Goal: Task Accomplishment & Management: Manage account settings

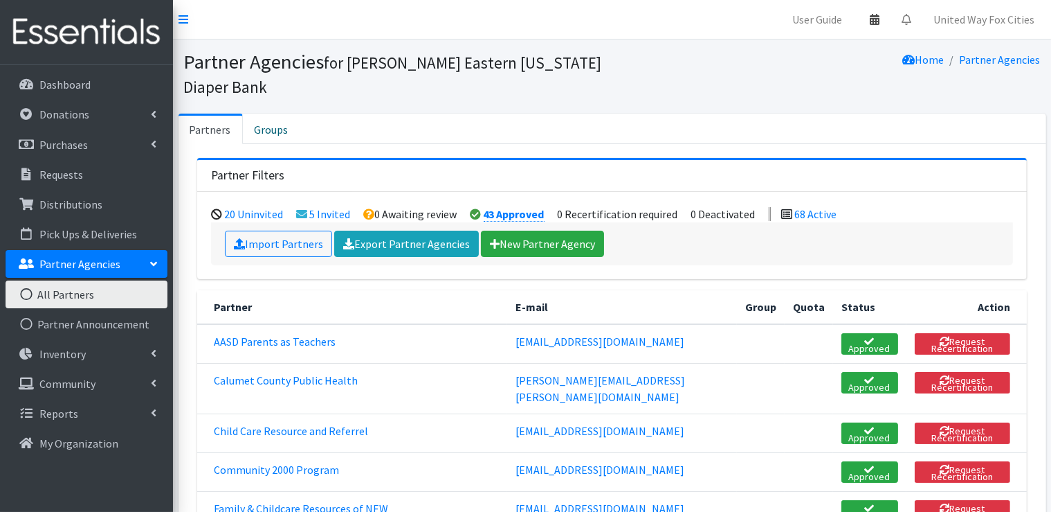
click at [875, 21] on icon at bounding box center [875, 19] width 10 height 11
click at [815, 80] on link "View Calendar" at bounding box center [794, 77] width 192 height 26
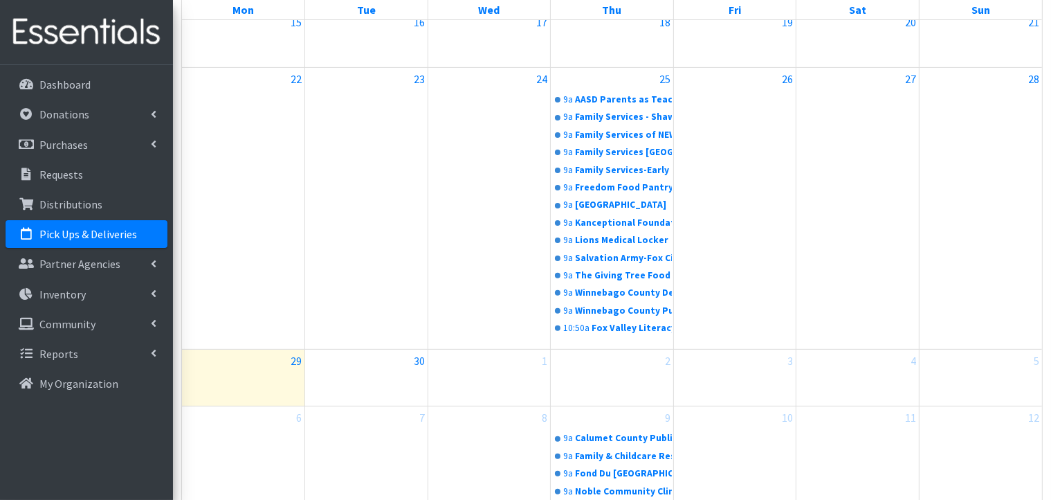
scroll to position [390, 0]
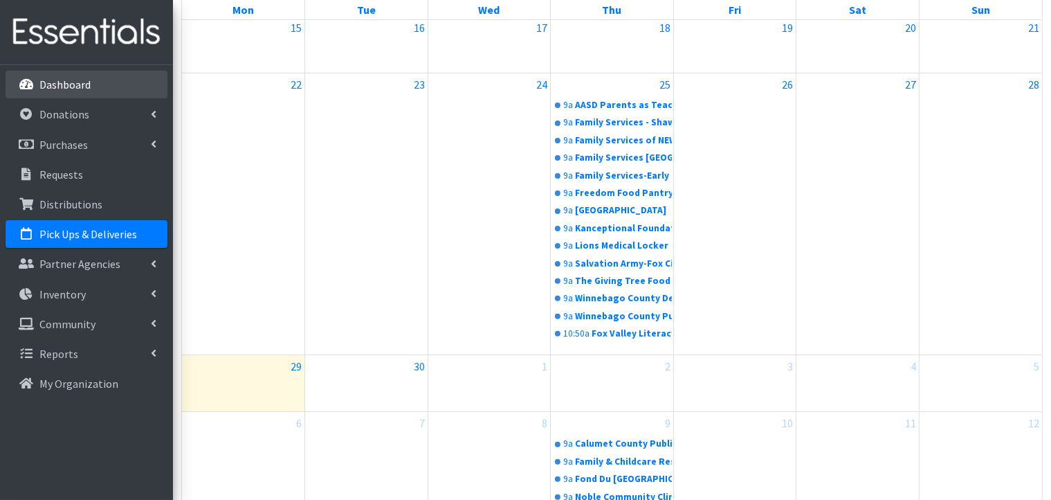
click at [73, 90] on p "Dashboard" at bounding box center [64, 85] width 51 height 14
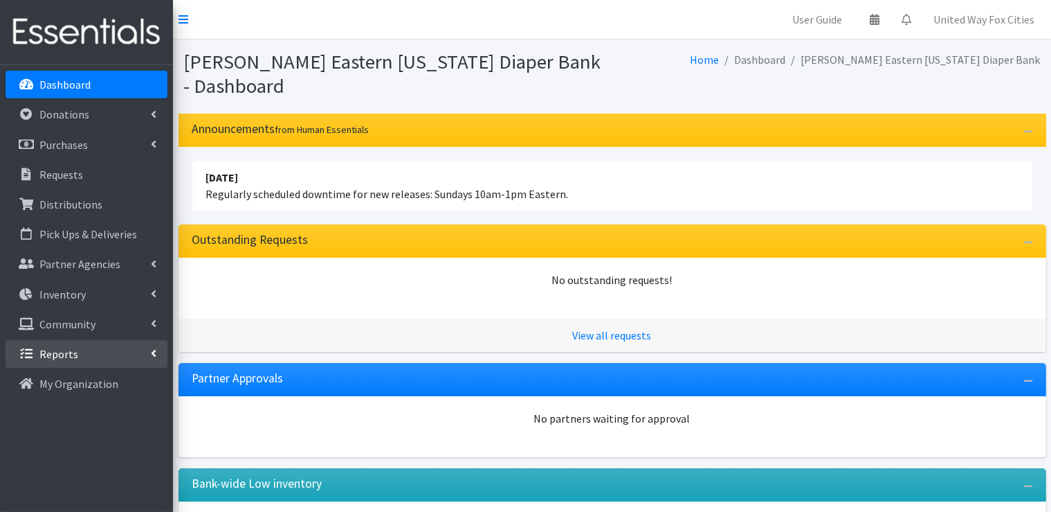
click at [150, 352] on link "Reports" at bounding box center [87, 354] width 162 height 28
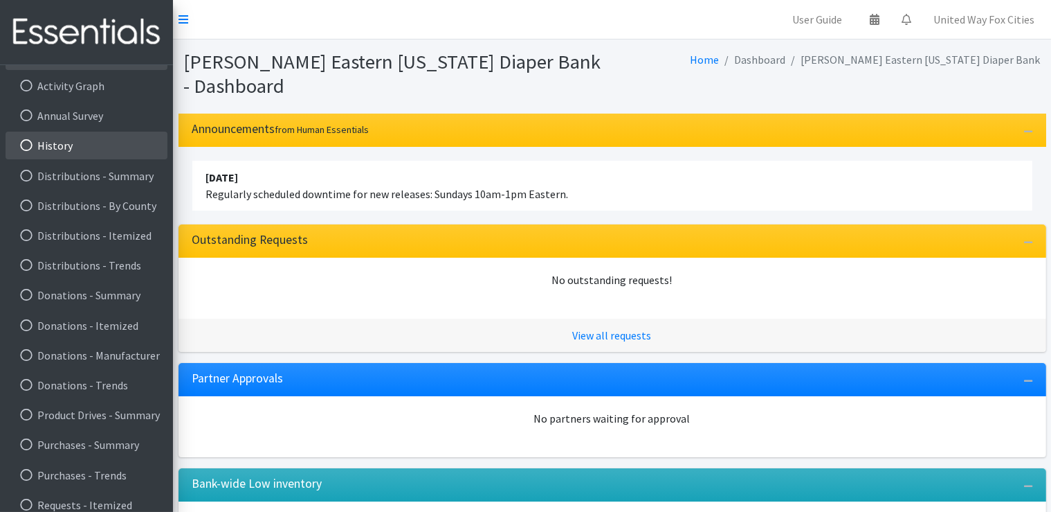
scroll to position [310, 0]
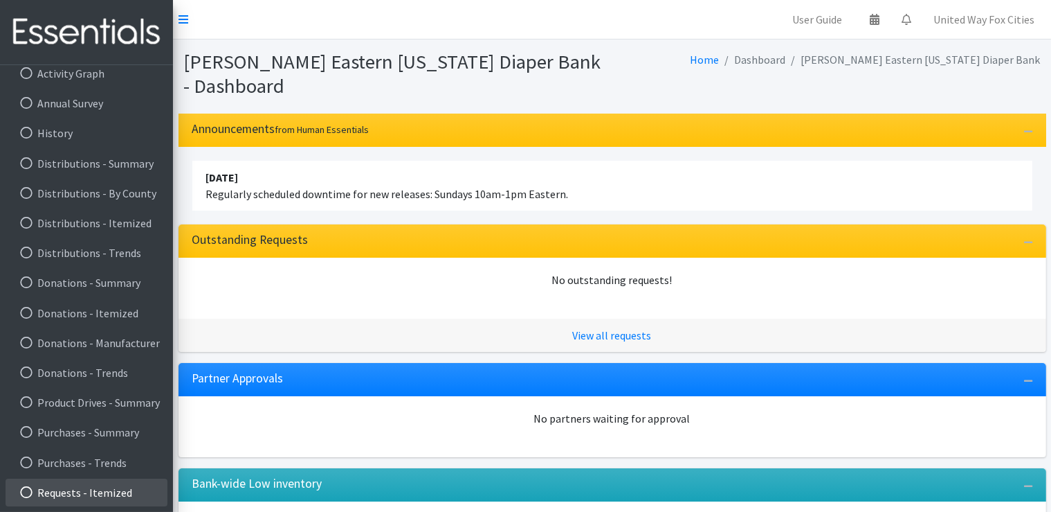
click at [111, 492] on link "Requests - Itemized" at bounding box center [87, 492] width 162 height 28
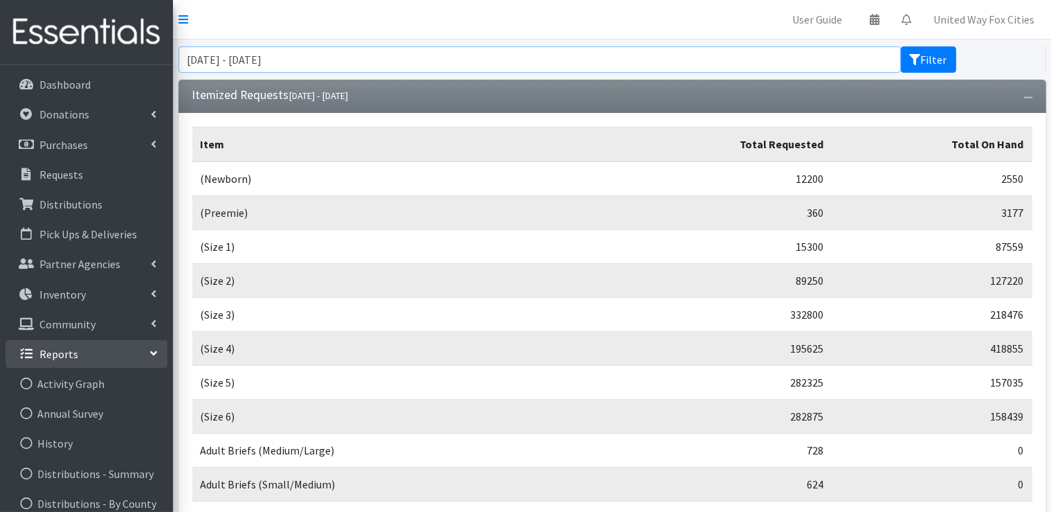
click at [822, 62] on input "July 29, 2025 - October 29, 2025" at bounding box center [540, 59] width 723 height 26
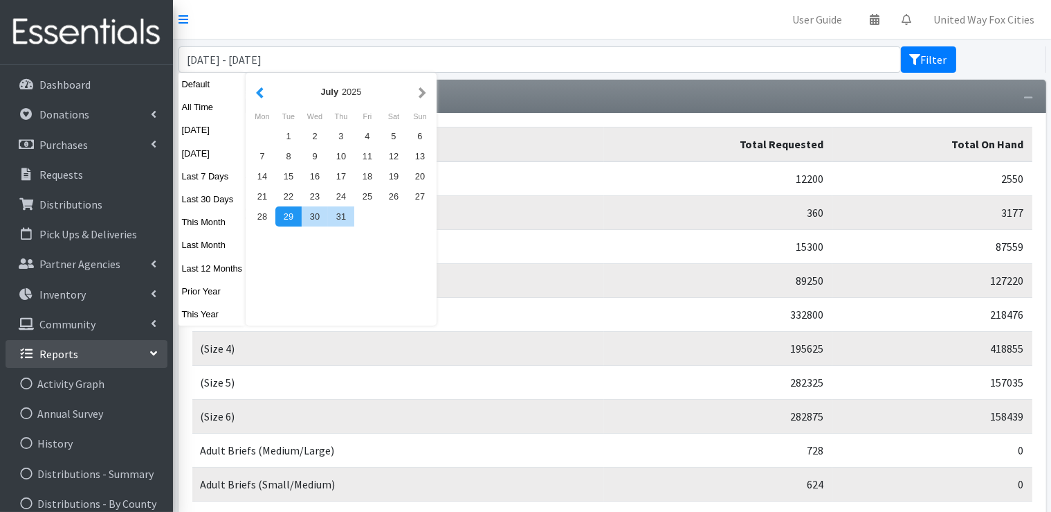
click at [257, 93] on button "button" at bounding box center [260, 91] width 15 height 17
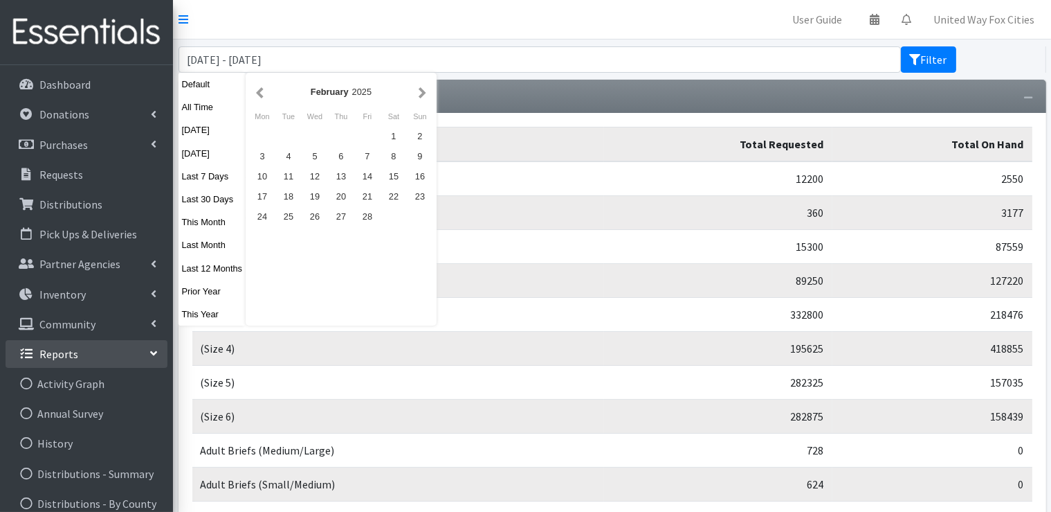
click at [257, 93] on button "button" at bounding box center [260, 91] width 15 height 17
click at [306, 136] on div "1" at bounding box center [315, 136] width 26 height 20
click at [421, 94] on button "button" at bounding box center [422, 91] width 15 height 17
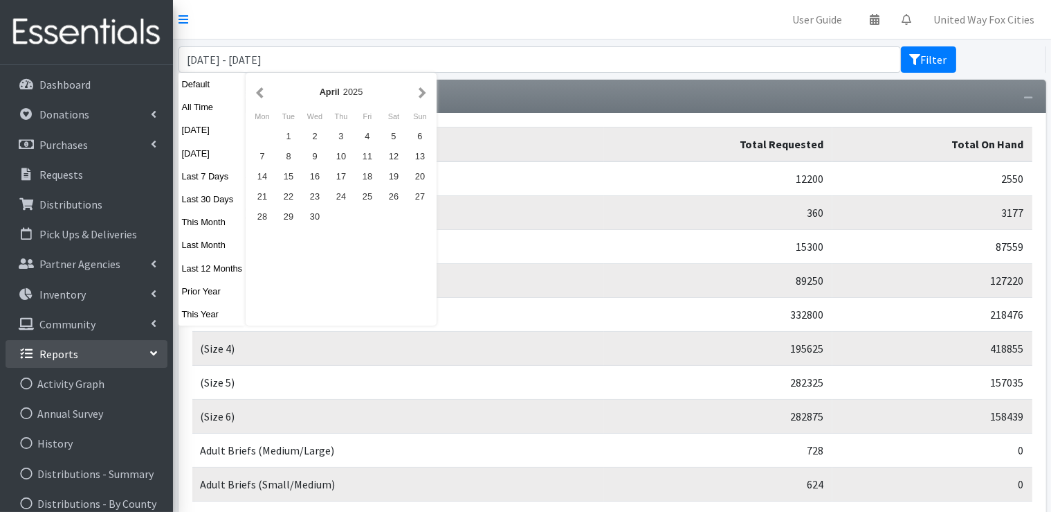
click at [421, 94] on button "button" at bounding box center [422, 91] width 15 height 17
click at [420, 93] on button "button" at bounding box center [422, 91] width 15 height 17
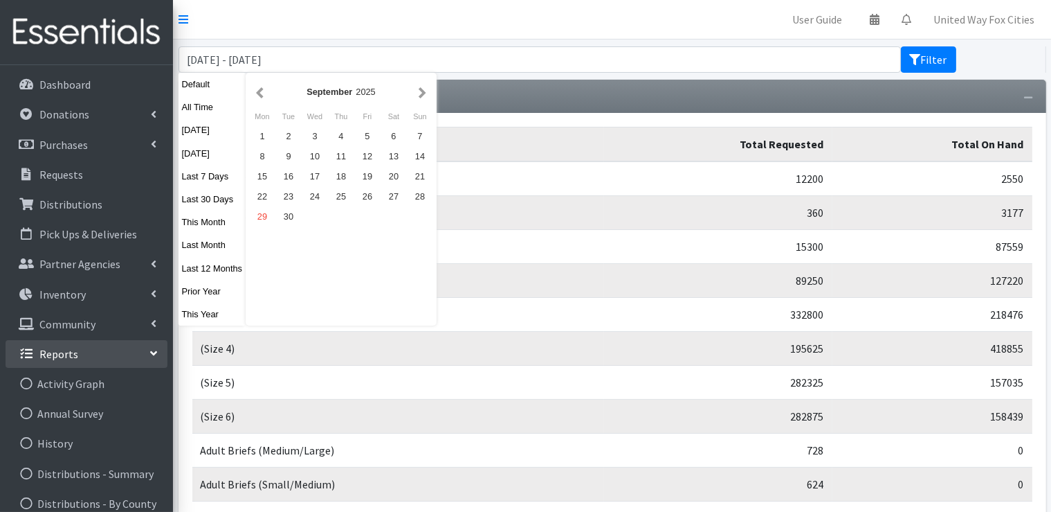
click at [420, 93] on button "button" at bounding box center [422, 91] width 15 height 17
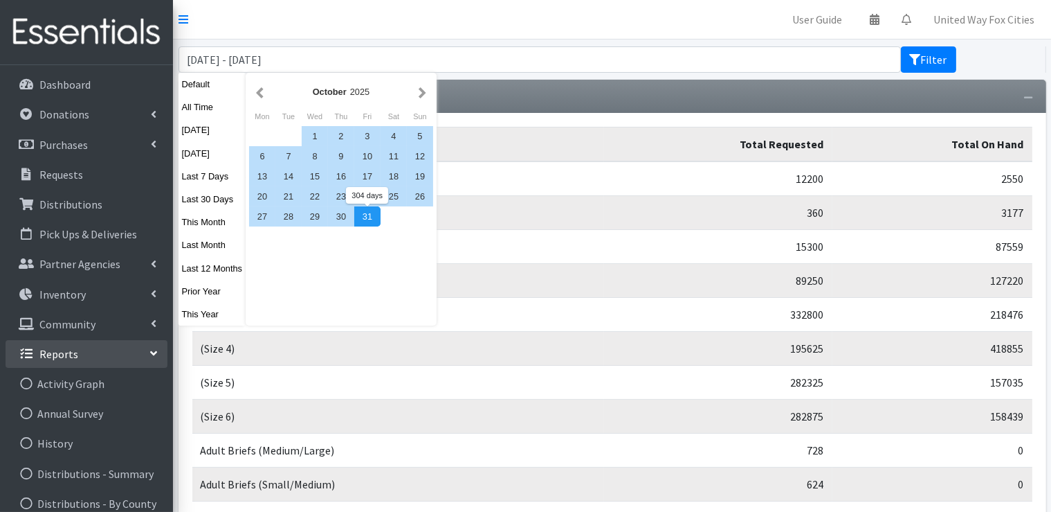
click at [370, 218] on div "31" at bounding box center [367, 216] width 26 height 20
type input "January 1, 2025 - October 31, 2025"
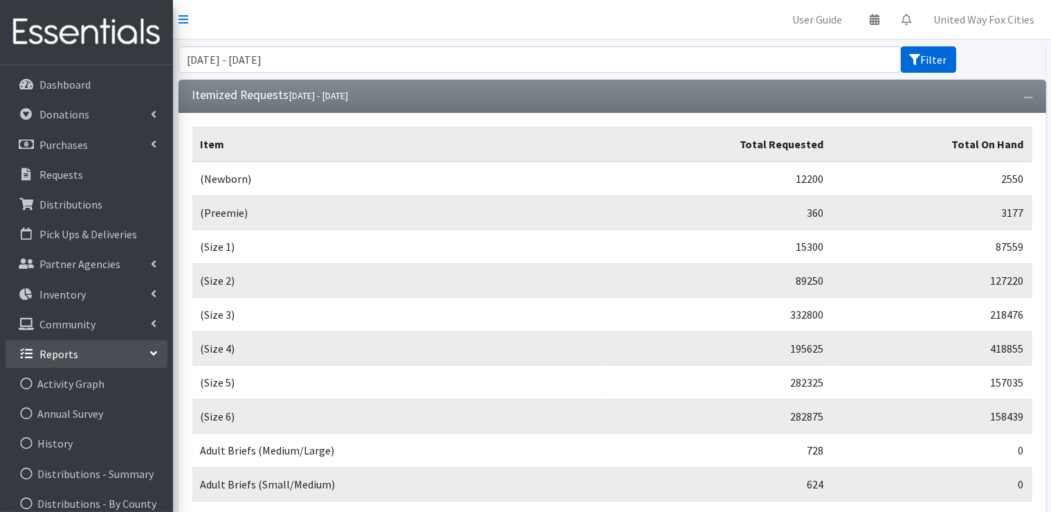
click at [936, 64] on button "Filter" at bounding box center [928, 59] width 55 height 26
click at [490, 63] on input "January 1, 2025 - October 31, 2025" at bounding box center [540, 59] width 723 height 26
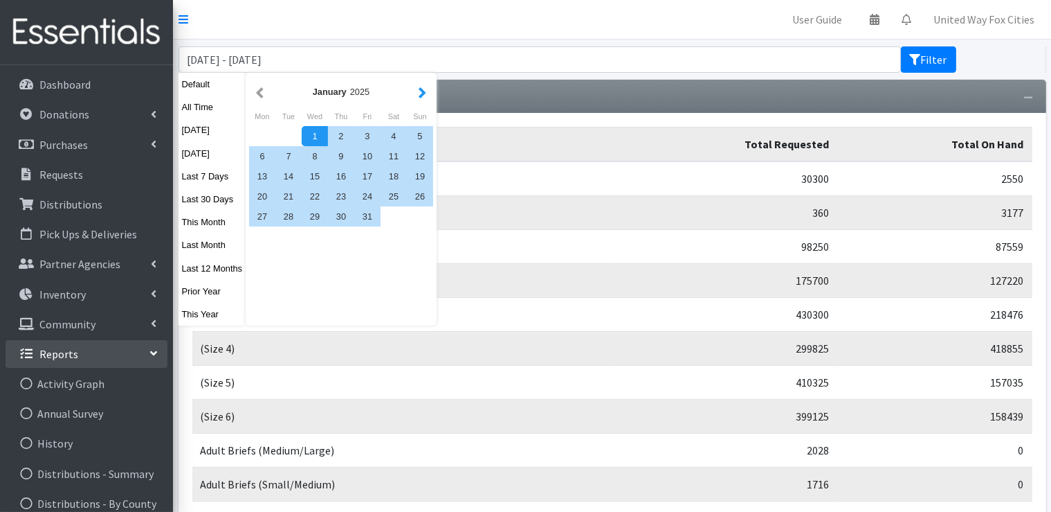
click at [421, 95] on button "button" at bounding box center [422, 91] width 15 height 17
click at [422, 95] on button "button" at bounding box center [422, 91] width 15 height 17
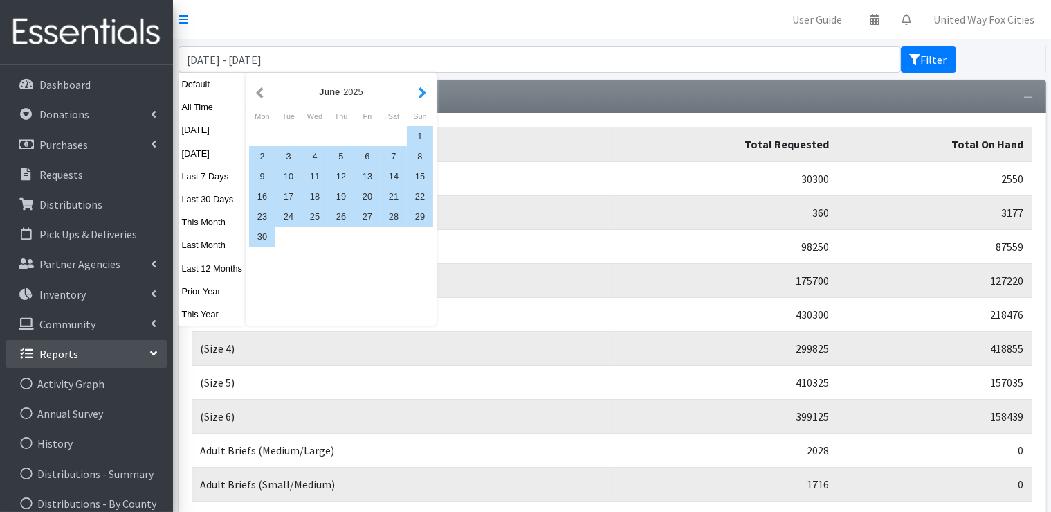
click at [421, 93] on button "button" at bounding box center [422, 91] width 15 height 17
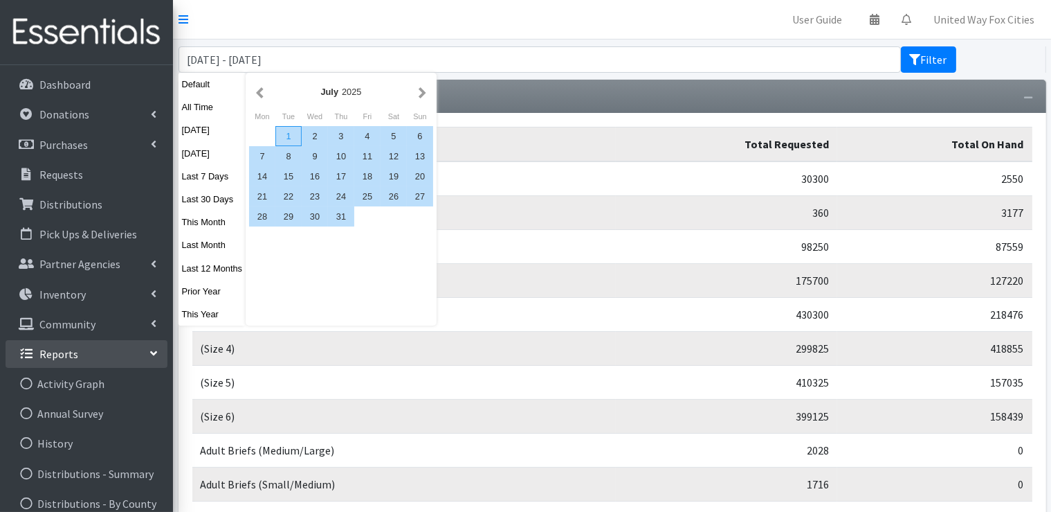
click at [282, 138] on div "1" at bounding box center [288, 136] width 26 height 20
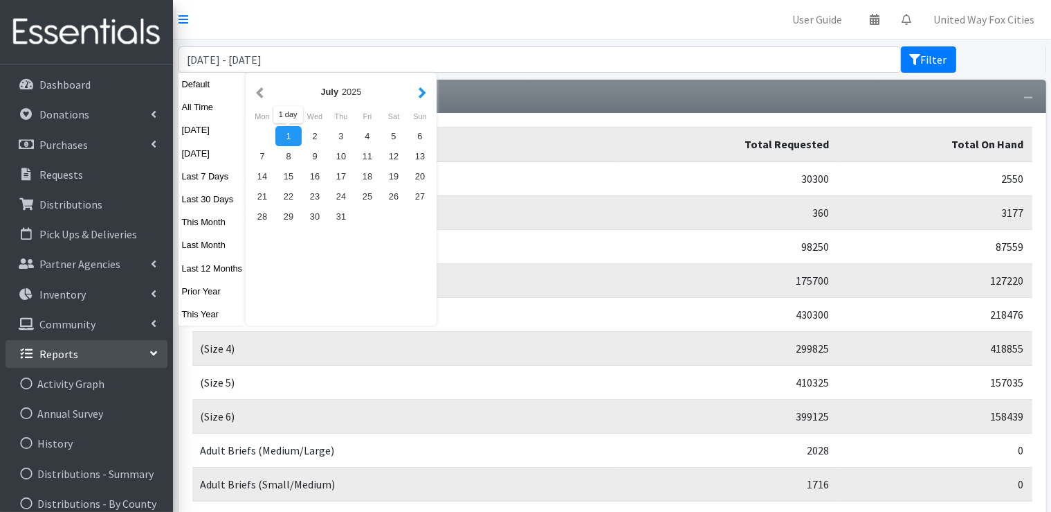
click at [424, 91] on button "button" at bounding box center [422, 91] width 15 height 17
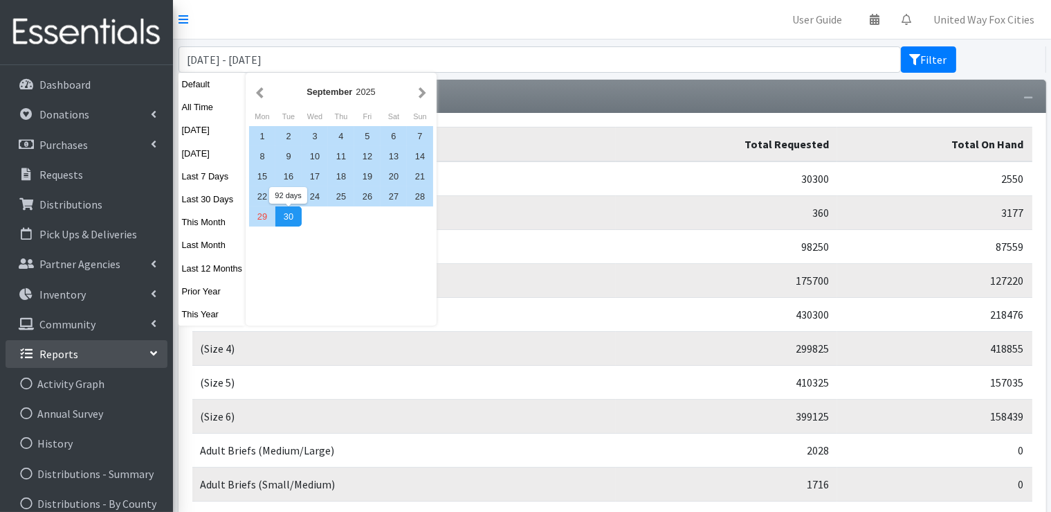
click at [296, 222] on div "30" at bounding box center [288, 216] width 26 height 20
type input "July 1, 2025 - September 30, 2025"
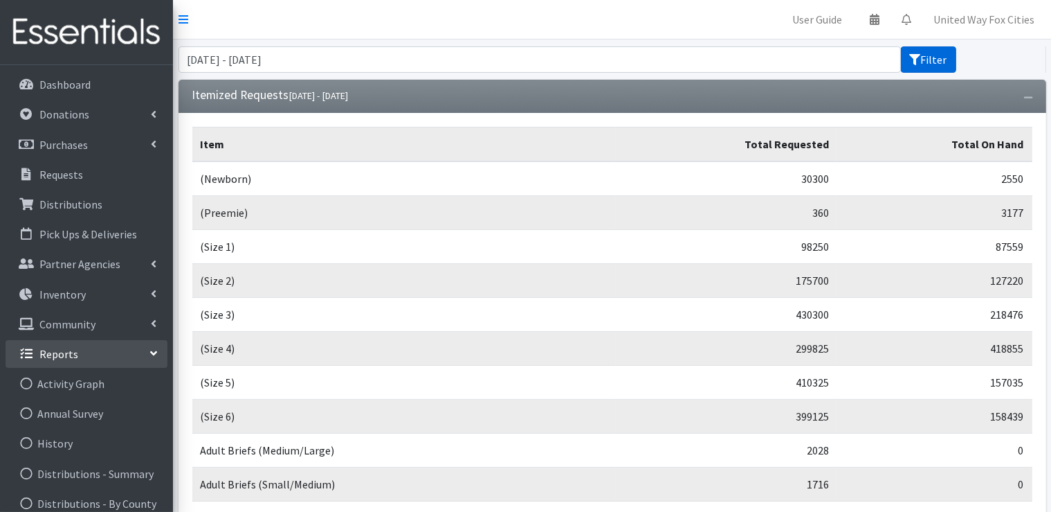
click at [930, 66] on button "Filter" at bounding box center [928, 59] width 55 height 26
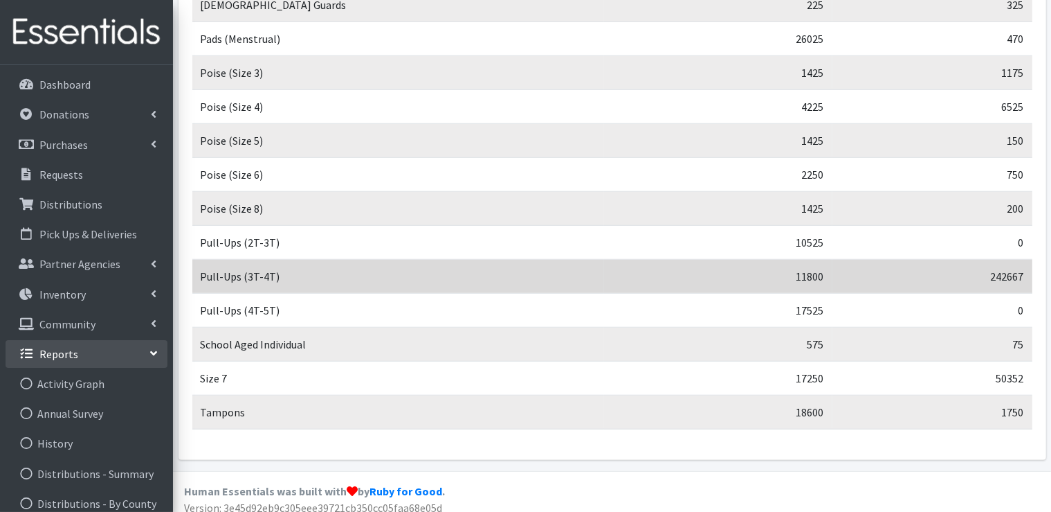
scroll to position [1162, 0]
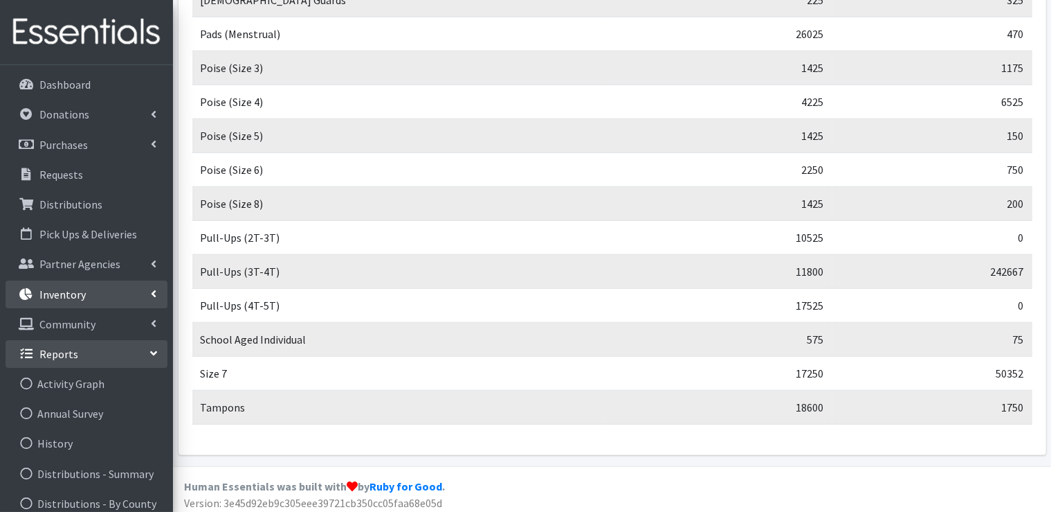
click at [154, 290] on icon at bounding box center [154, 293] width 6 height 11
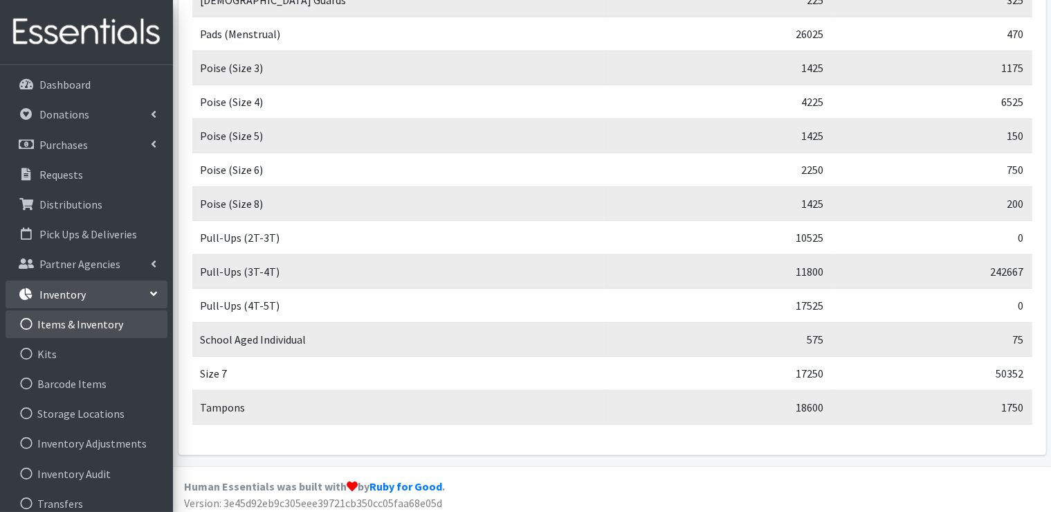
click at [111, 320] on link "Items & Inventory" at bounding box center [87, 324] width 162 height 28
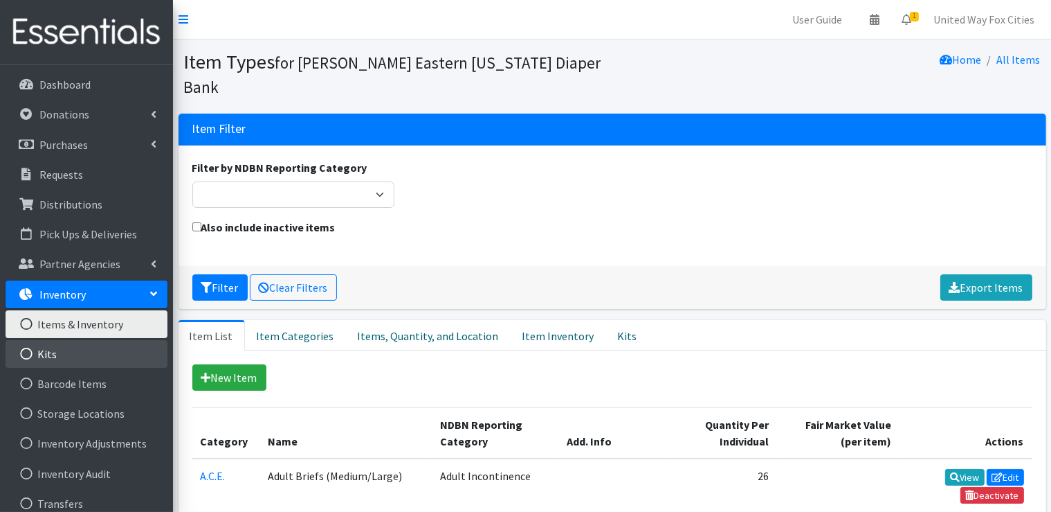
scroll to position [71, 0]
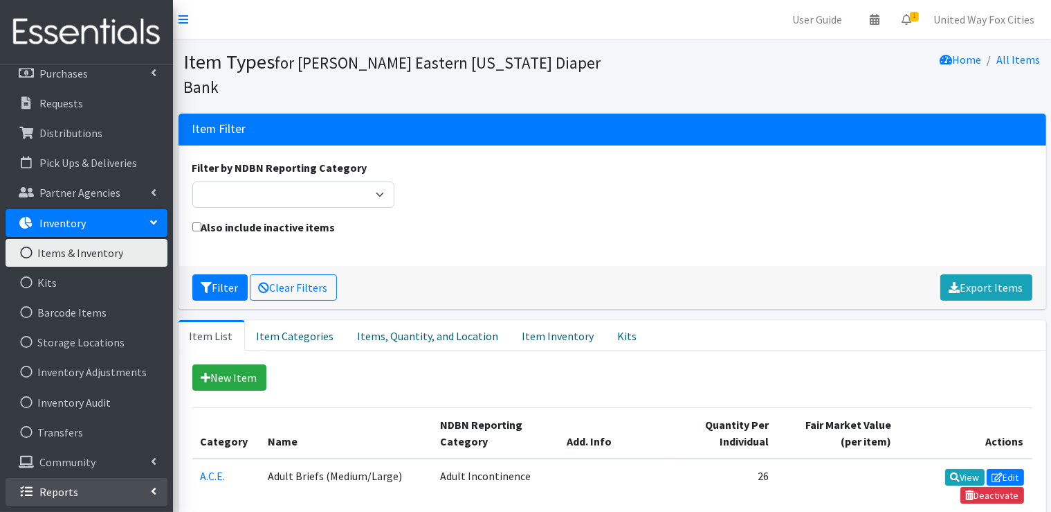
click at [152, 492] on icon at bounding box center [154, 490] width 6 height 11
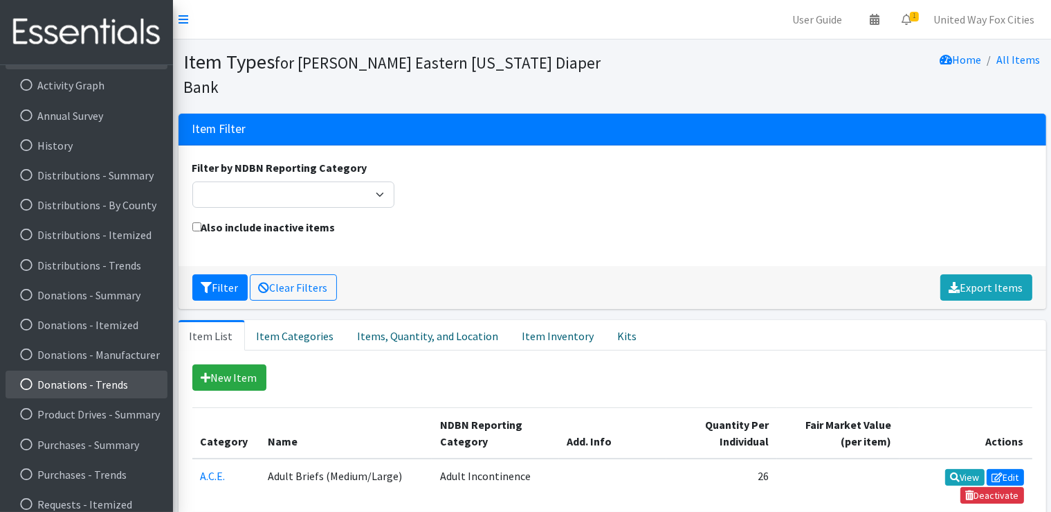
scroll to position [520, 0]
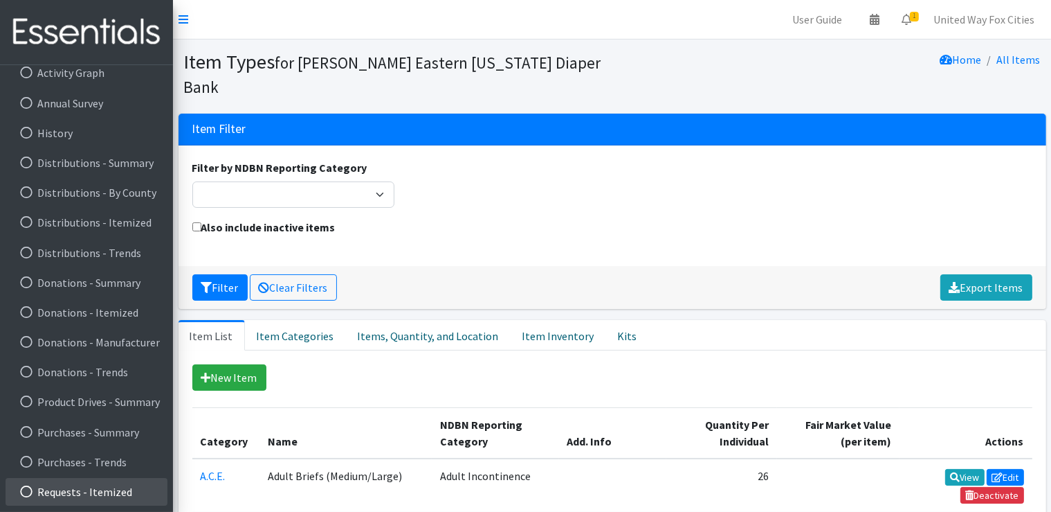
click at [120, 492] on link "Requests - Itemized" at bounding box center [87, 492] width 162 height 28
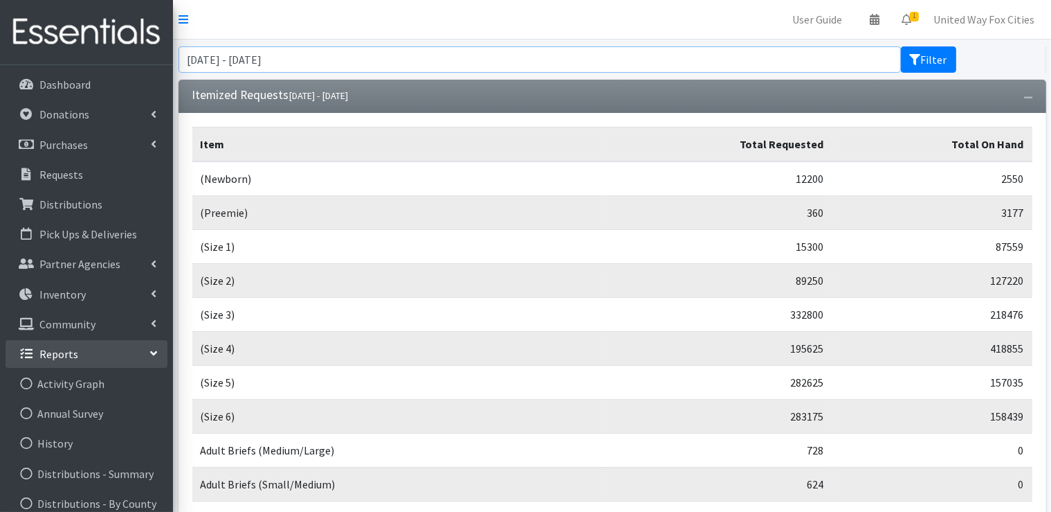
click at [248, 57] on input "July 29, 2025 - October 29, 2025" at bounding box center [540, 59] width 723 height 26
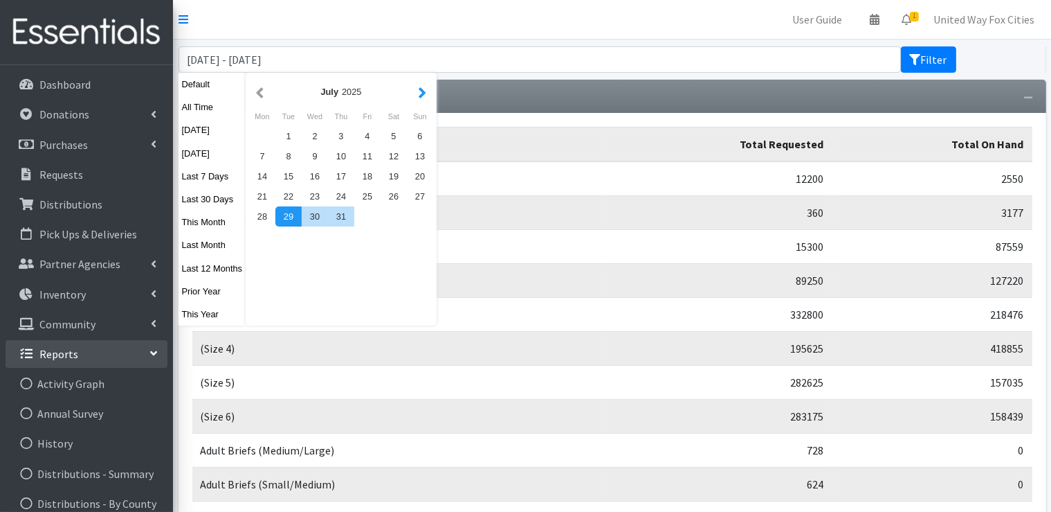
click at [422, 91] on button "button" at bounding box center [422, 91] width 15 height 17
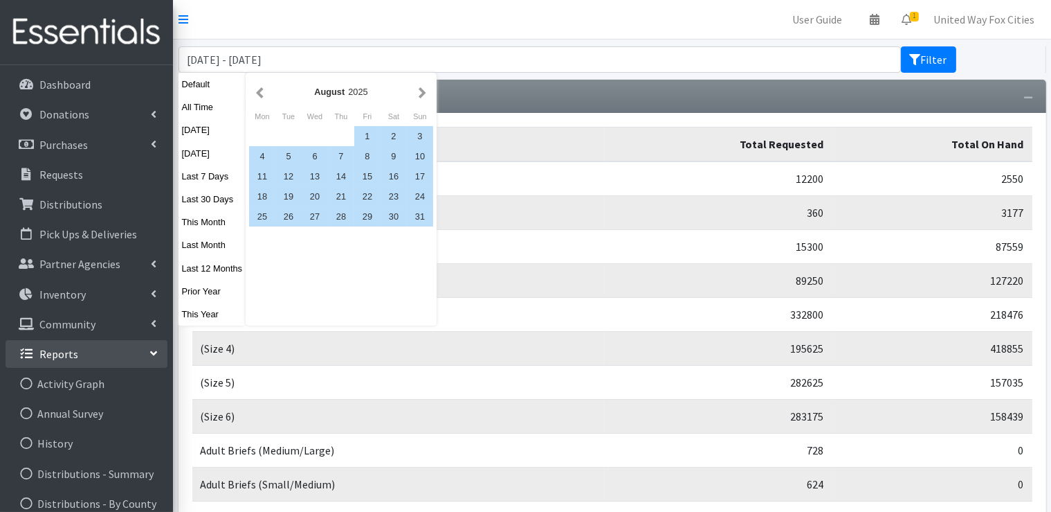
click at [422, 91] on button "button" at bounding box center [422, 91] width 15 height 17
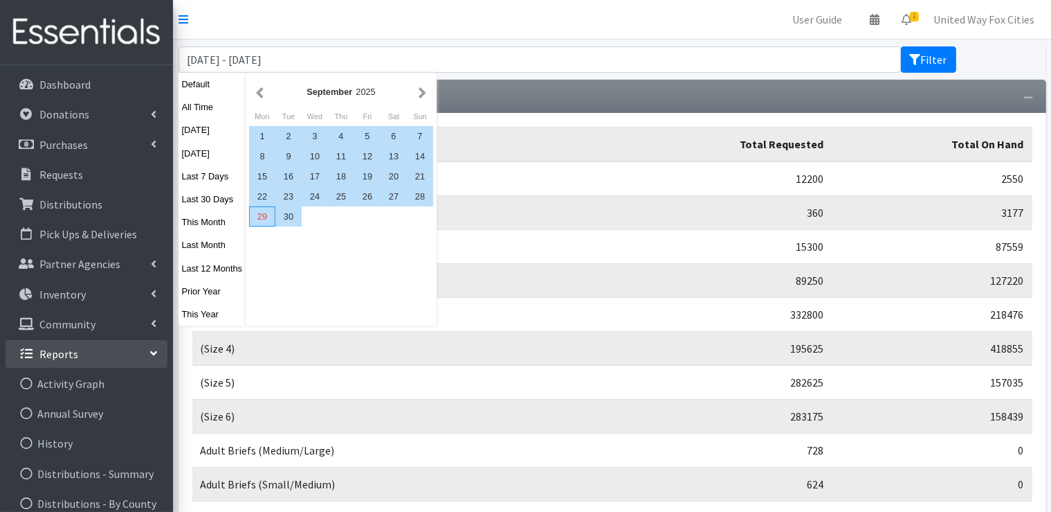
click at [265, 216] on div "29" at bounding box center [262, 216] width 26 height 20
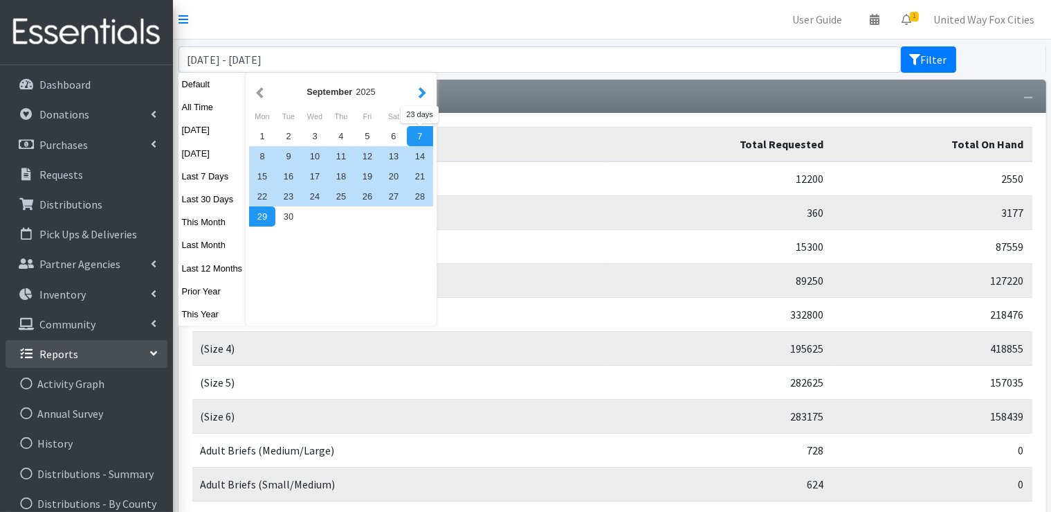
click at [423, 88] on button "button" at bounding box center [422, 91] width 15 height 17
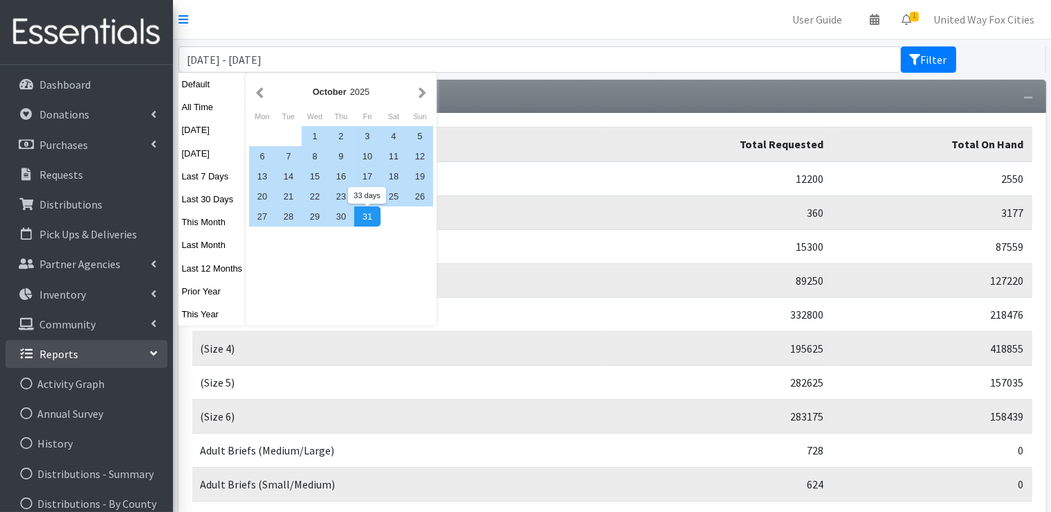
click at [378, 222] on div "31" at bounding box center [367, 216] width 26 height 20
type input "[DATE] - [DATE]"
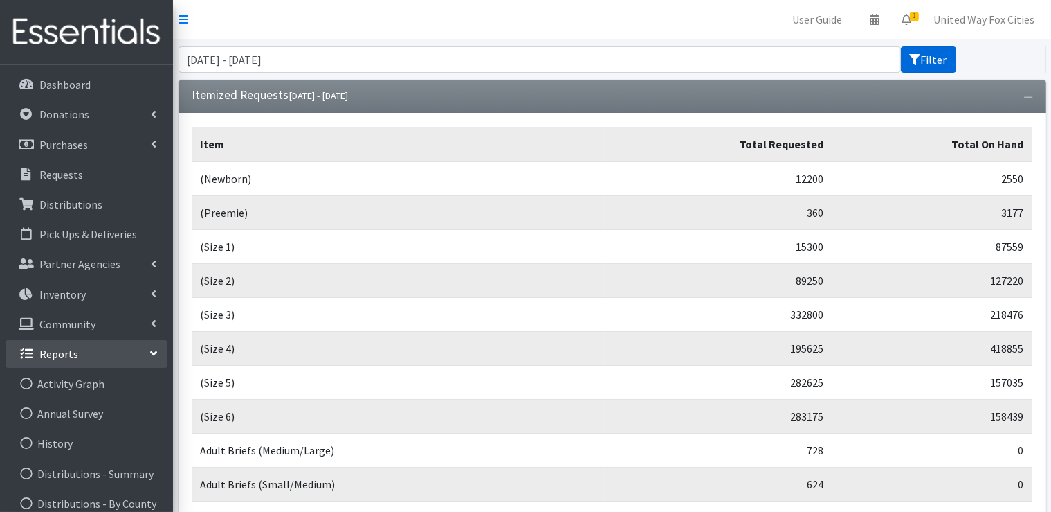
click at [939, 65] on button "Filter" at bounding box center [928, 59] width 55 height 26
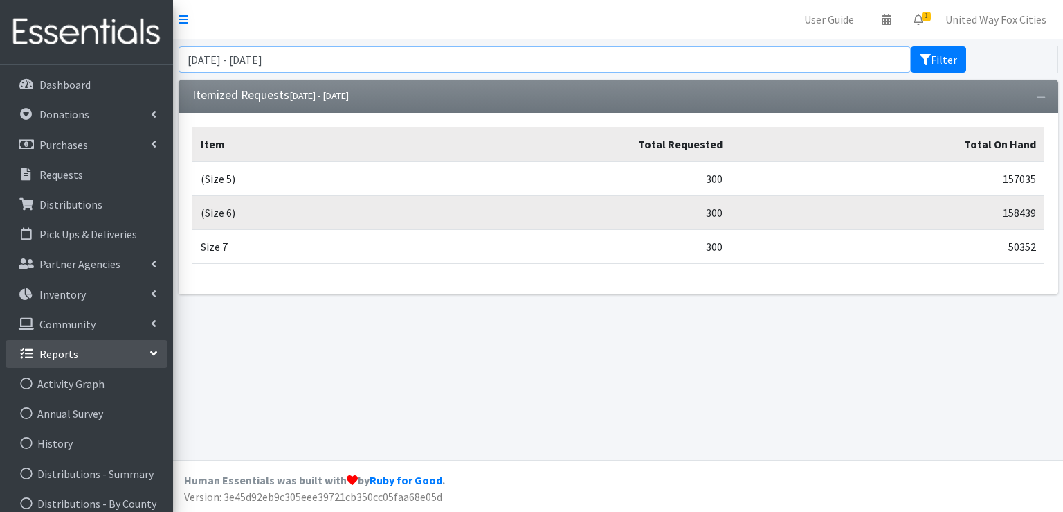
click at [404, 63] on input "[DATE] - [DATE]" at bounding box center [545, 59] width 732 height 26
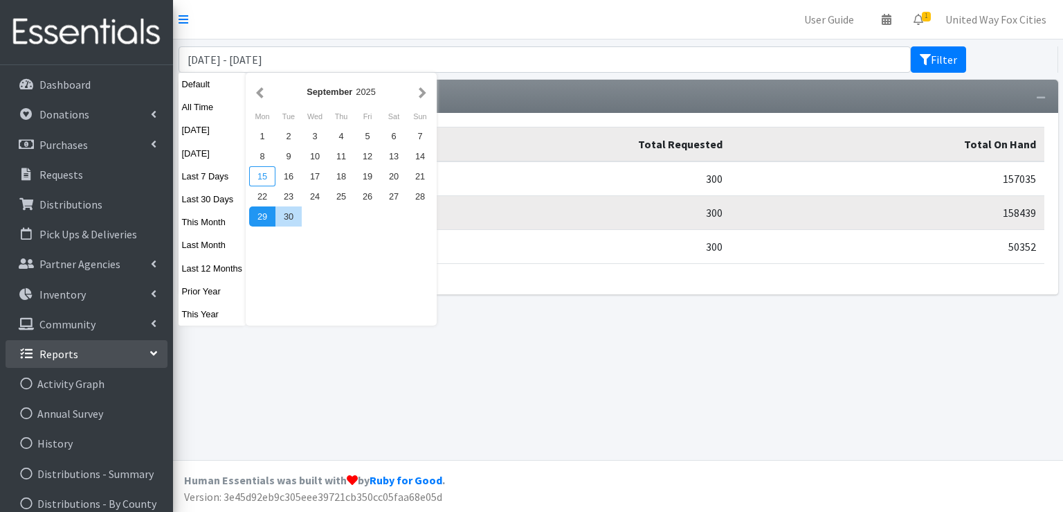
click at [270, 179] on div "15" at bounding box center [262, 176] width 26 height 20
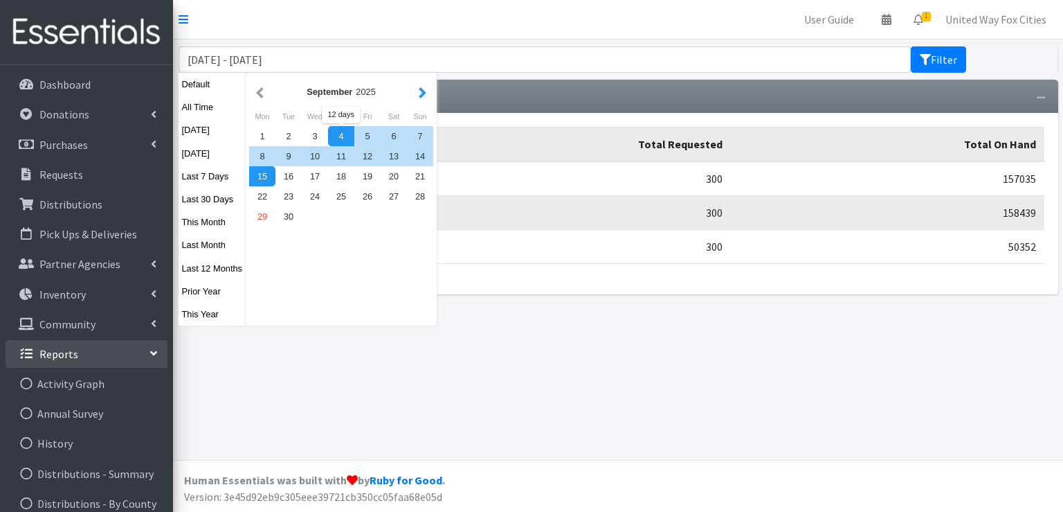
click at [417, 91] on button "button" at bounding box center [422, 91] width 15 height 17
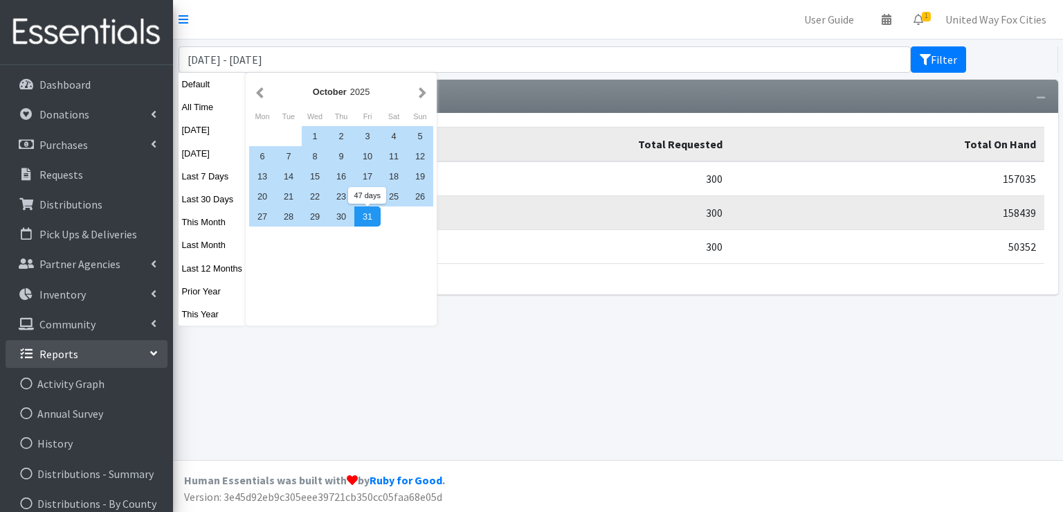
click at [374, 218] on div "31" at bounding box center [367, 216] width 26 height 20
type input "[DATE] - [DATE]"
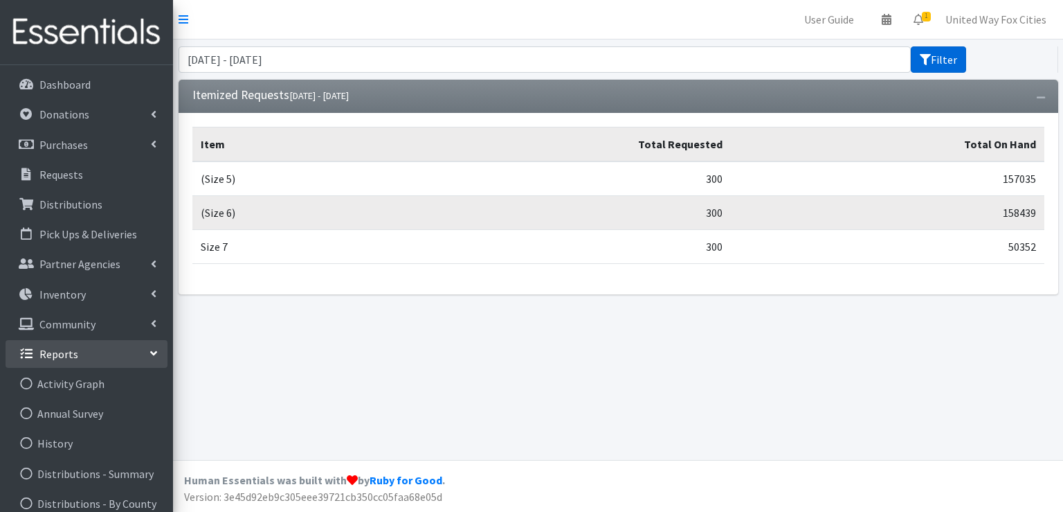
click at [933, 66] on button "Filter" at bounding box center [938, 59] width 55 height 26
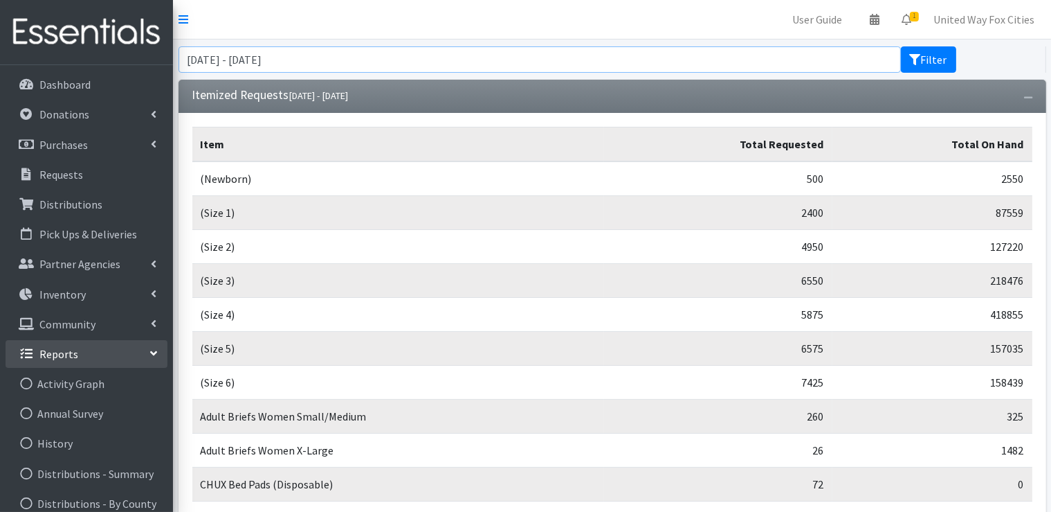
click at [397, 61] on input "September 15, 2025 - October 31, 2025" at bounding box center [540, 59] width 723 height 26
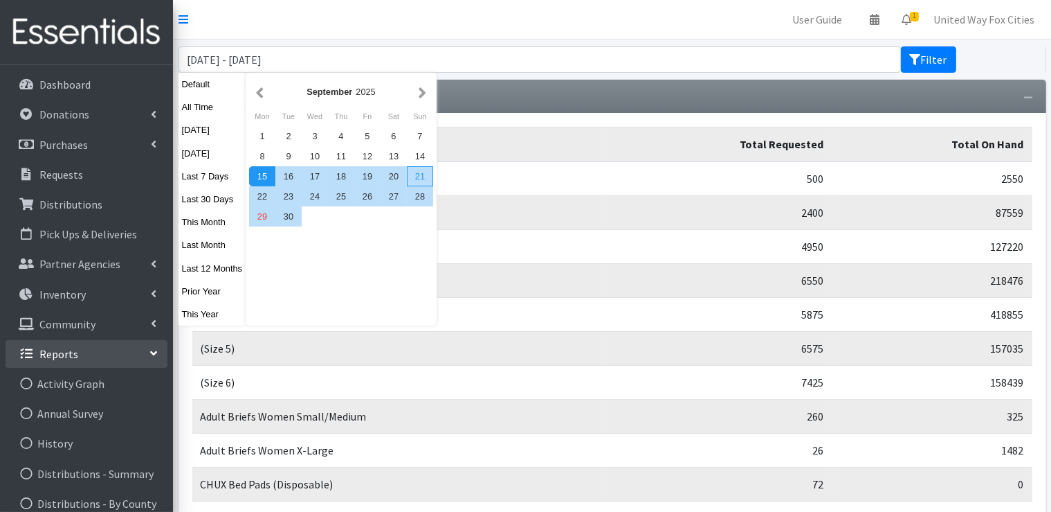
click at [413, 177] on div "21" at bounding box center [420, 176] width 26 height 20
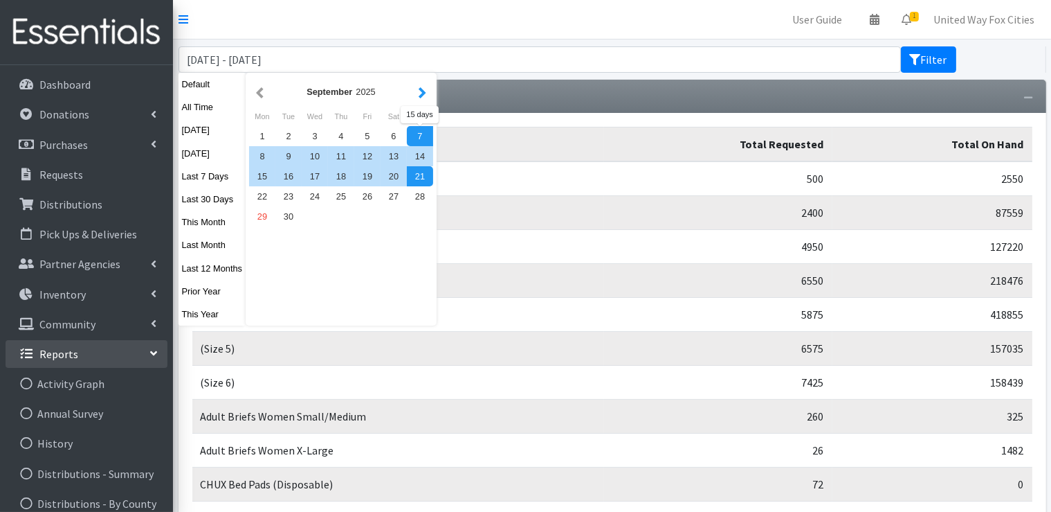
click at [418, 91] on button "button" at bounding box center [422, 91] width 15 height 17
click at [418, 177] on div "19" at bounding box center [420, 176] width 26 height 20
type input "September 21, 2025 - October 19, 2025"
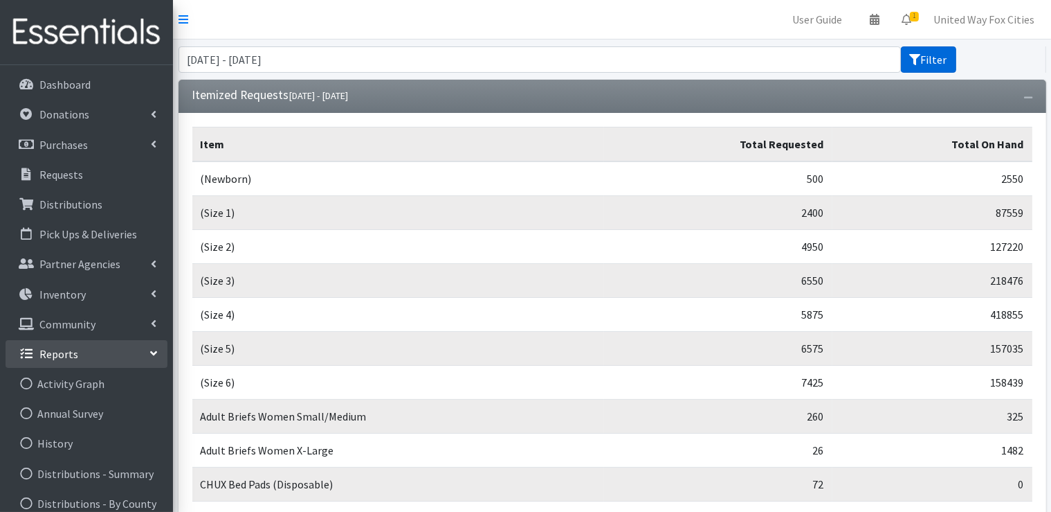
click at [919, 69] on button "Filter" at bounding box center [928, 59] width 55 height 26
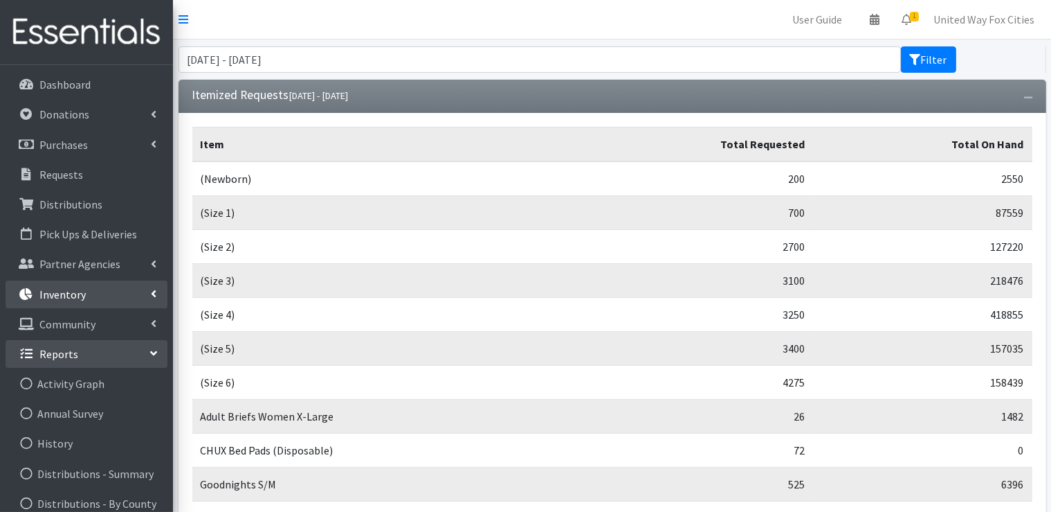
click at [154, 292] on icon at bounding box center [154, 293] width 6 height 11
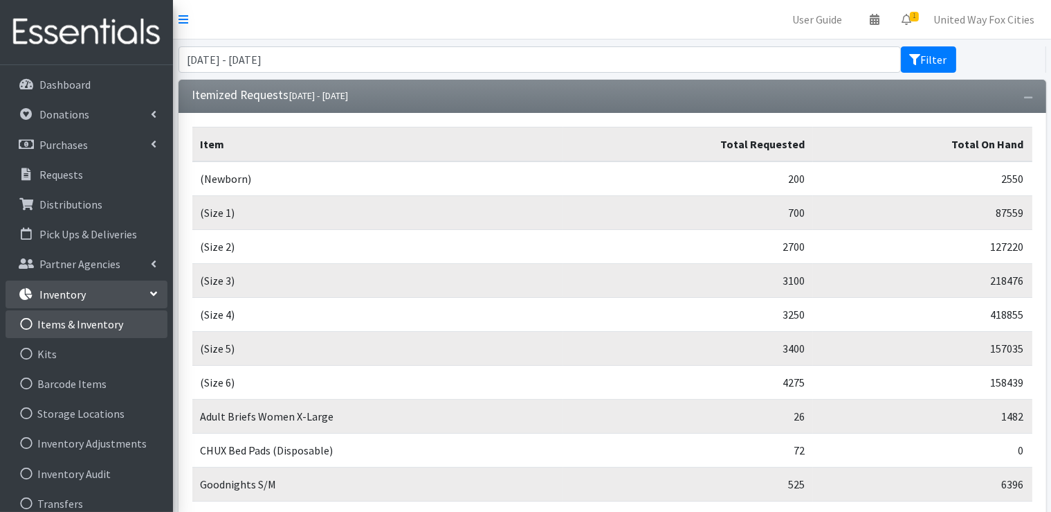
click at [98, 327] on link "Items & Inventory" at bounding box center [87, 324] width 162 height 28
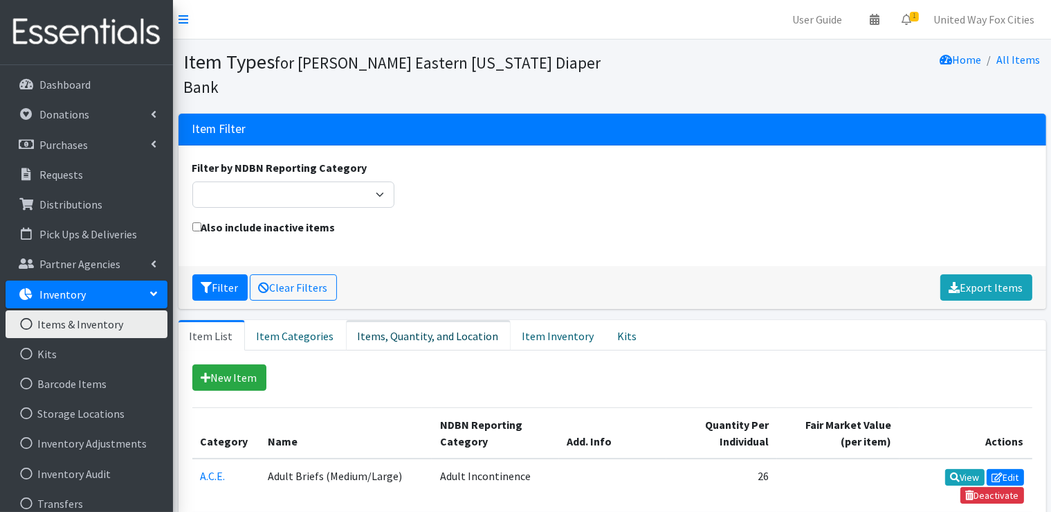
click at [431, 339] on link "Items, Quantity, and Location" at bounding box center [428, 335] width 165 height 30
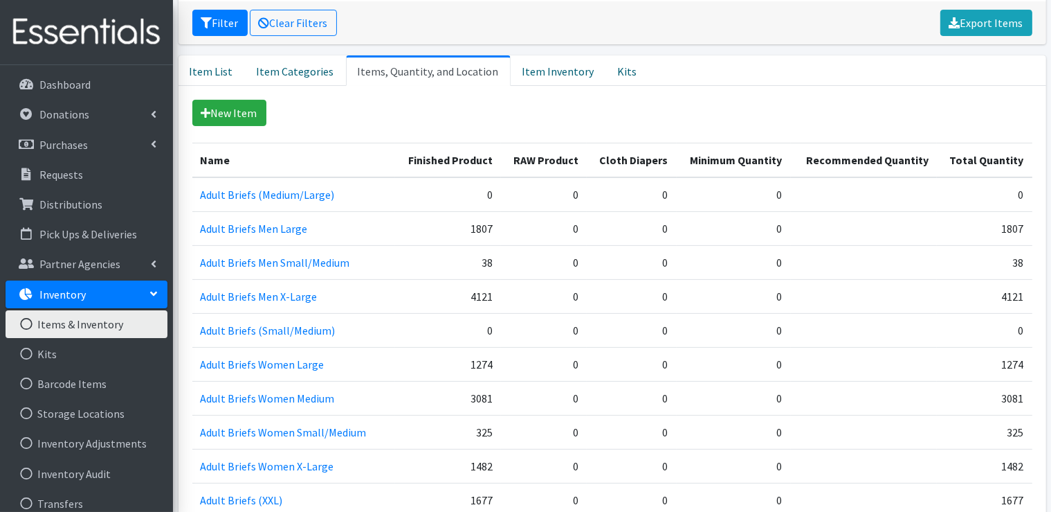
scroll to position [346, 0]
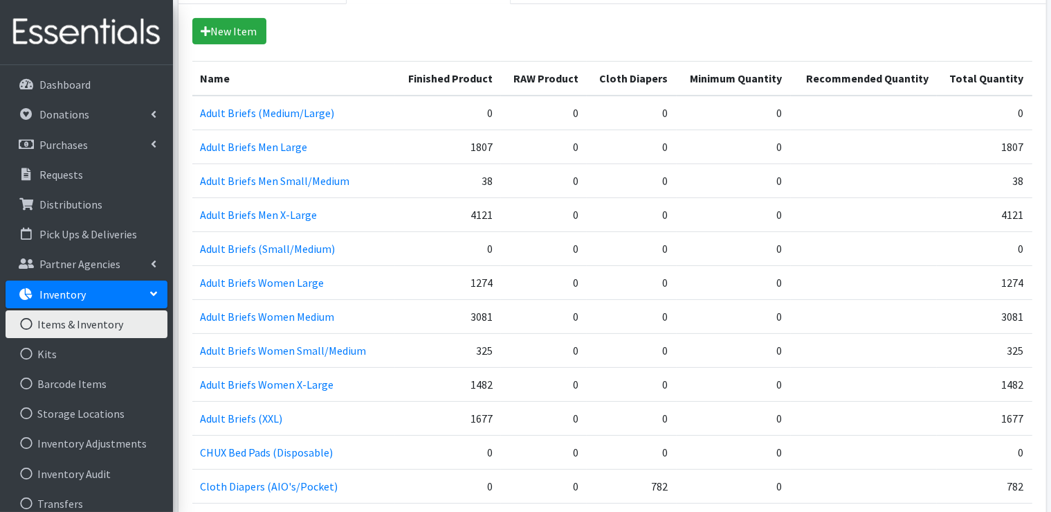
click at [384, 151] on td "Adult Briefs Men Large" at bounding box center [293, 147] width 203 height 34
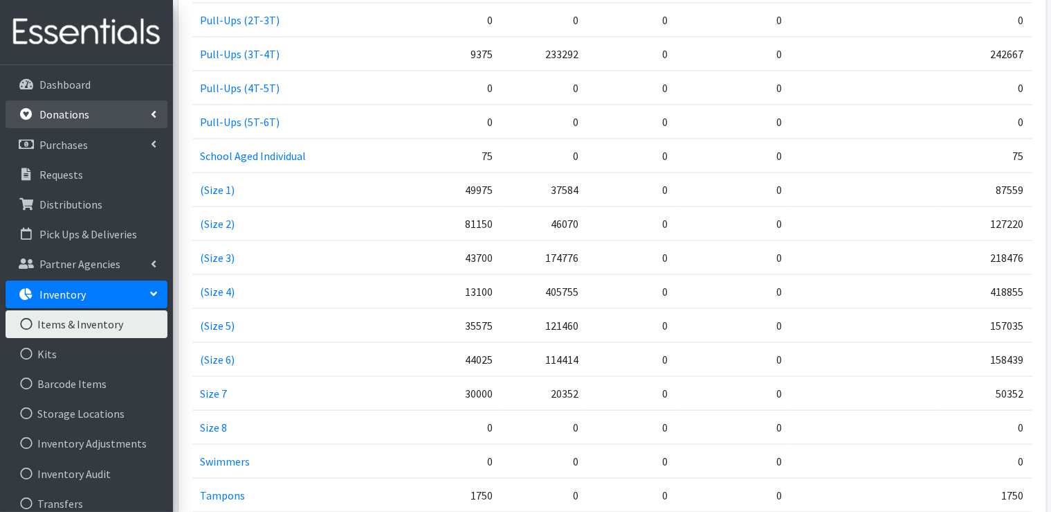
scroll to position [2007, 0]
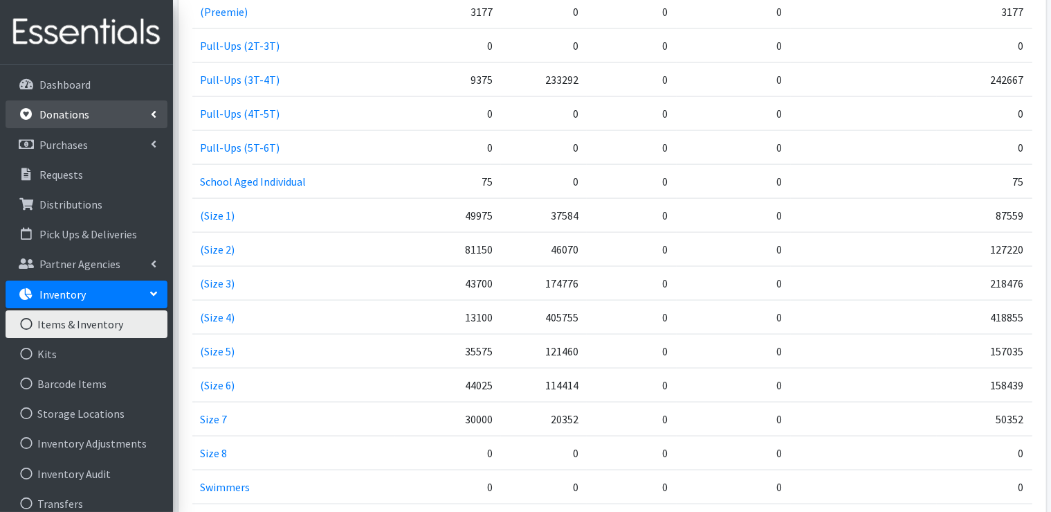
click at [138, 115] on link "Donations" at bounding box center [87, 114] width 162 height 28
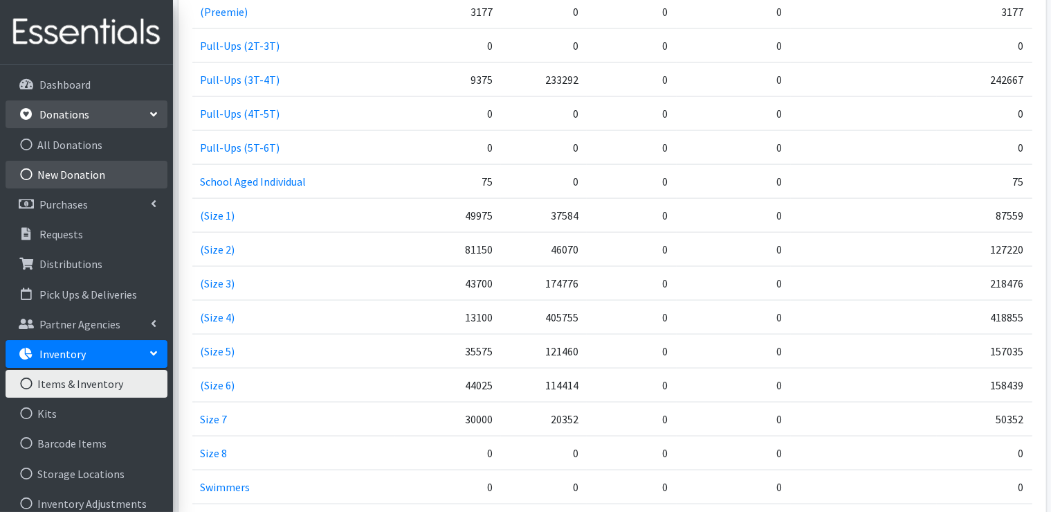
click at [79, 174] on link "New Donation" at bounding box center [87, 175] width 162 height 28
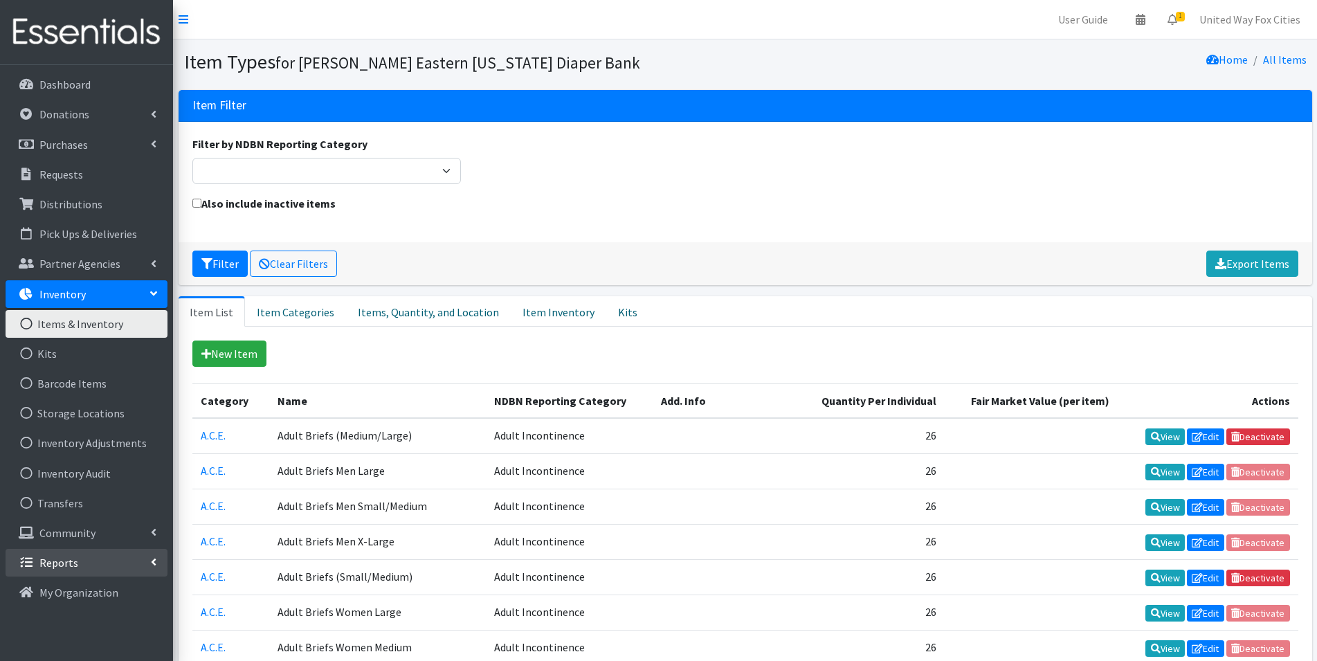
click at [161, 511] on link "Reports" at bounding box center [87, 563] width 162 height 28
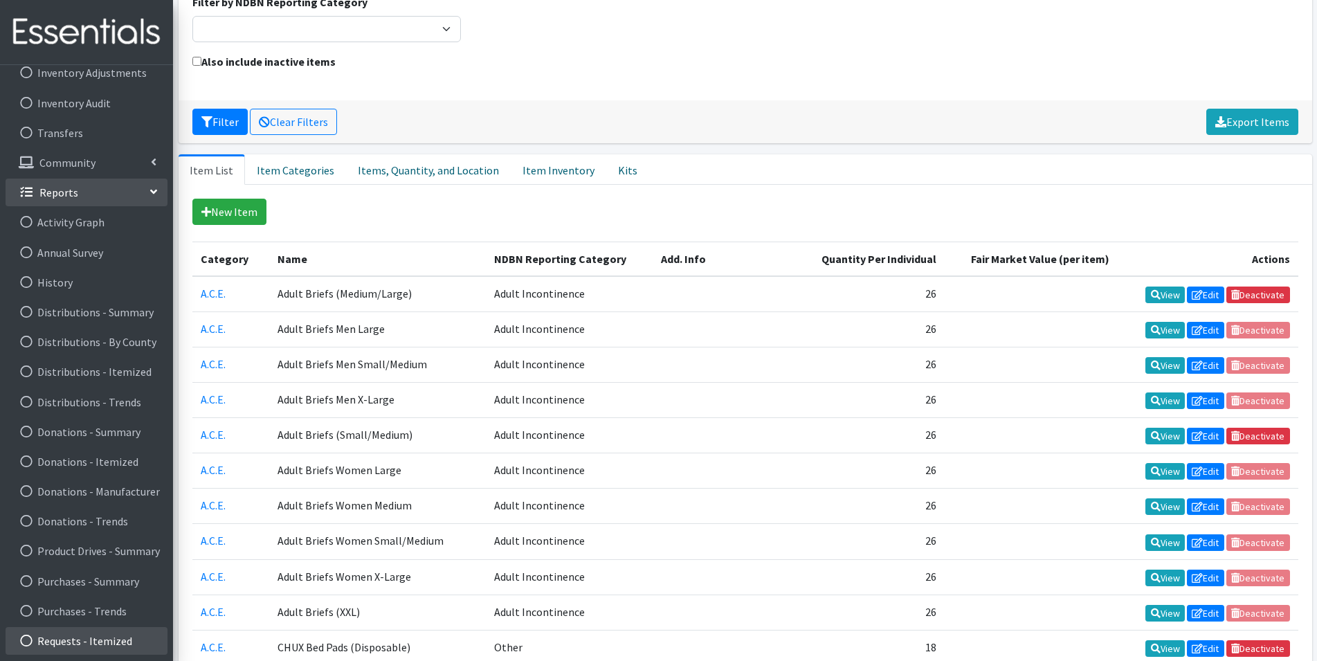
scroll to position [208, 0]
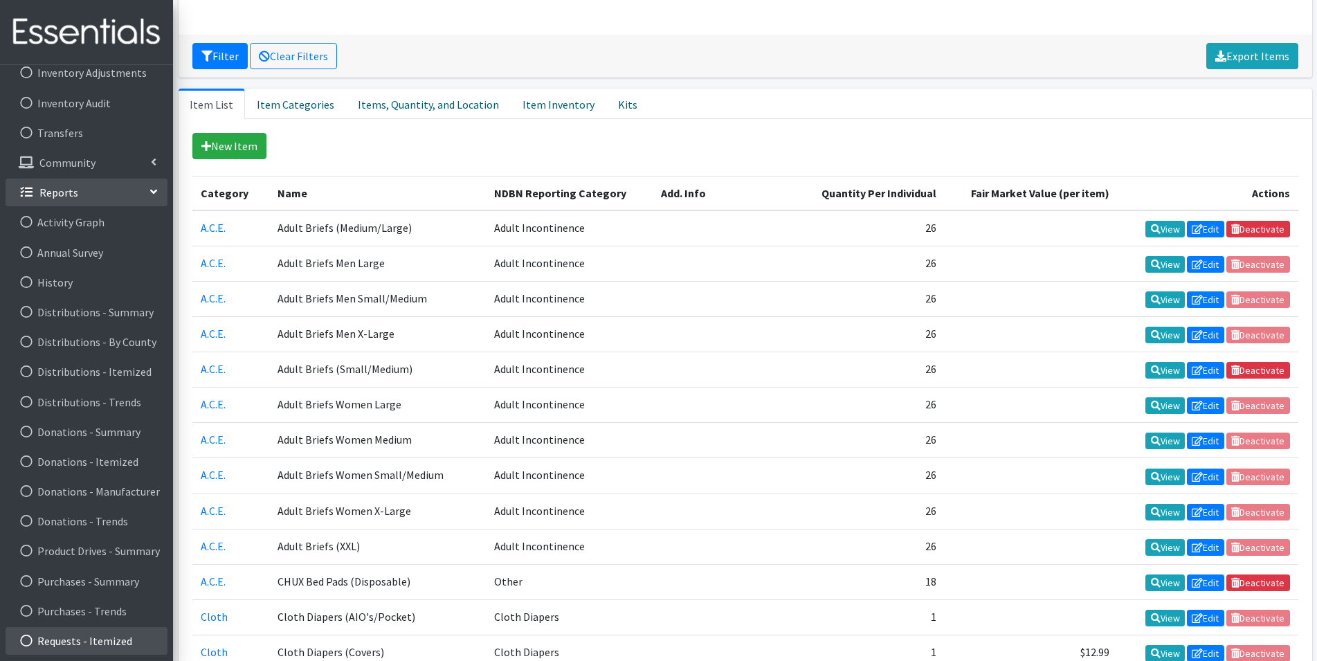
click at [114, 511] on link "Requests - Itemized" at bounding box center [87, 641] width 162 height 28
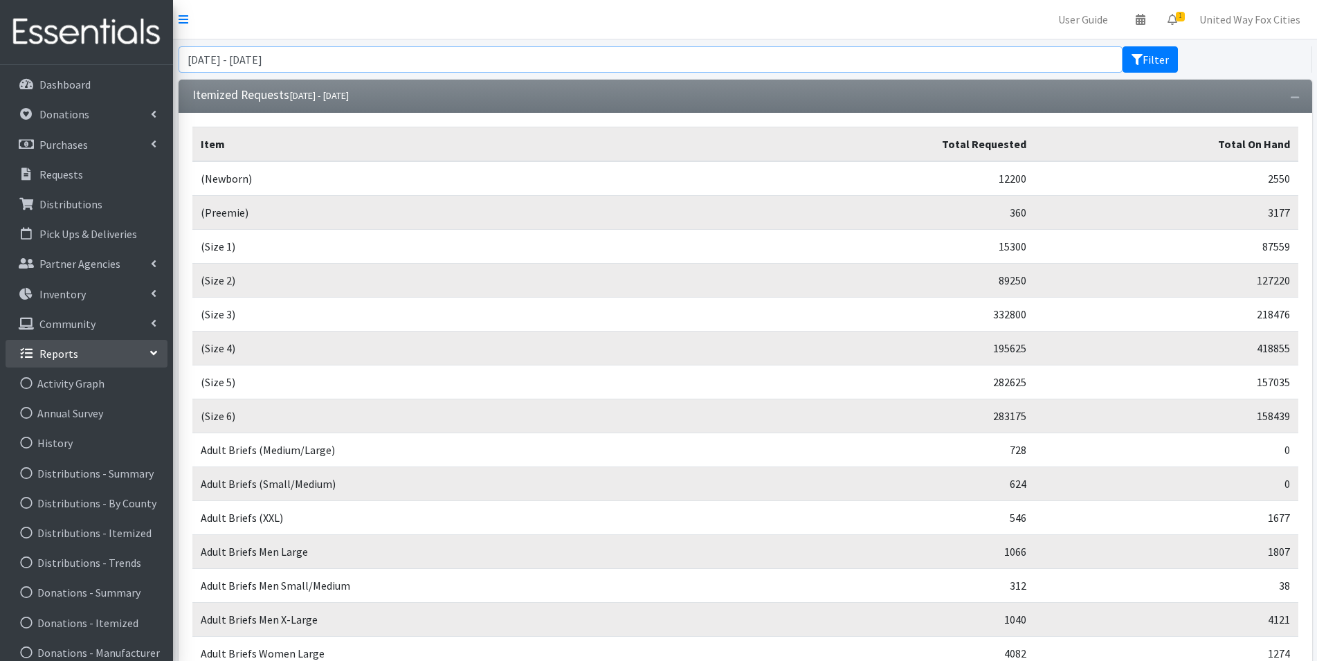
click at [469, 63] on input "[DATE] - [DATE]" at bounding box center [651, 59] width 944 height 26
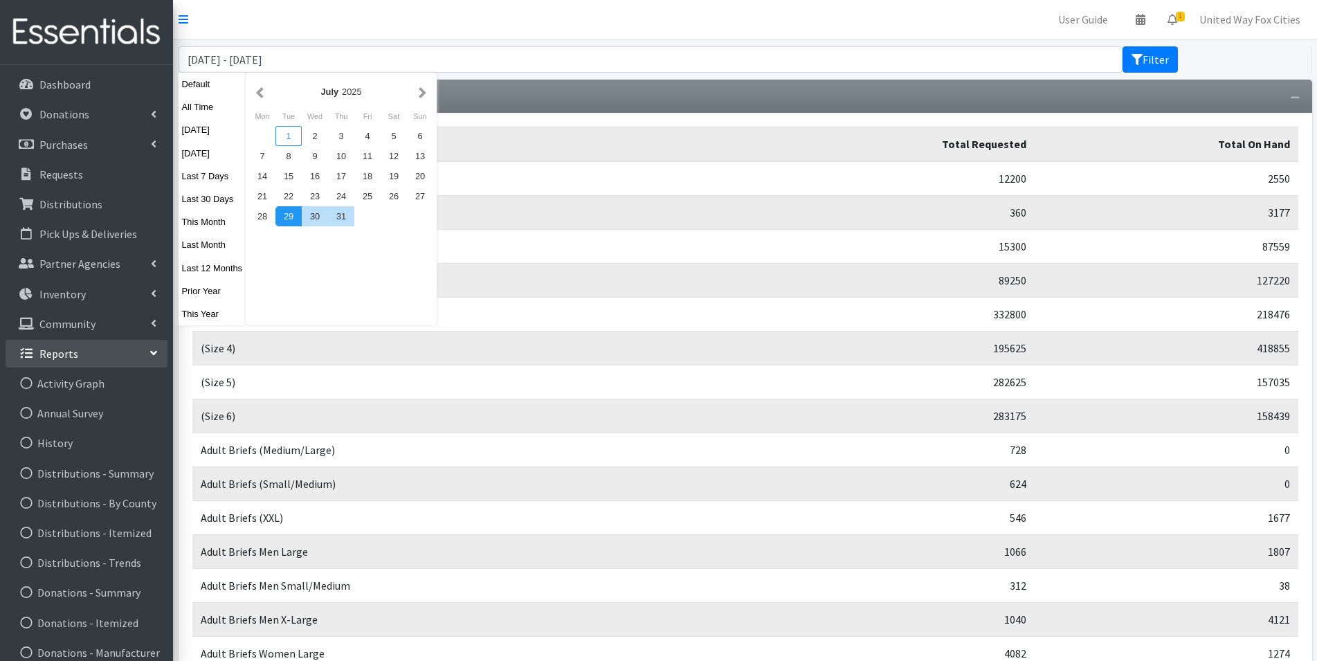
click at [286, 136] on div "1" at bounding box center [288, 136] width 26 height 20
click at [422, 91] on button "button" at bounding box center [422, 91] width 15 height 17
click at [422, 92] on button "button" at bounding box center [422, 91] width 15 height 17
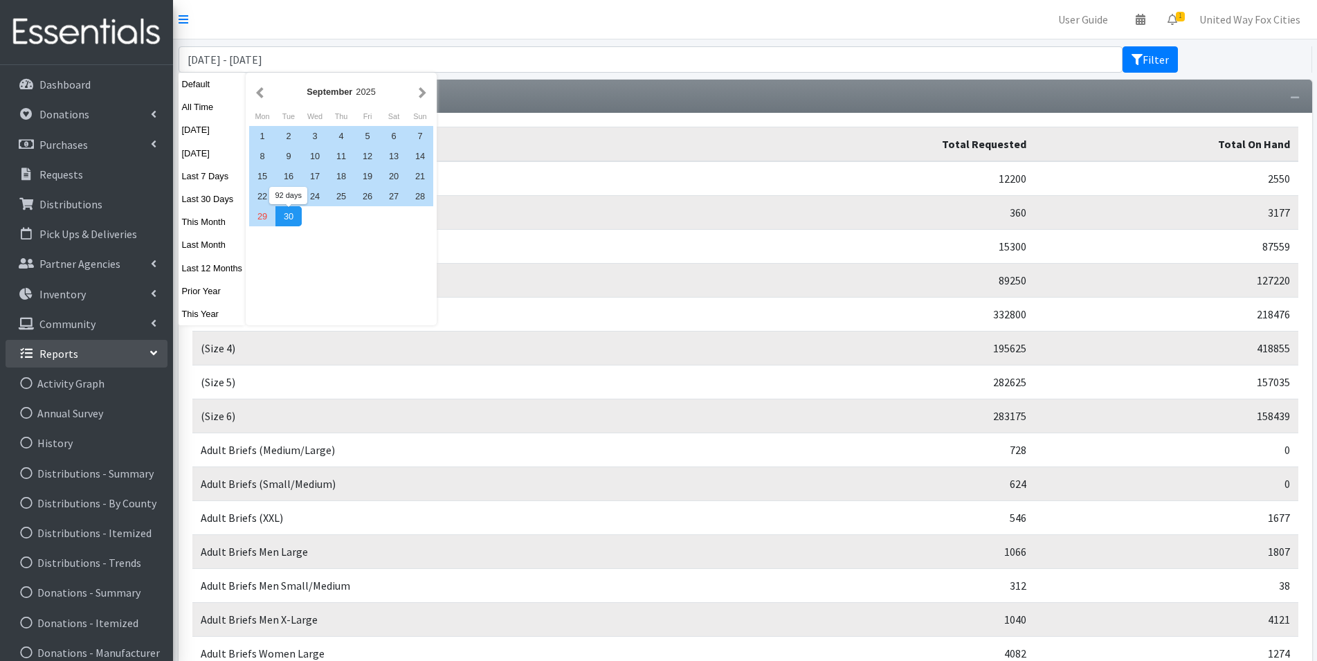
click at [287, 221] on div "30" at bounding box center [288, 216] width 26 height 20
type input "[DATE] - [DATE]"
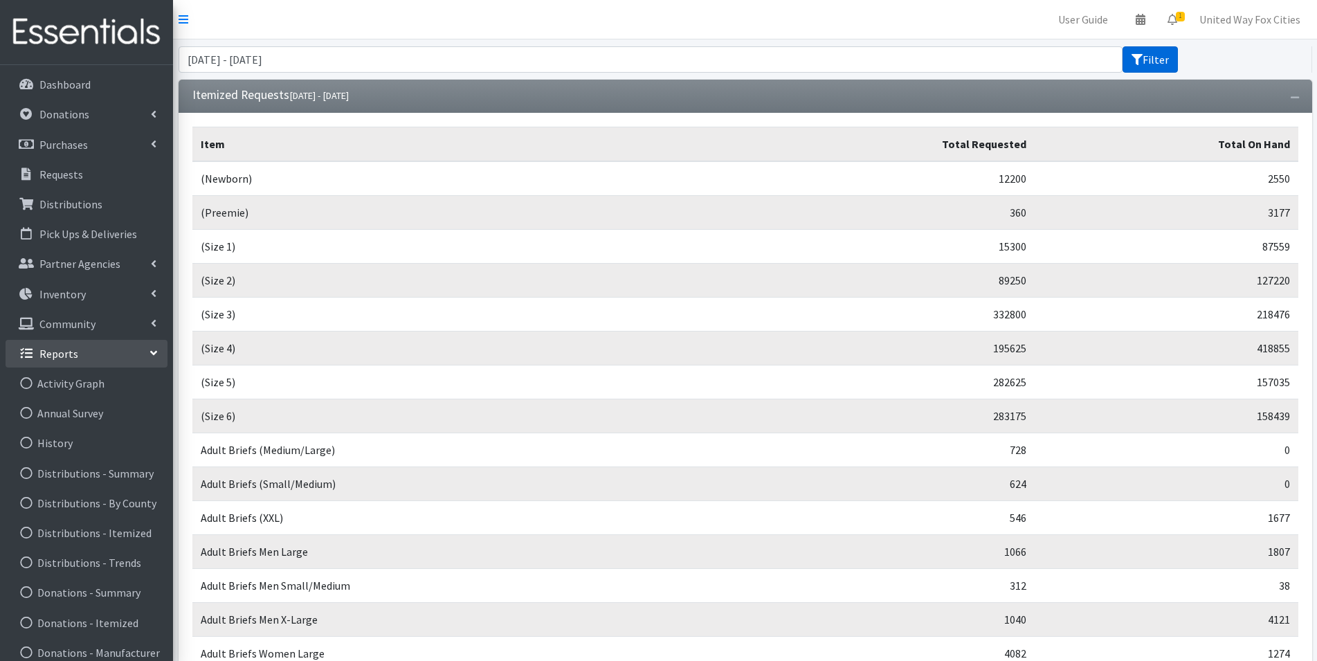
click at [1145, 55] on button "Filter" at bounding box center [1150, 59] width 55 height 26
click at [130, 534] on link "Distributions - Itemized" at bounding box center [87, 533] width 162 height 28
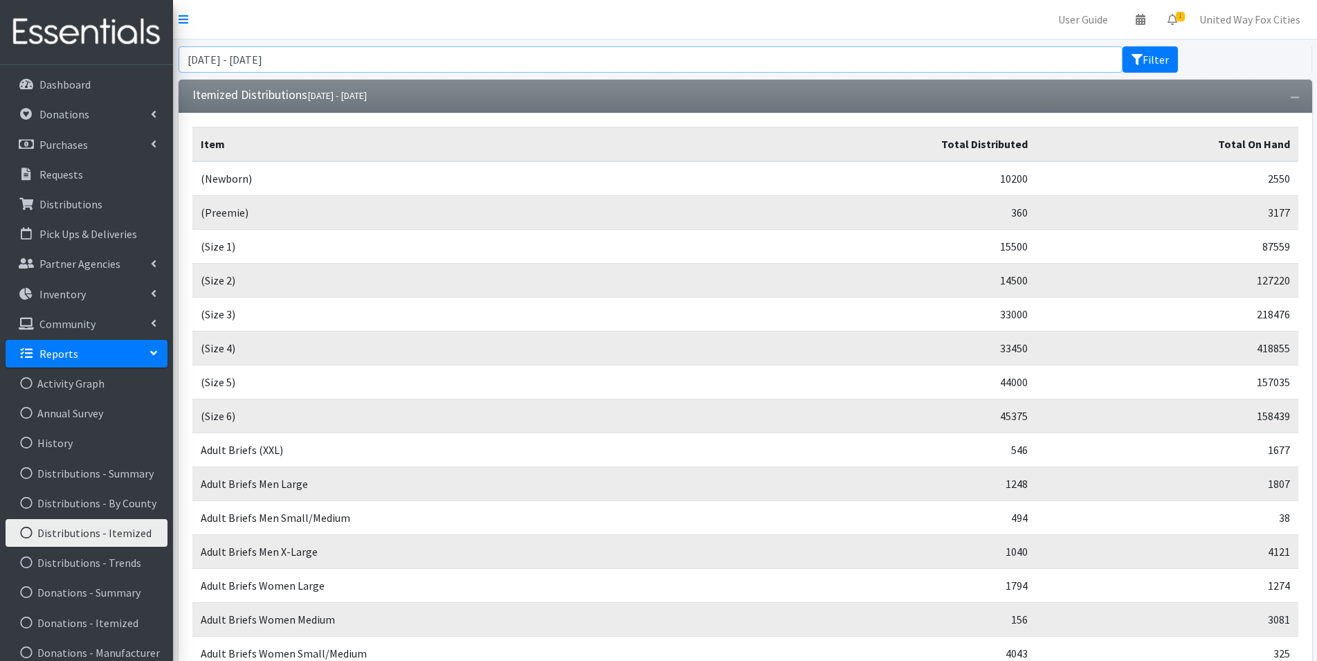
click at [1005, 62] on input "July 29, 2025 - October 29, 2025" at bounding box center [651, 59] width 944 height 26
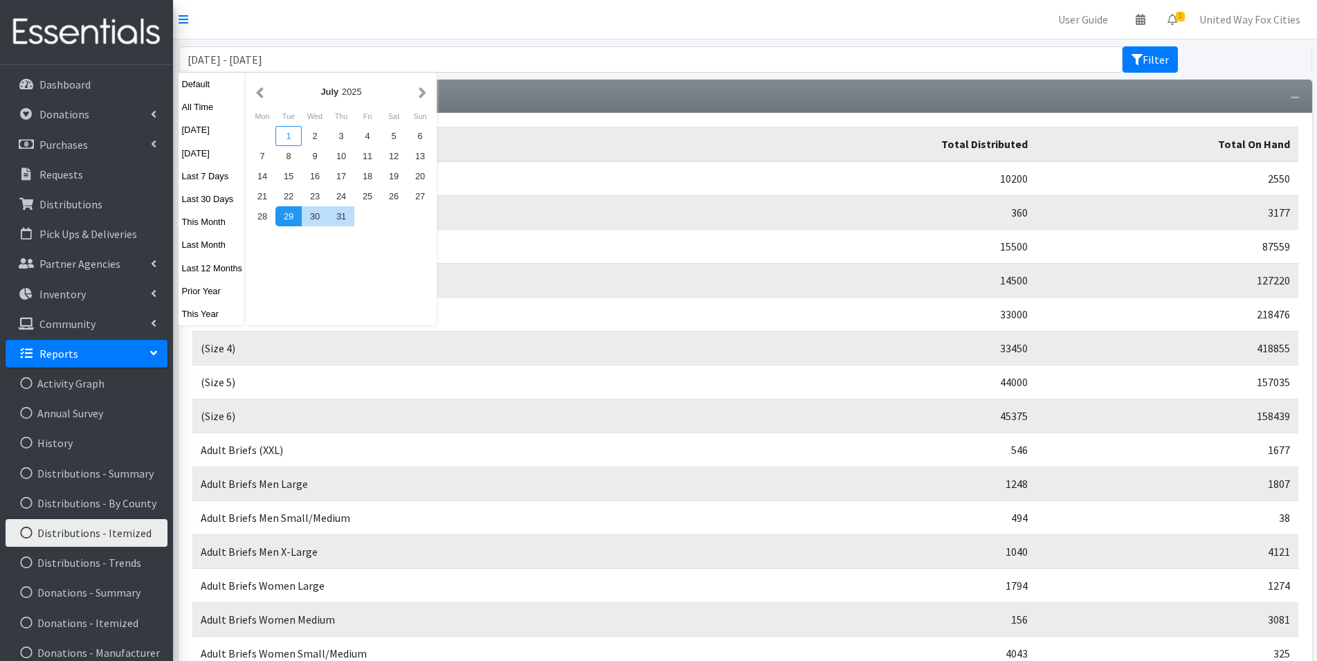
click at [292, 129] on div "1" at bounding box center [288, 136] width 26 height 20
click at [424, 95] on button "button" at bounding box center [422, 91] width 15 height 17
click at [425, 93] on button "button" at bounding box center [422, 91] width 15 height 17
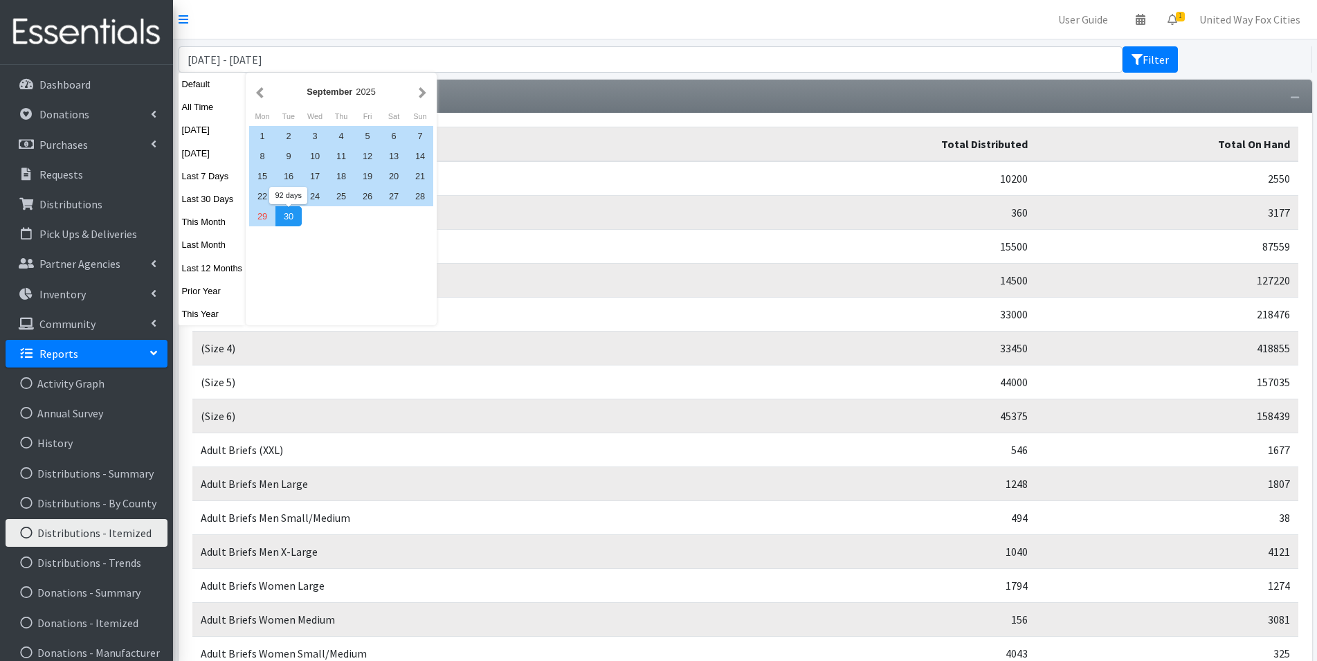
click at [293, 219] on div "30" at bounding box center [288, 216] width 26 height 20
type input "[DATE] - [DATE]"
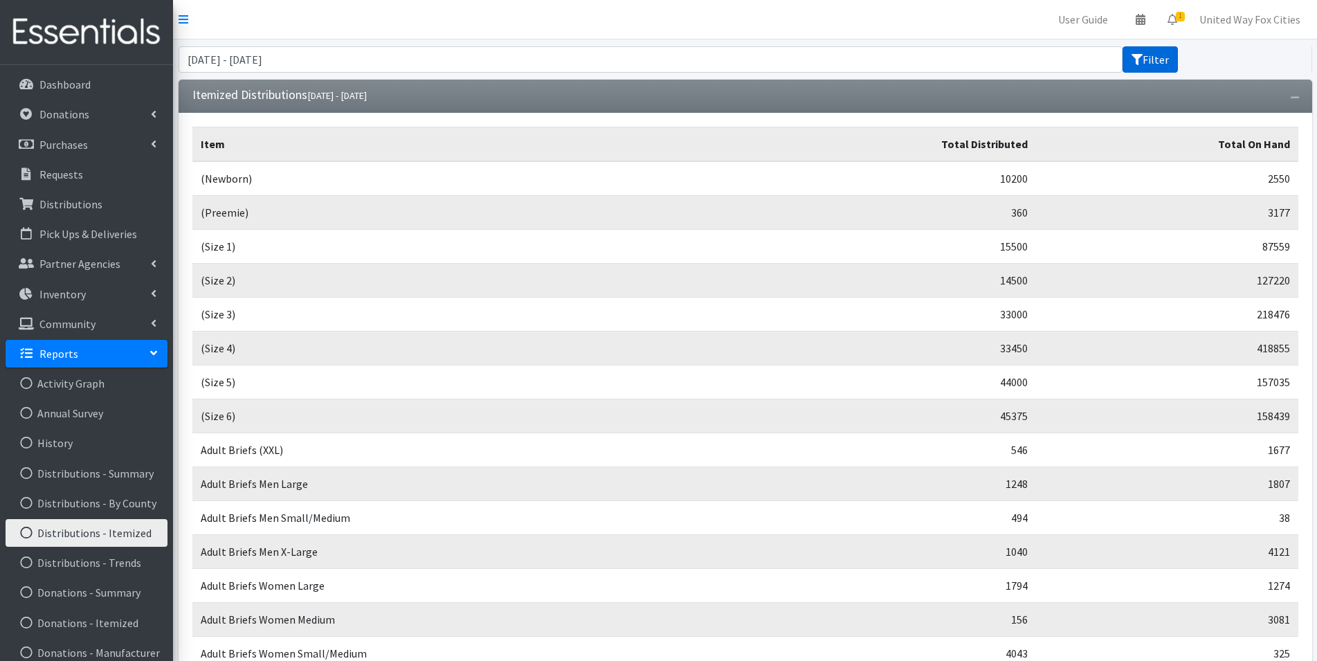
click at [1139, 61] on icon "submit" at bounding box center [1137, 59] width 11 height 11
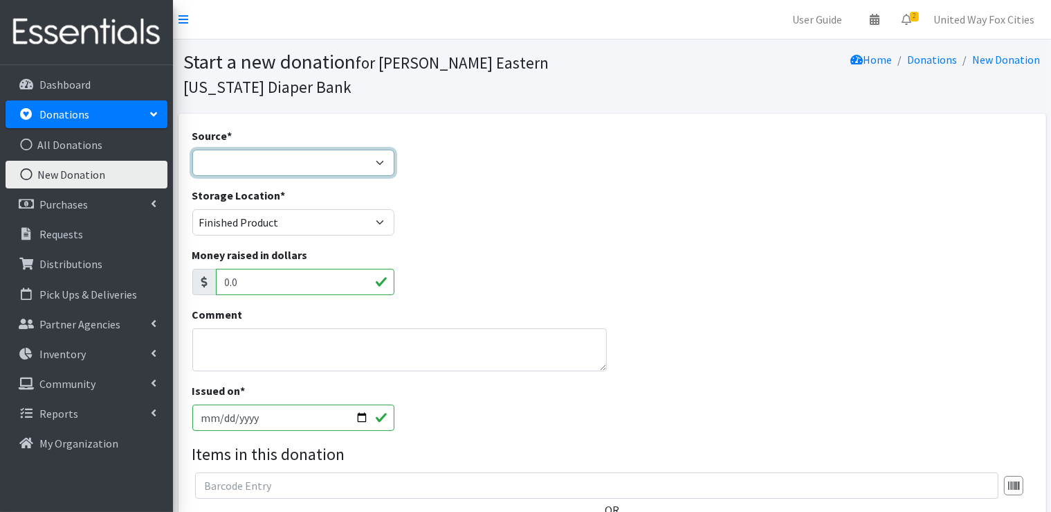
click at [382, 162] on select "Product Drive Manufacturer Donation Site Misc. Donation" at bounding box center [293, 163] width 202 height 26
select select "Manufacturer"
click at [192, 150] on select "Product Drive Manufacturer Donation Site Misc. Donation" at bounding box center [293, 163] width 202 height 26
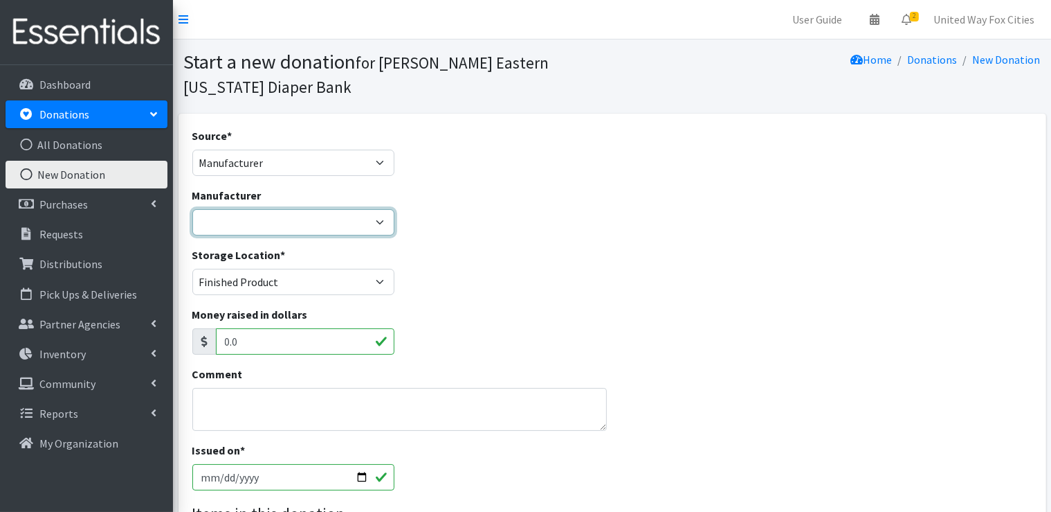
click at [334, 217] on select "Kimberly-Clark National Diaper Bank Network ---Create new Manufacturer---" at bounding box center [293, 222] width 202 height 26
select select "256"
click at [192, 209] on select "Kimberly-Clark National Diaper Bank Network ---Create new Manufacturer---" at bounding box center [293, 222] width 202 height 26
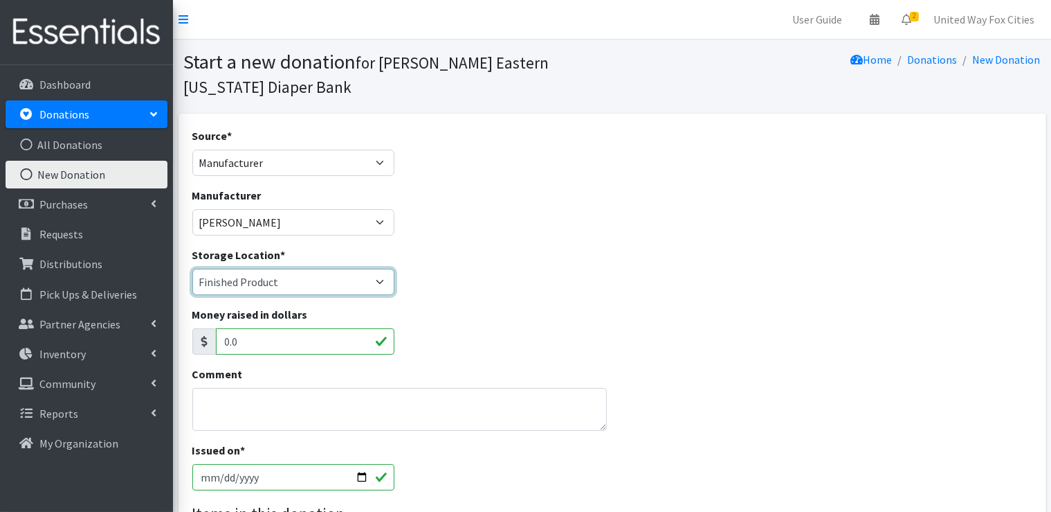
click at [345, 284] on select "Cloth Diapers Finished Product RAW Product" at bounding box center [293, 282] width 202 height 26
select select "448"
click at [192, 269] on select "Cloth Diapers Finished Product RAW Product" at bounding box center [293, 282] width 202 height 26
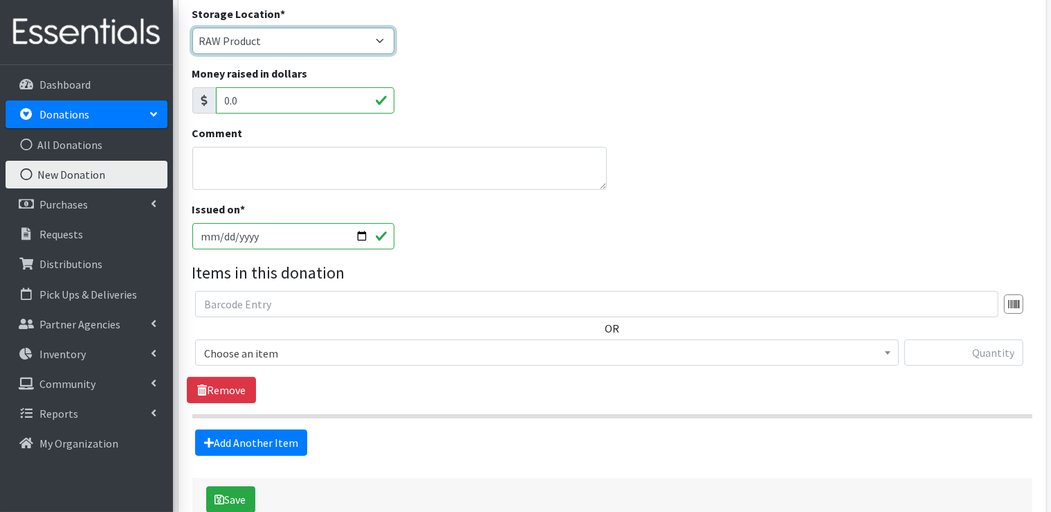
scroll to position [277, 0]
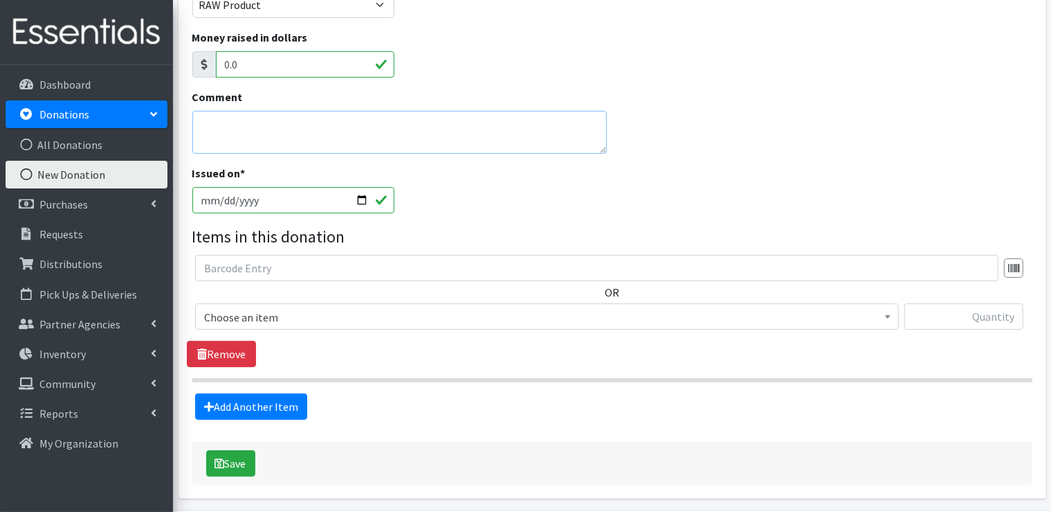
click at [258, 125] on textarea "Comment" at bounding box center [399, 132] width 415 height 43
type textarea "N"
type textarea "Diaper Need Awareness Week"
click at [365, 200] on input "2025-09-29" at bounding box center [293, 200] width 202 height 26
type input "[DATE]"
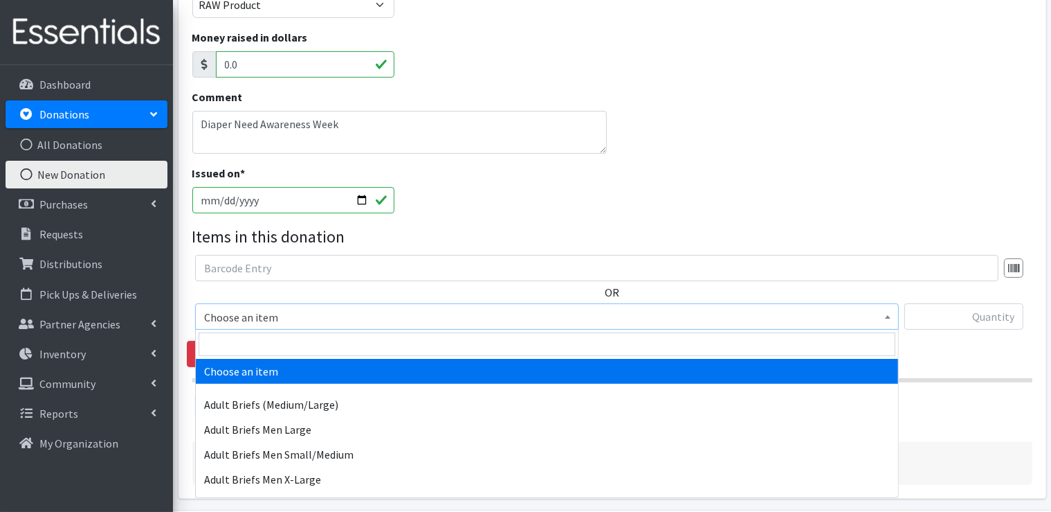
click at [314, 321] on span "Choose an item" at bounding box center [547, 316] width 686 height 19
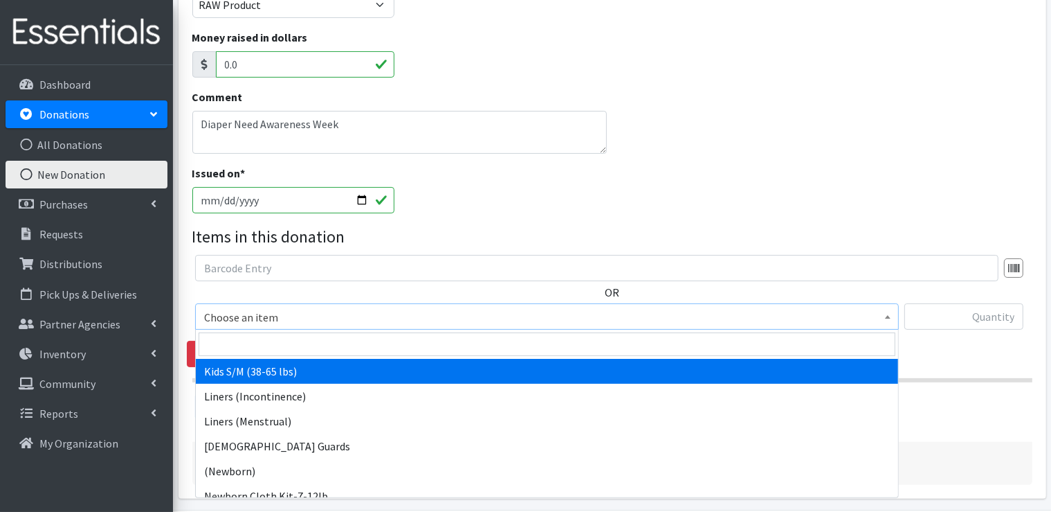
scroll to position [900, 0]
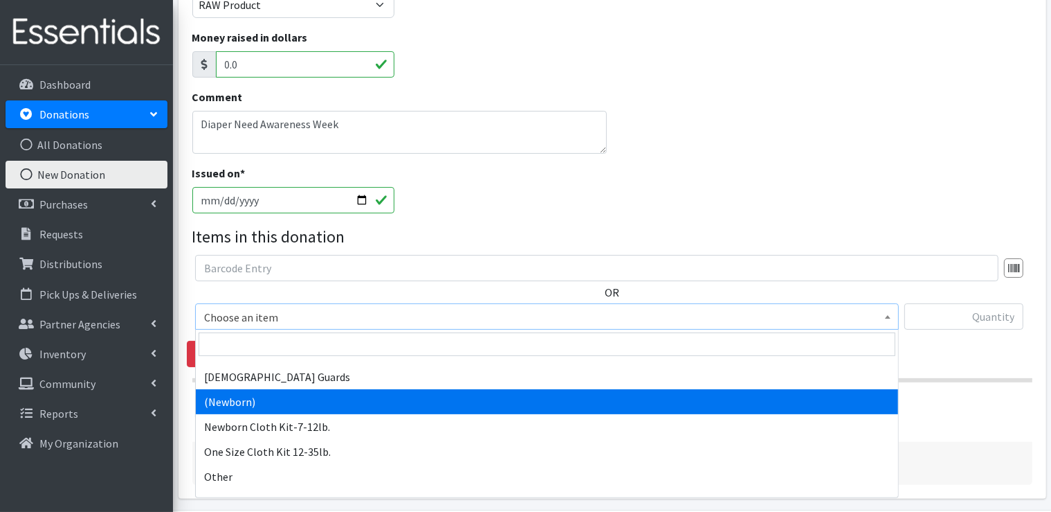
select select "14508"
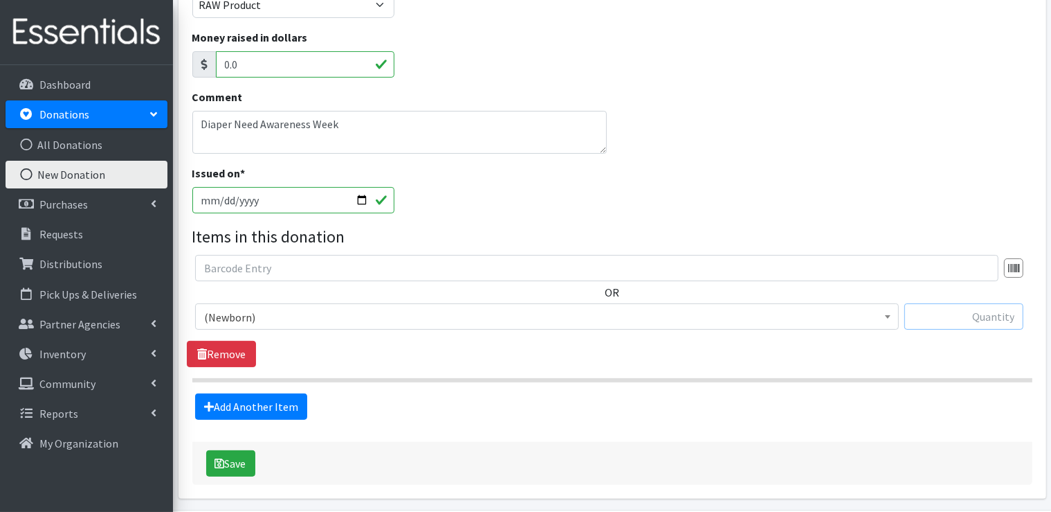
click at [966, 317] on input "text" at bounding box center [964, 316] width 119 height 26
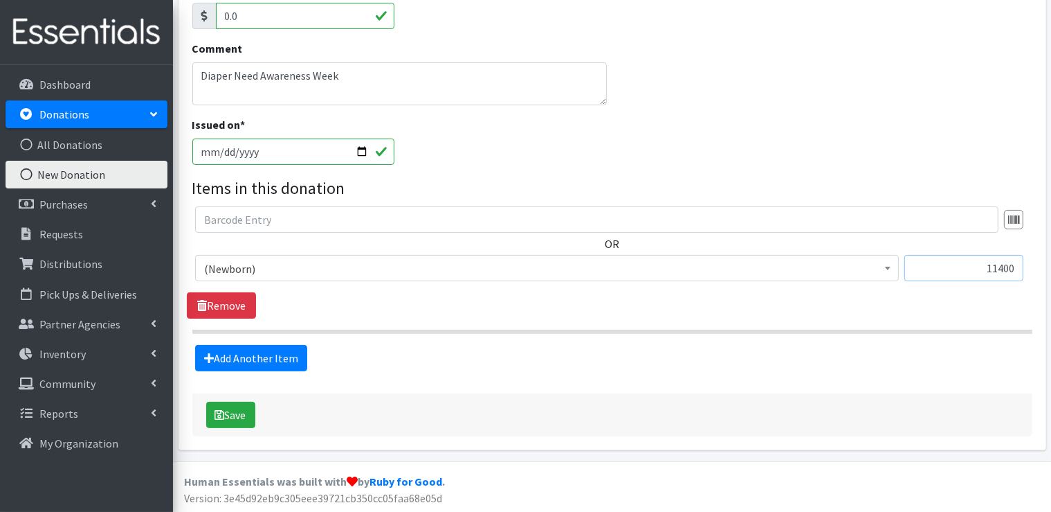
type input "11400"
click at [228, 416] on button "Save" at bounding box center [230, 414] width 49 height 26
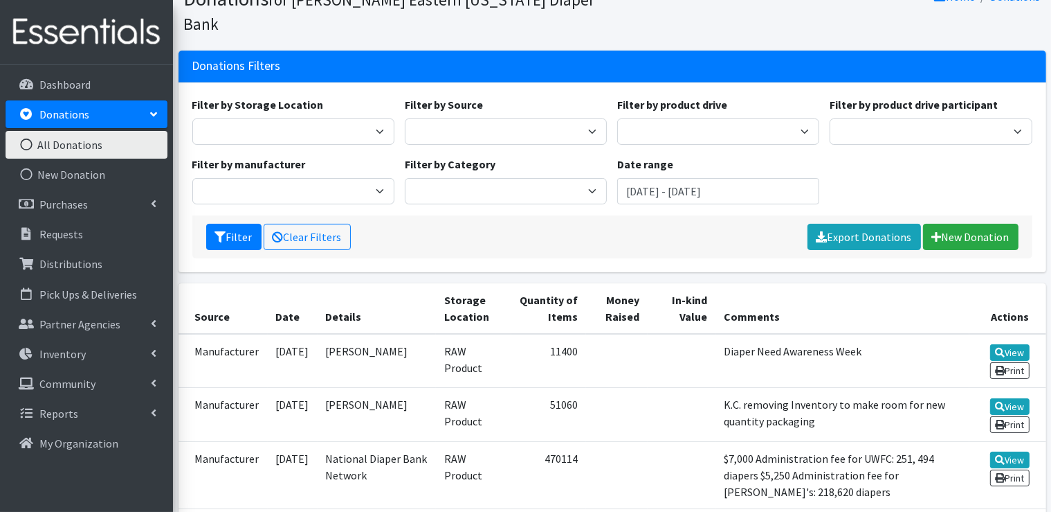
scroll to position [69, 0]
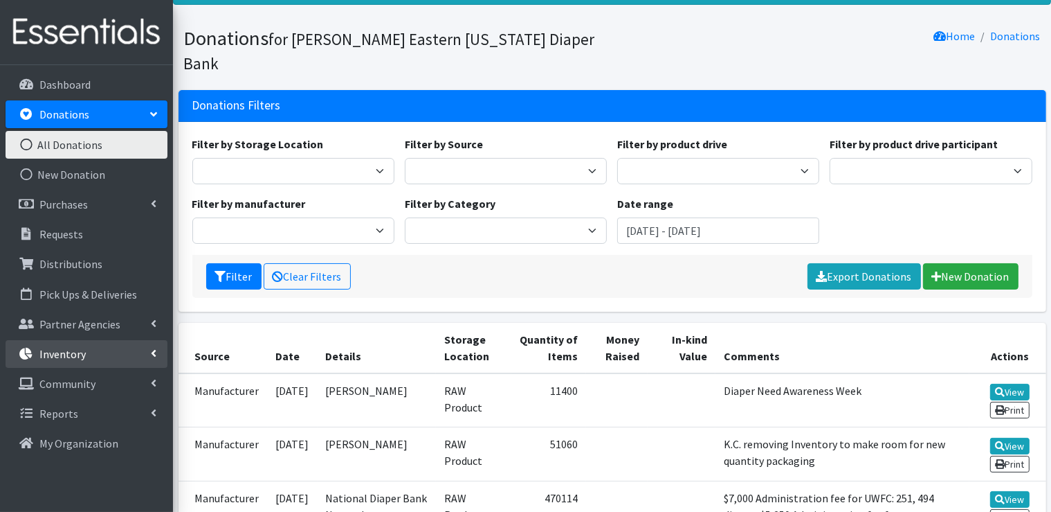
click at [152, 351] on icon at bounding box center [154, 352] width 6 height 11
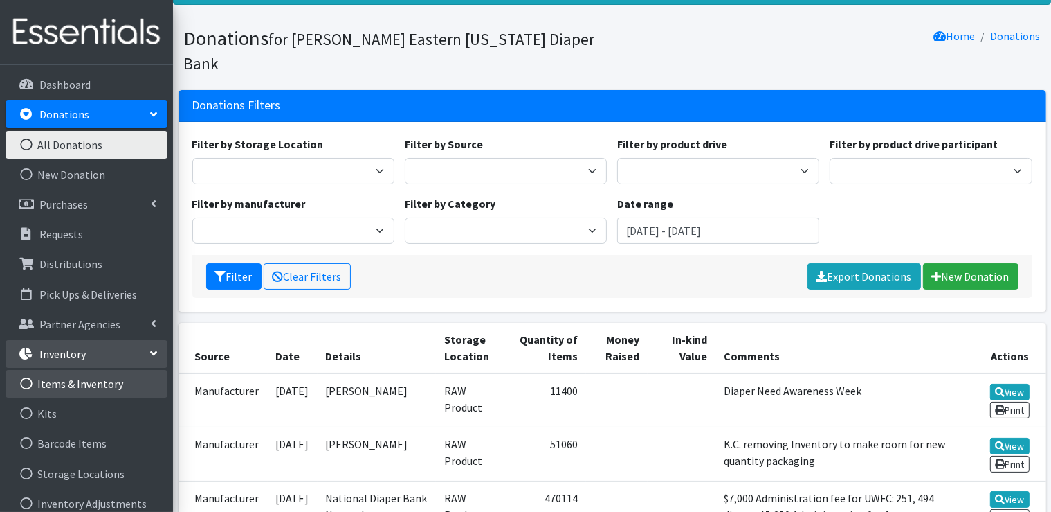
click at [113, 383] on link "Items & Inventory" at bounding box center [87, 384] width 162 height 28
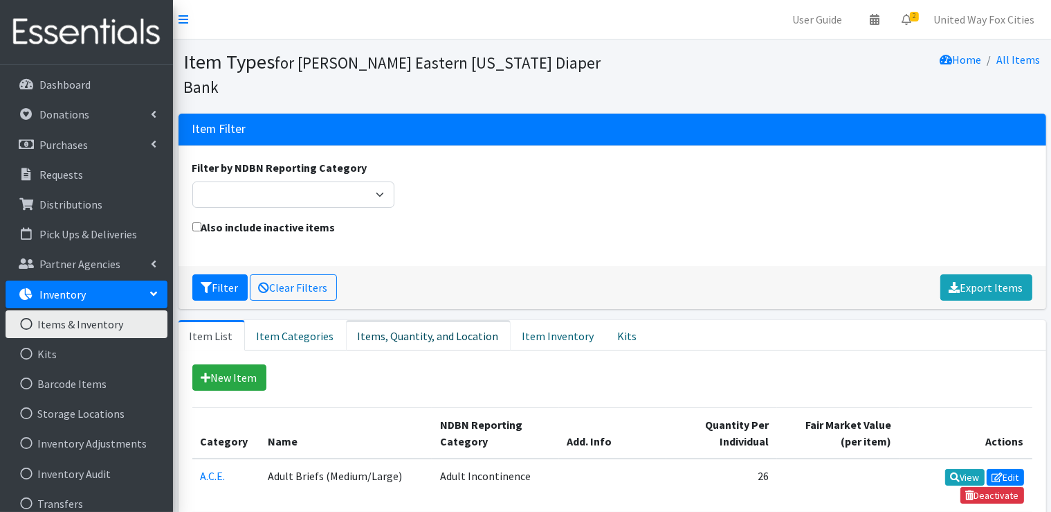
click at [386, 337] on link "Items, Quantity, and Location" at bounding box center [428, 335] width 165 height 30
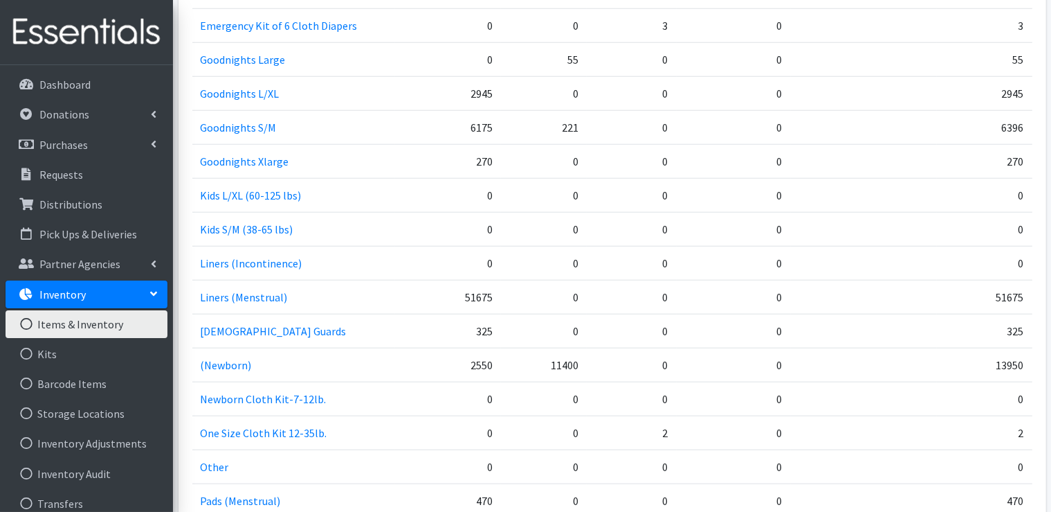
scroll to position [1384, 0]
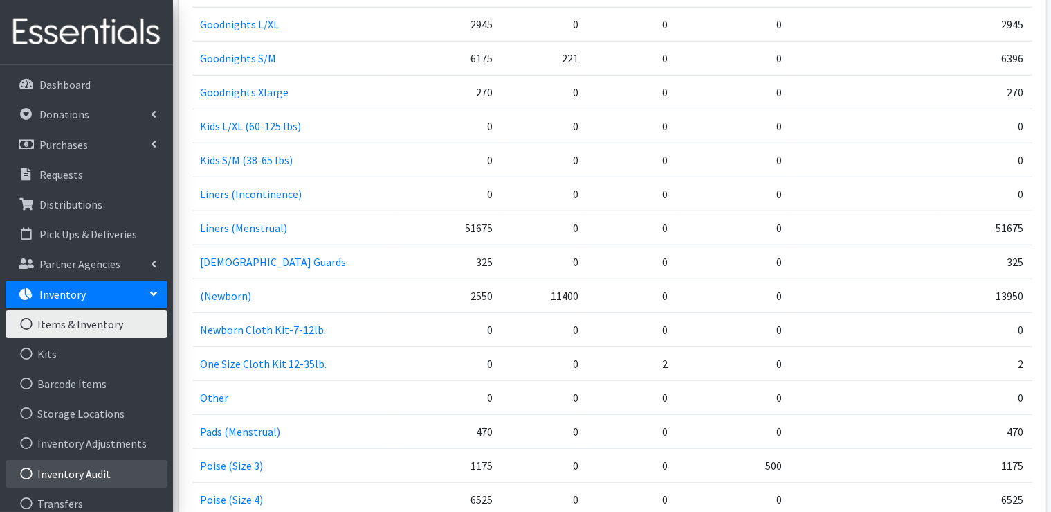
click at [99, 473] on link "Inventory Audit" at bounding box center [87, 474] width 162 height 28
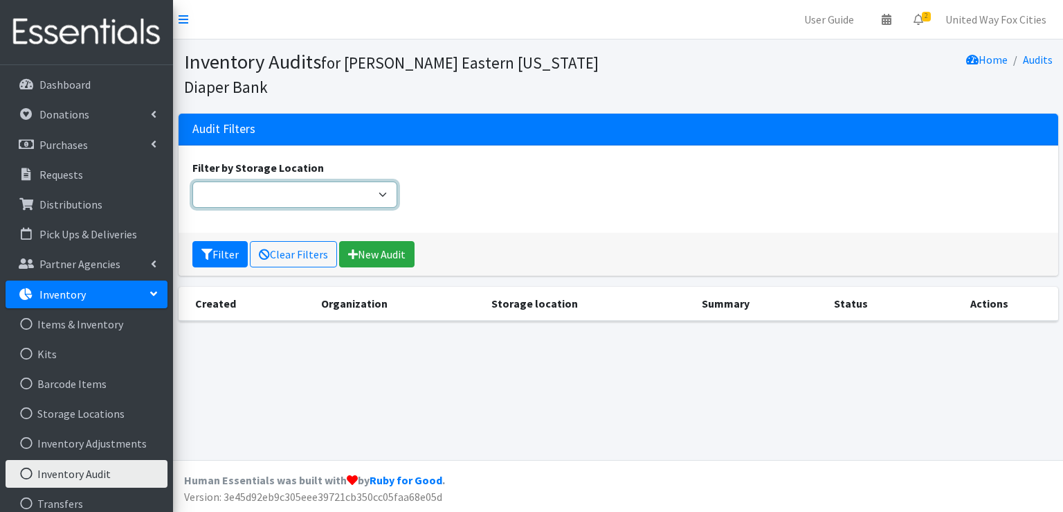
click at [382, 196] on select "Filter by Storage Location" at bounding box center [295, 194] width 206 height 26
click at [382, 191] on select "Filter by Storage Location" at bounding box center [295, 194] width 206 height 26
click at [468, 188] on div "Filter by Storage Location" at bounding box center [618, 189] width 862 height 60
click at [389, 259] on link "New Audit" at bounding box center [376, 254] width 75 height 26
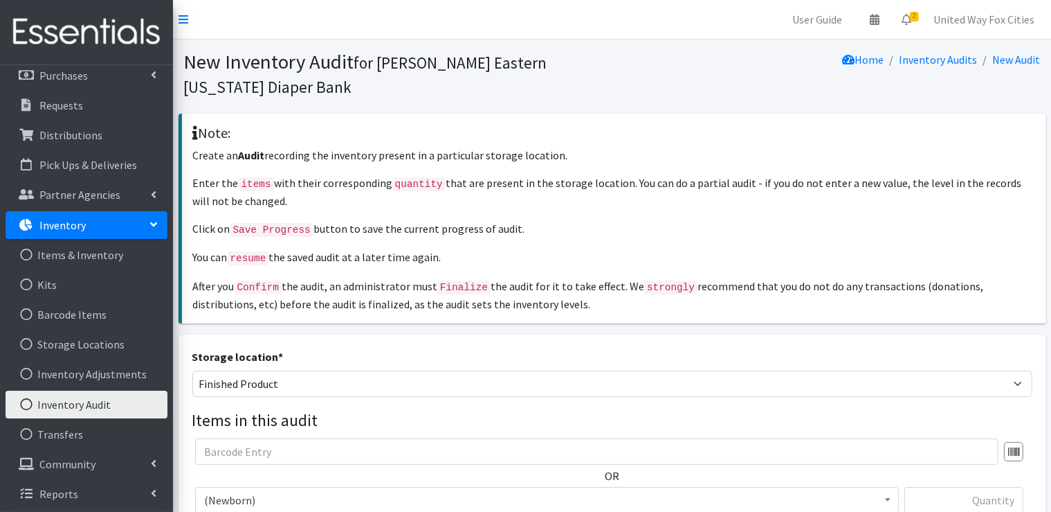
scroll to position [71, 0]
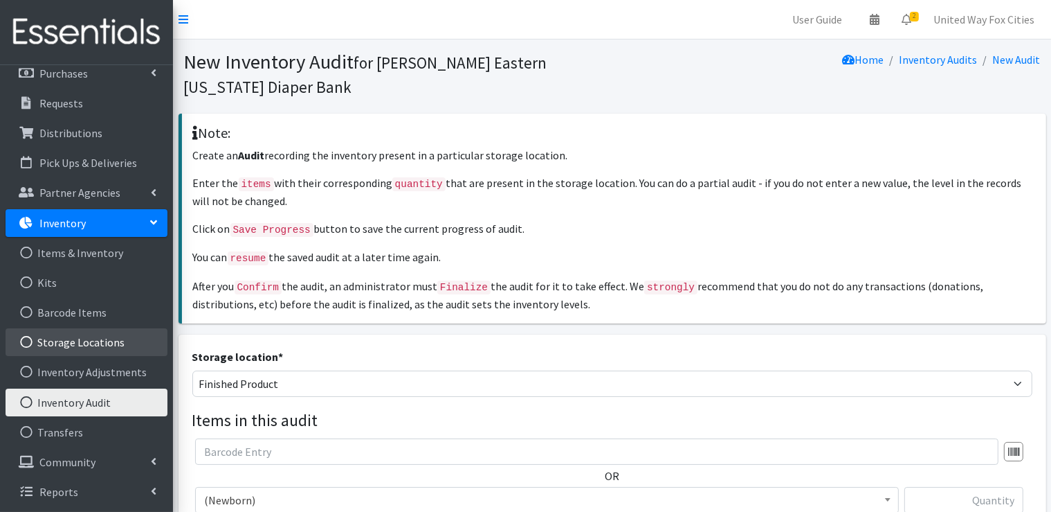
click at [114, 348] on link "Storage Locations" at bounding box center [87, 342] width 162 height 28
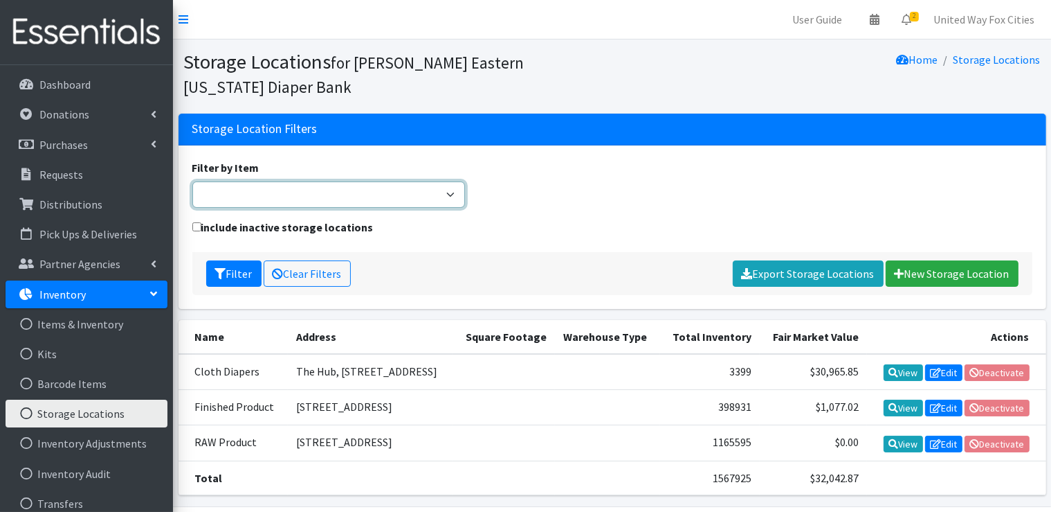
click at [453, 196] on select "(Newborn) (Preemie) (Size 1) (Size 2) (Size 3) (Size 4) (Size 5) (Size 6) Adult…" at bounding box center [328, 194] width 273 height 26
select select "14508"
click at [192, 181] on select "(Newborn) (Preemie) (Size 1) (Size 2) (Size 3) (Size 4) (Size 5) (Size 6) Adult…" at bounding box center [328, 194] width 273 height 26
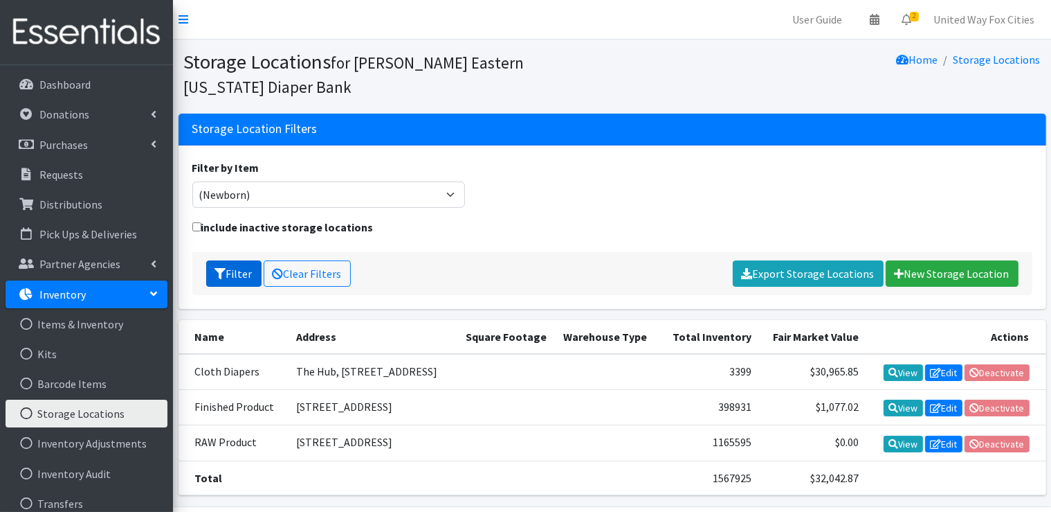
click at [241, 279] on button "Filter" at bounding box center [233, 273] width 55 height 26
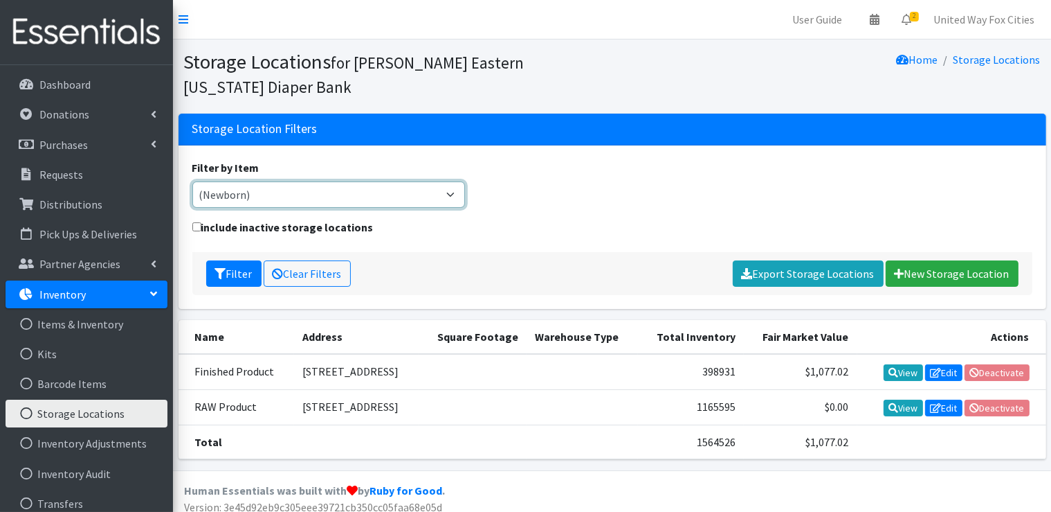
click at [452, 191] on select "(Newborn) (Preemie) (Size 1) (Size 2) (Size 3) (Size 4) (Size 5) (Size 6) Adult…" at bounding box center [328, 194] width 273 height 26
click at [490, 190] on div "Filter by Item (Newborn) (Preemie) (Size 1) (Size 2) (Size 3) (Size 4) (Size 5)…" at bounding box center [612, 189] width 851 height 60
click at [444, 198] on select "(Newborn) (Preemie) (Size 1) (Size 2) (Size 3) (Size 4) (Size 5) (Size 6) Adult…" at bounding box center [328, 194] width 273 height 26
select select
click at [192, 181] on select "(Newborn) (Preemie) (Size 1) (Size 2) (Size 3) (Size 4) (Size 5) (Size 6) Adult…" at bounding box center [328, 194] width 273 height 26
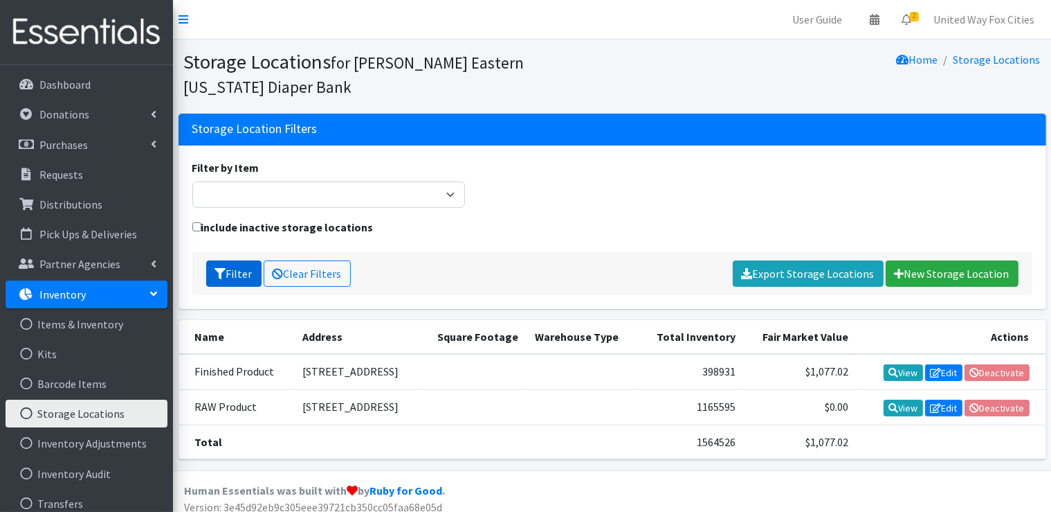
click at [237, 278] on button "Filter" at bounding box center [233, 273] width 55 height 26
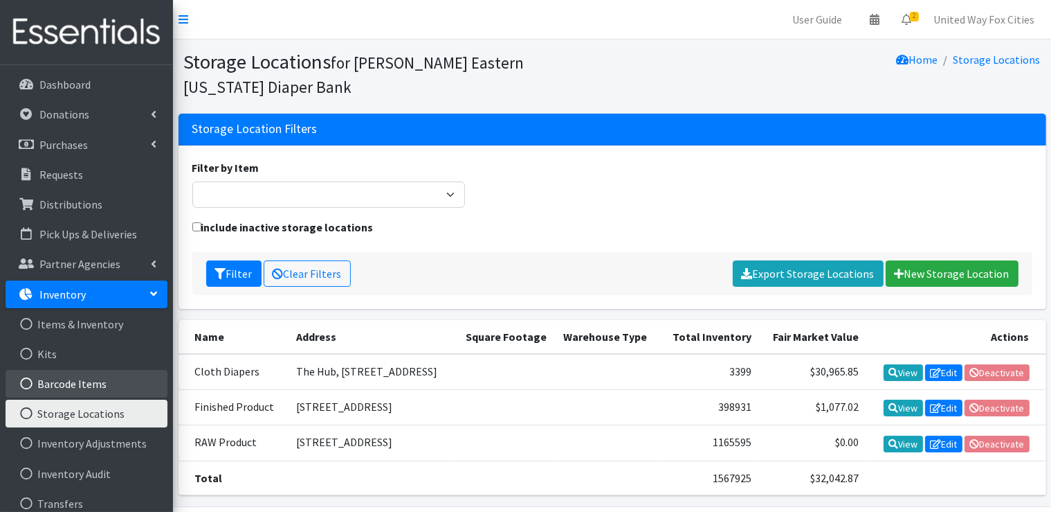
click at [102, 389] on link "Barcode Items" at bounding box center [87, 384] width 162 height 28
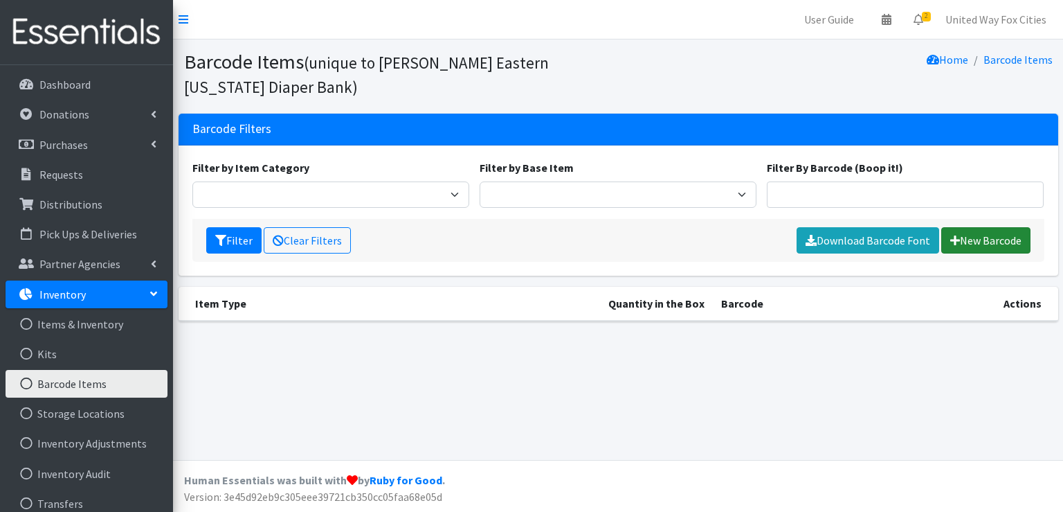
click at [975, 244] on link "New Barcode" at bounding box center [985, 240] width 89 height 26
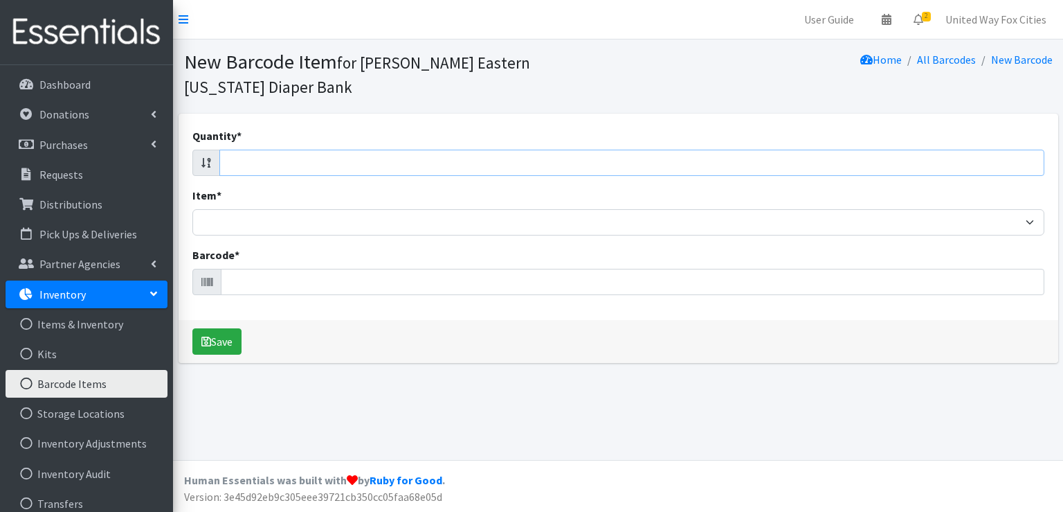
click at [266, 157] on input "Quantity *" at bounding box center [631, 163] width 825 height 26
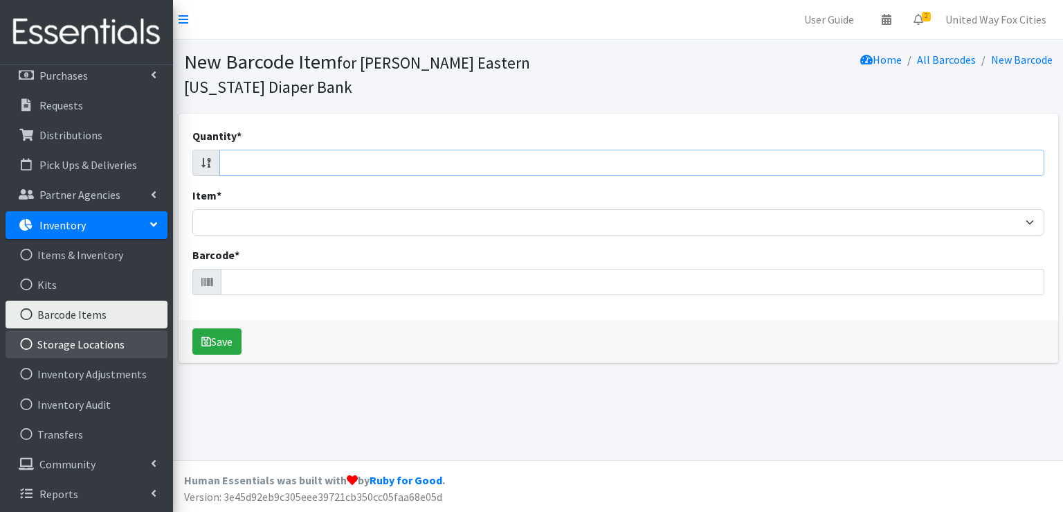
scroll to position [71, 0]
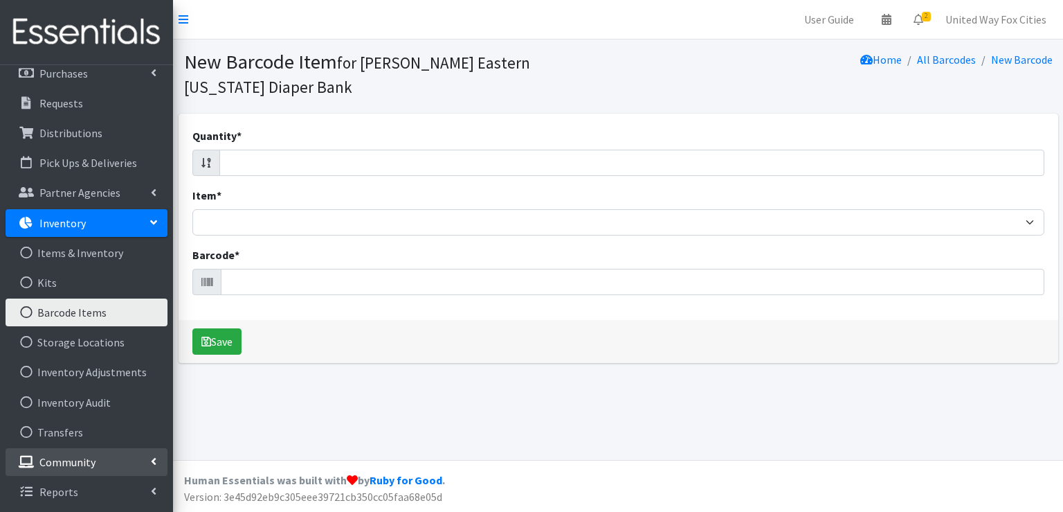
click at [157, 460] on link "Community" at bounding box center [87, 462] width 162 height 28
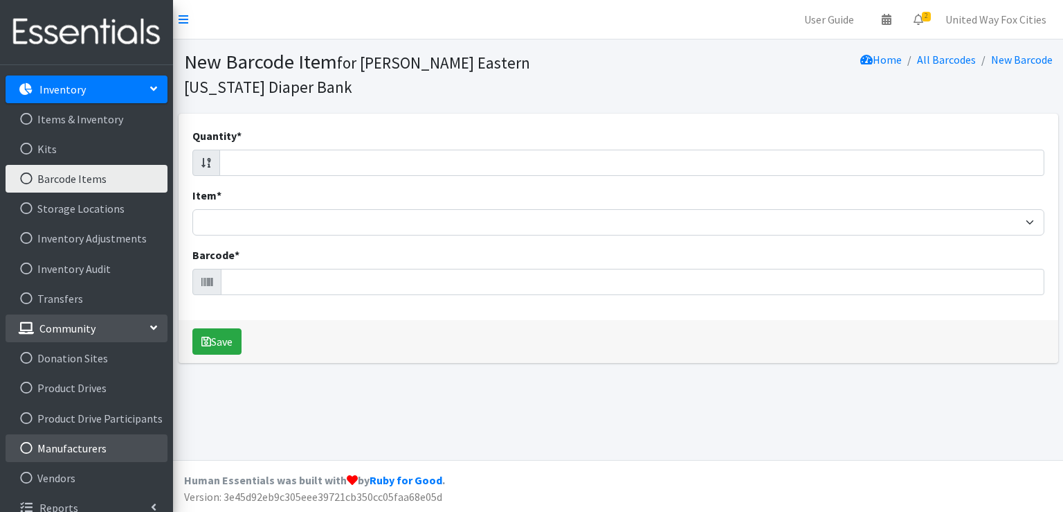
scroll to position [221, 0]
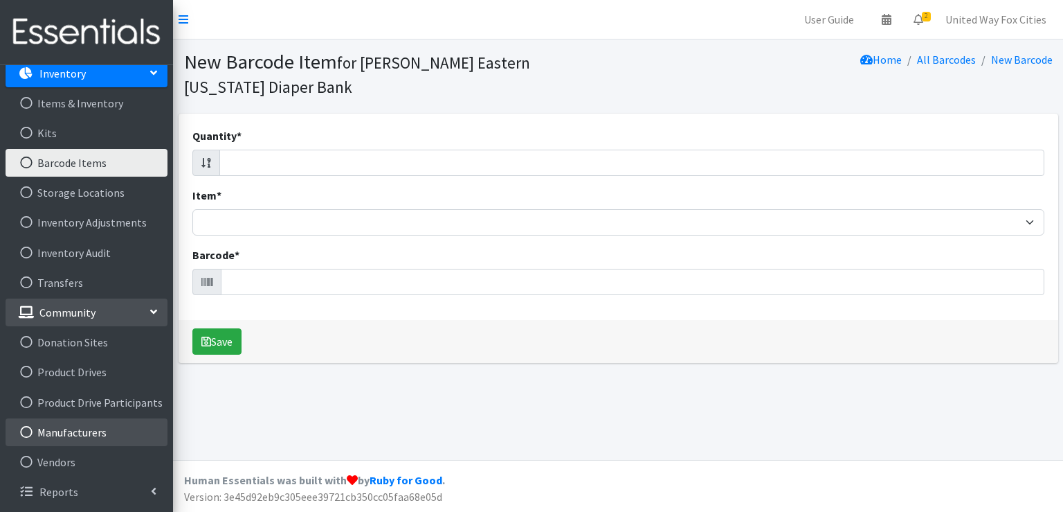
click at [96, 433] on link "Manufacturers" at bounding box center [87, 432] width 162 height 28
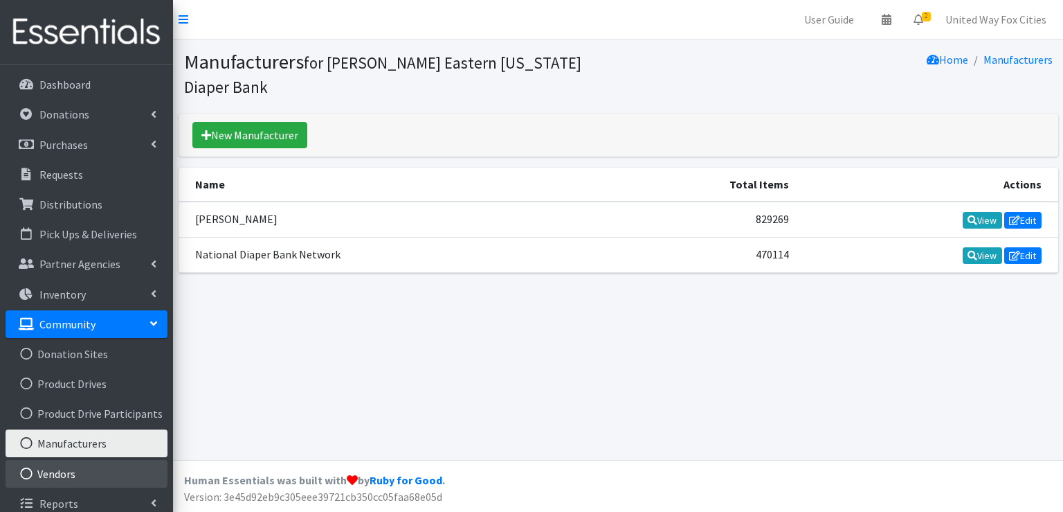
click at [66, 472] on link "Vendors" at bounding box center [87, 474] width 162 height 28
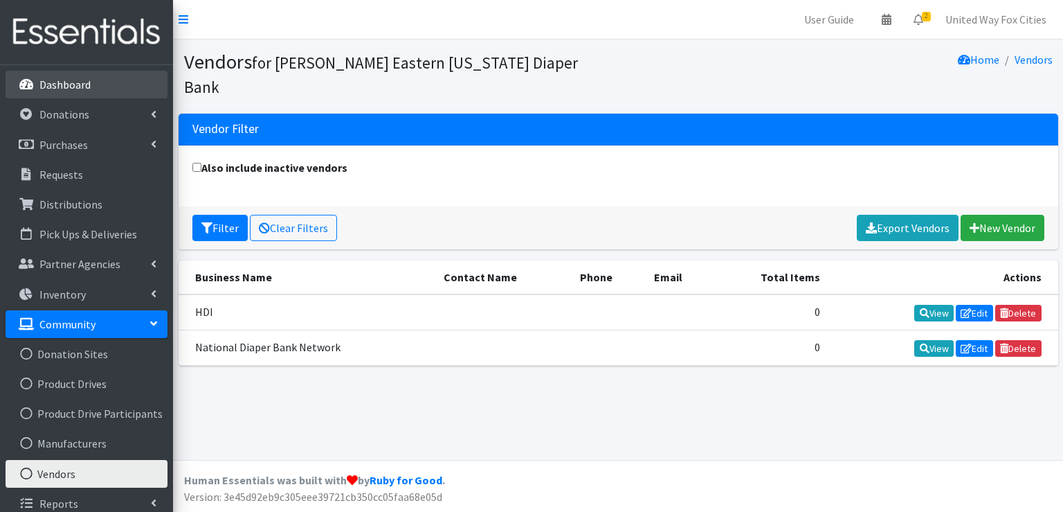
click at [89, 85] on p "Dashboard" at bounding box center [64, 85] width 51 height 14
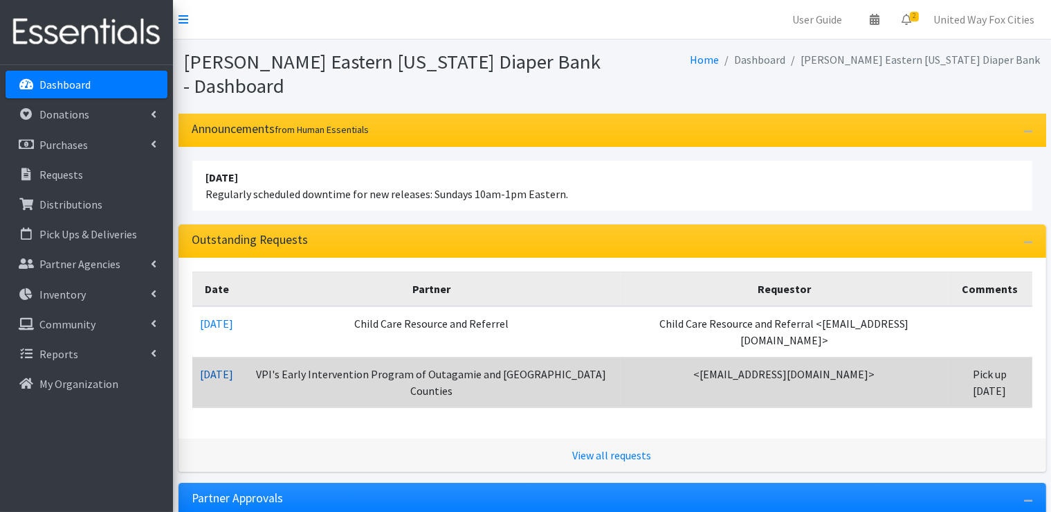
click at [232, 367] on link "[DATE]" at bounding box center [217, 374] width 33 height 14
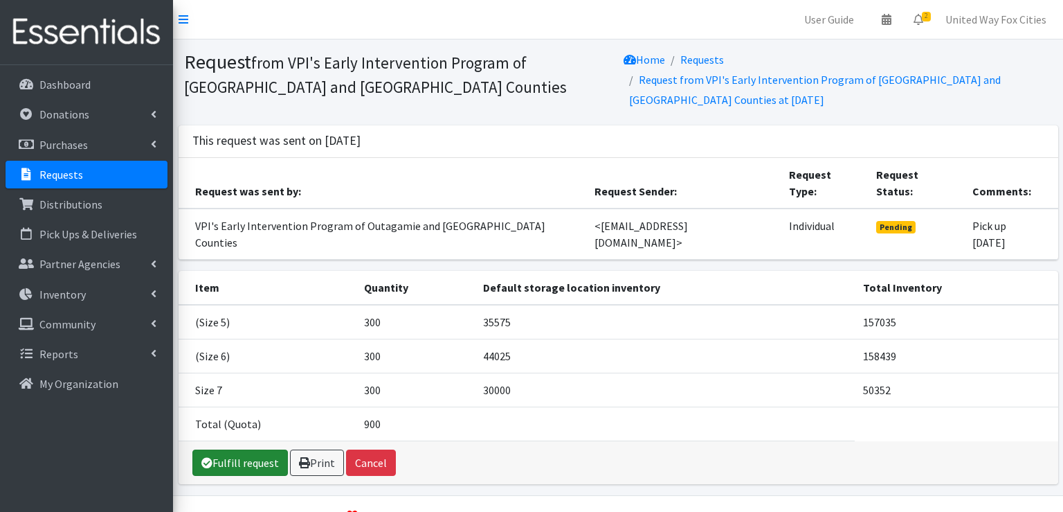
click at [251, 449] on link "Fulfill request" at bounding box center [240, 462] width 96 height 26
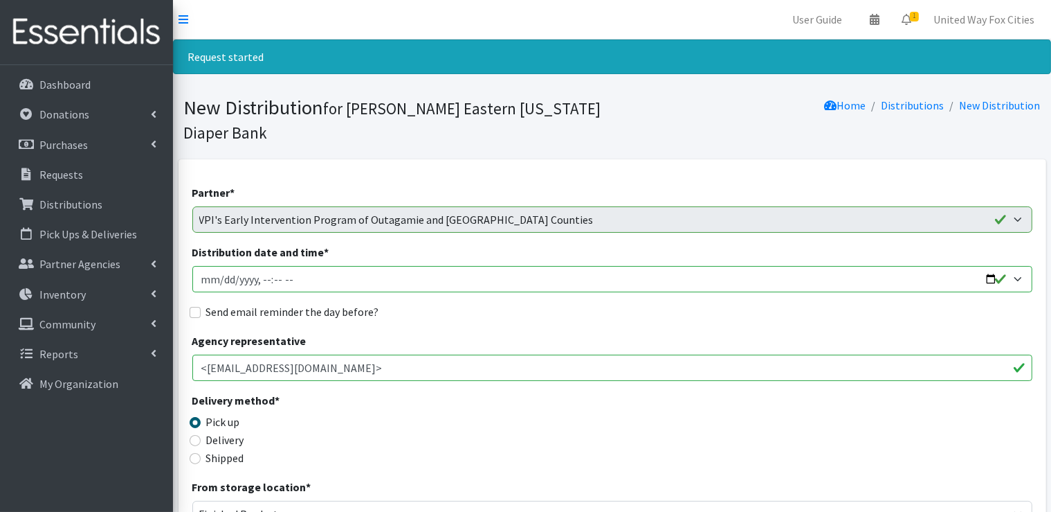
click at [990, 279] on input "Distribution date and time *" at bounding box center [612, 279] width 840 height 26
type input "2025-10-09T09:00"
click at [552, 317] on div "Send email reminder the day before?" at bounding box center [612, 311] width 840 height 17
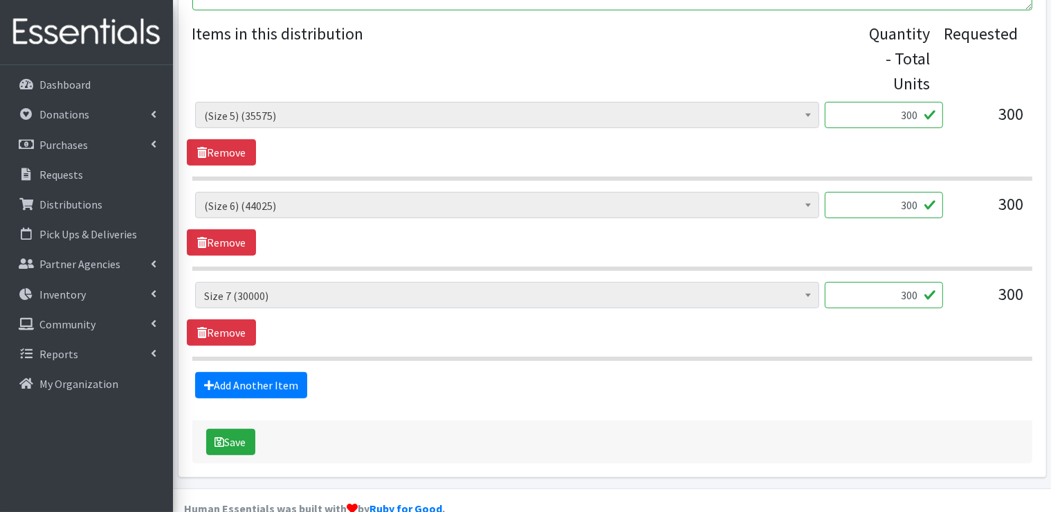
scroll to position [618, 0]
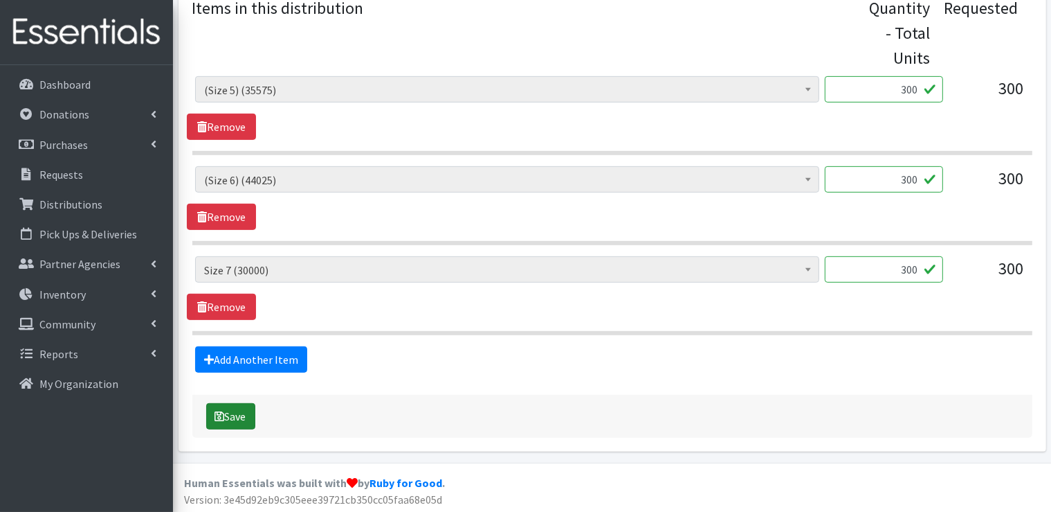
click at [244, 420] on button "Save" at bounding box center [230, 416] width 49 height 26
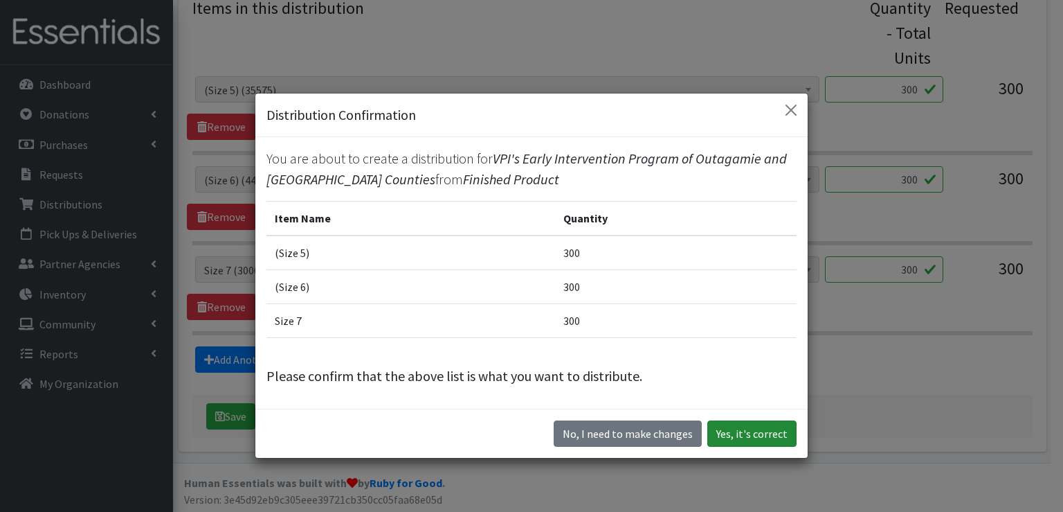
click at [755, 438] on button "Yes, it's correct" at bounding box center [751, 433] width 89 height 26
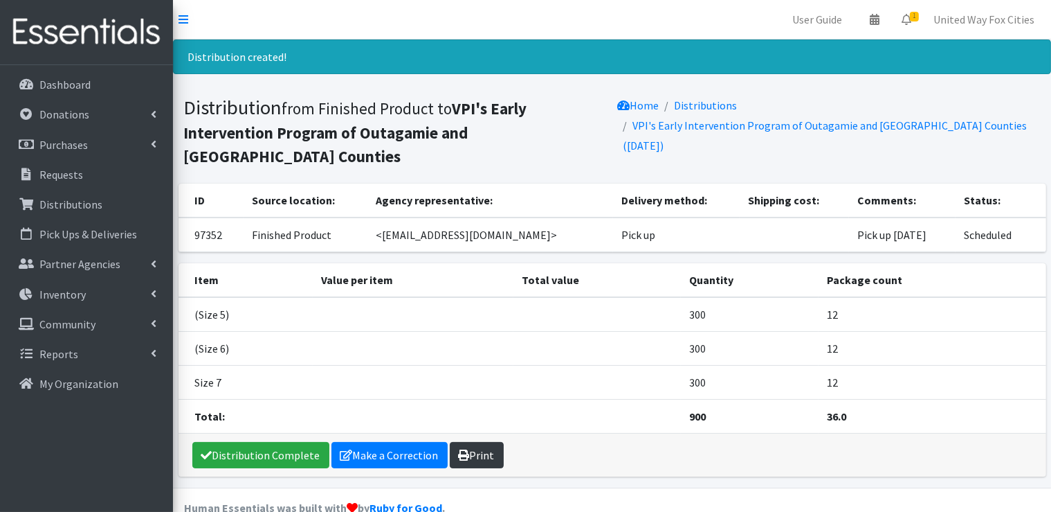
click at [491, 458] on link "Print" at bounding box center [477, 455] width 54 height 26
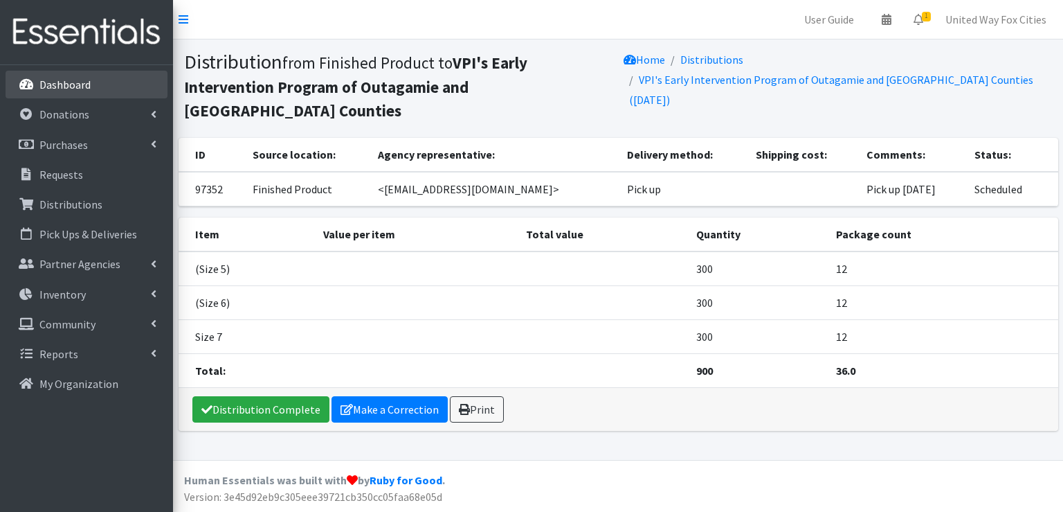
click at [52, 88] on p "Dashboard" at bounding box center [64, 85] width 51 height 14
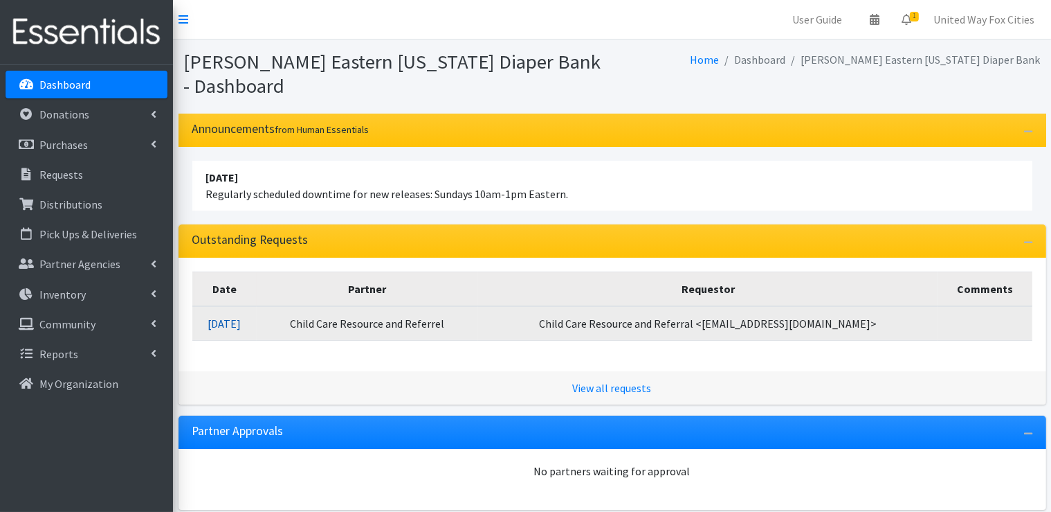
click at [241, 327] on link "[DATE]" at bounding box center [224, 323] width 33 height 14
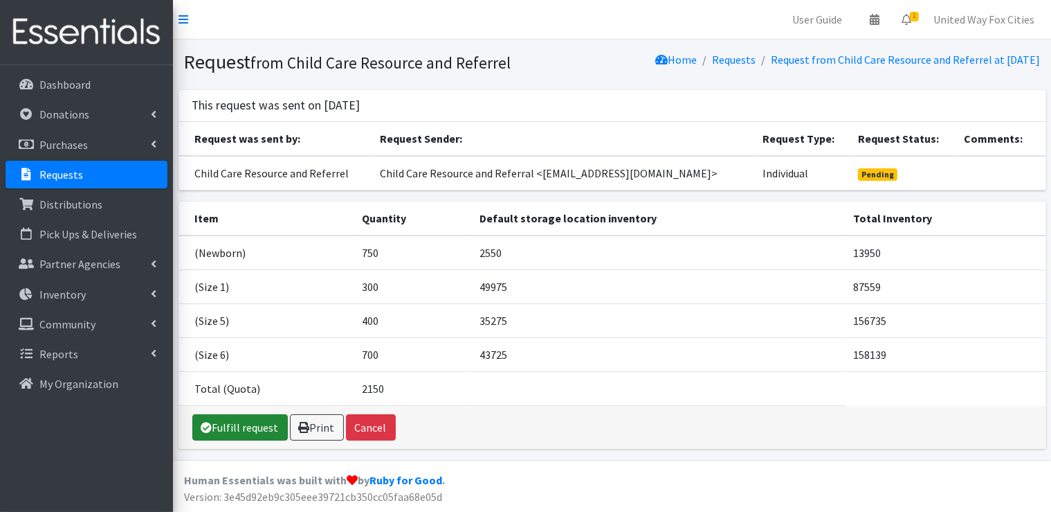
click at [261, 440] on link "Fulfill request" at bounding box center [240, 427] width 96 height 26
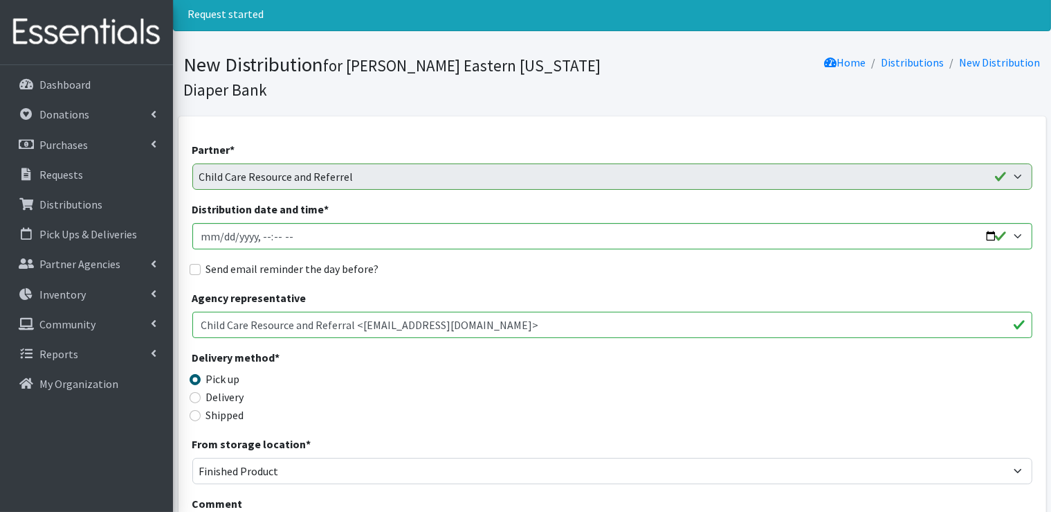
scroll to position [69, 0]
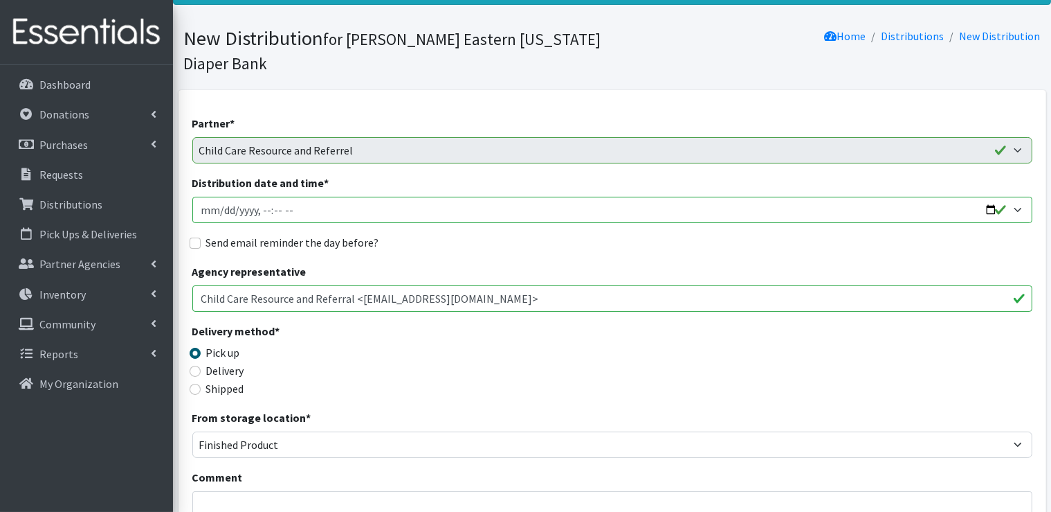
click at [986, 210] on input "Distribution date and time *" at bounding box center [612, 210] width 840 height 26
type input "[DATE]T09:00"
click at [521, 246] on div "Send email reminder the day before?" at bounding box center [612, 242] width 840 height 17
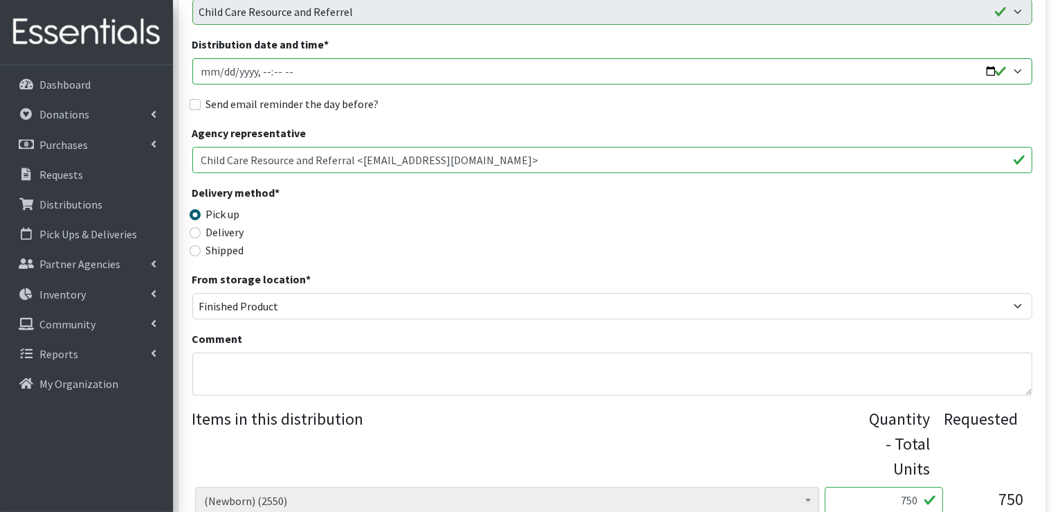
scroll to position [277, 0]
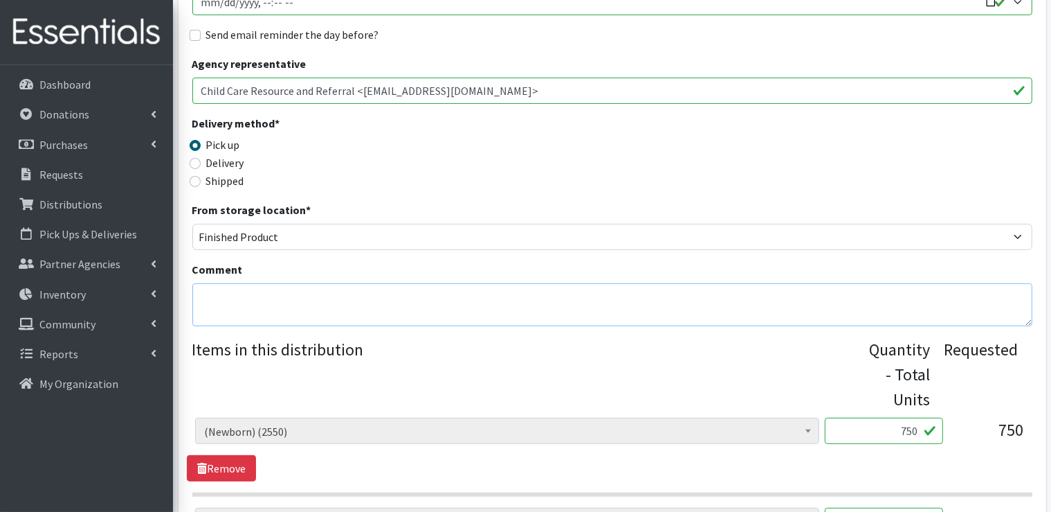
click at [269, 298] on textarea "Comment" at bounding box center [612, 304] width 840 height 43
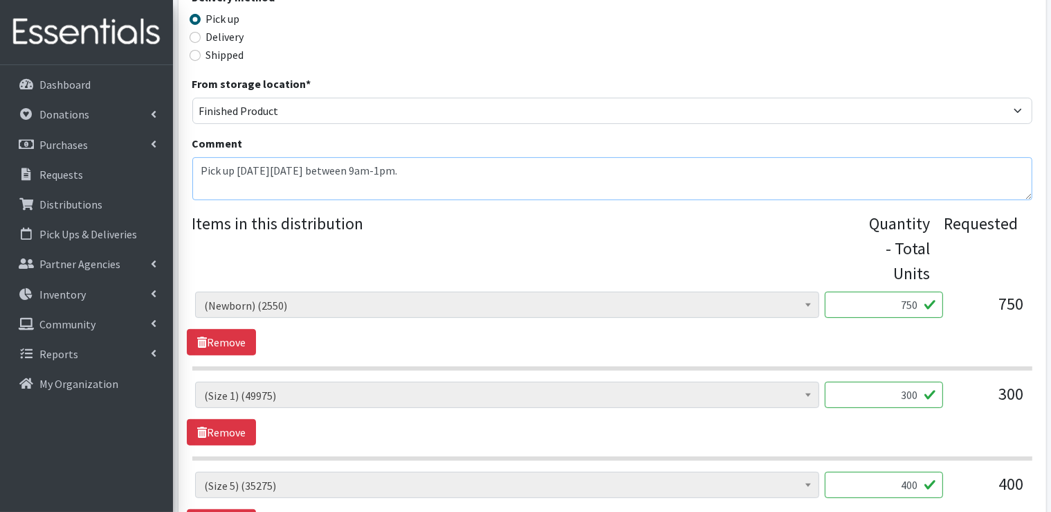
scroll to position [415, 0]
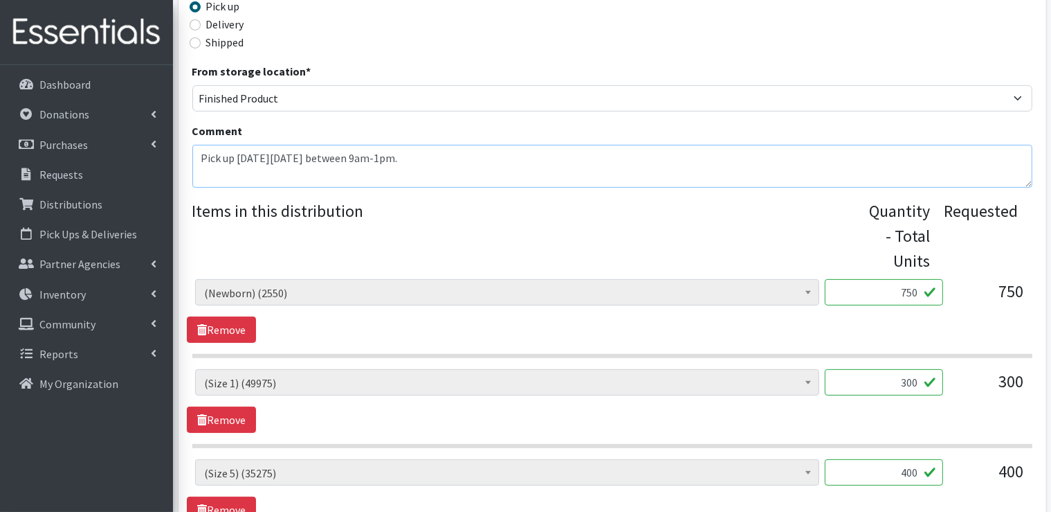
type textarea "Pick up [DATE][DATE] between 9am-1pm."
click at [919, 293] on input "750" at bounding box center [884, 292] width 118 height 26
type input "7"
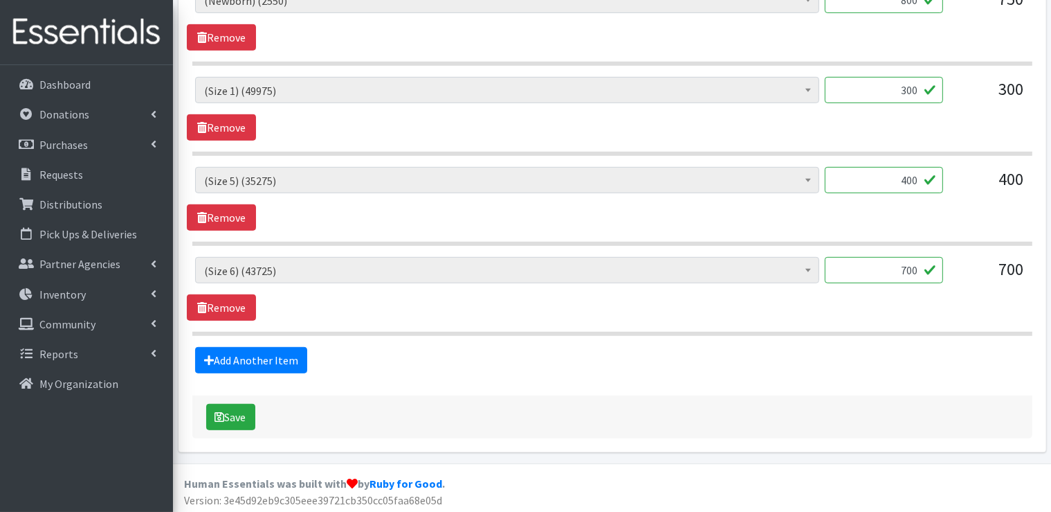
scroll to position [708, 0]
type input "800"
click at [239, 419] on button "Save" at bounding box center [230, 416] width 49 height 26
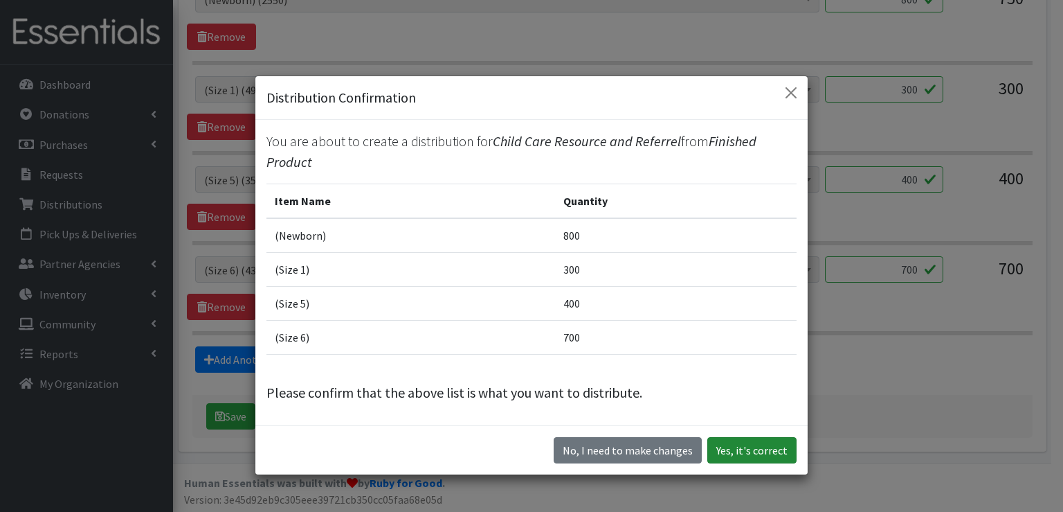
click at [778, 453] on button "Yes, it's correct" at bounding box center [751, 450] width 89 height 26
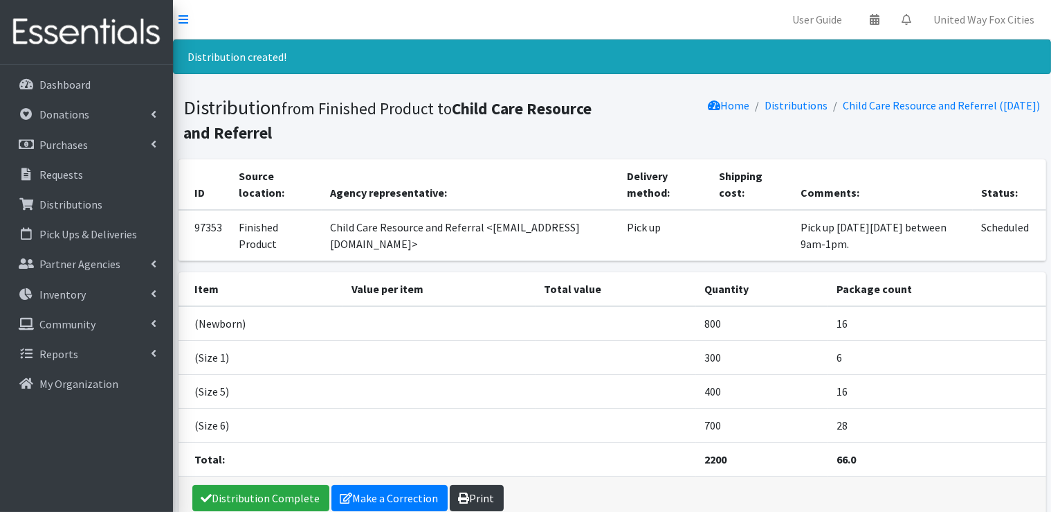
click at [478, 491] on link "Print" at bounding box center [477, 498] width 54 height 26
click at [71, 88] on p "Dashboard" at bounding box center [64, 85] width 51 height 14
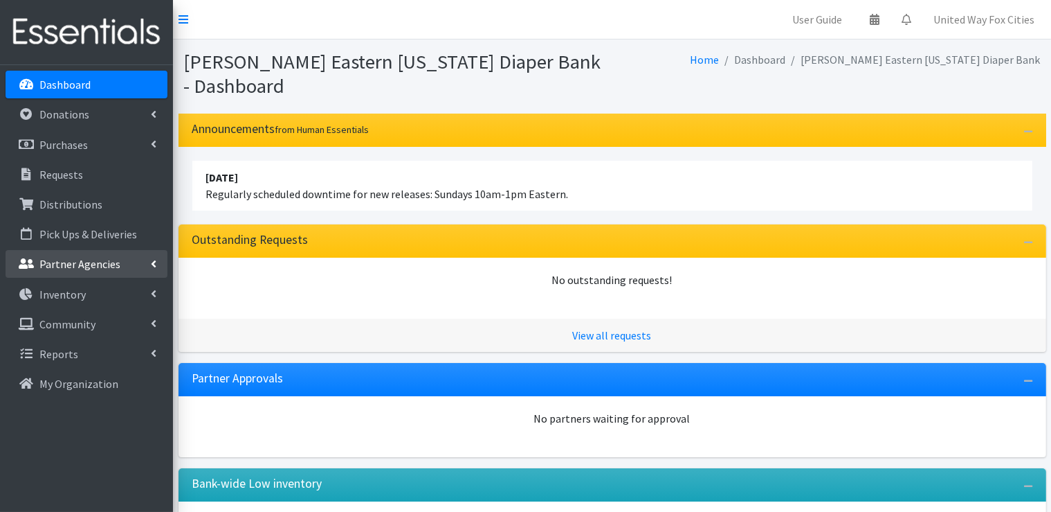
click at [154, 261] on icon at bounding box center [154, 263] width 6 height 11
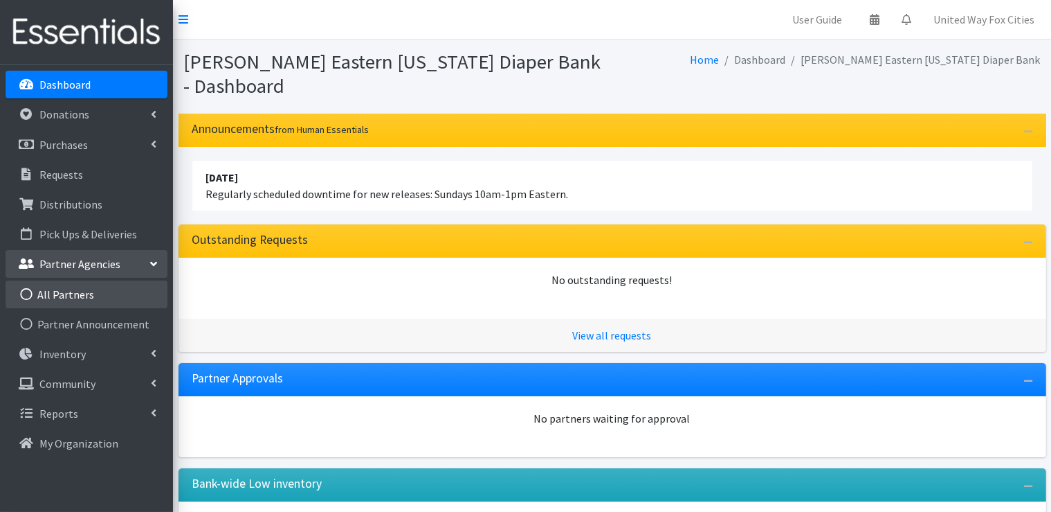
click at [82, 296] on link "All Partners" at bounding box center [87, 294] width 162 height 28
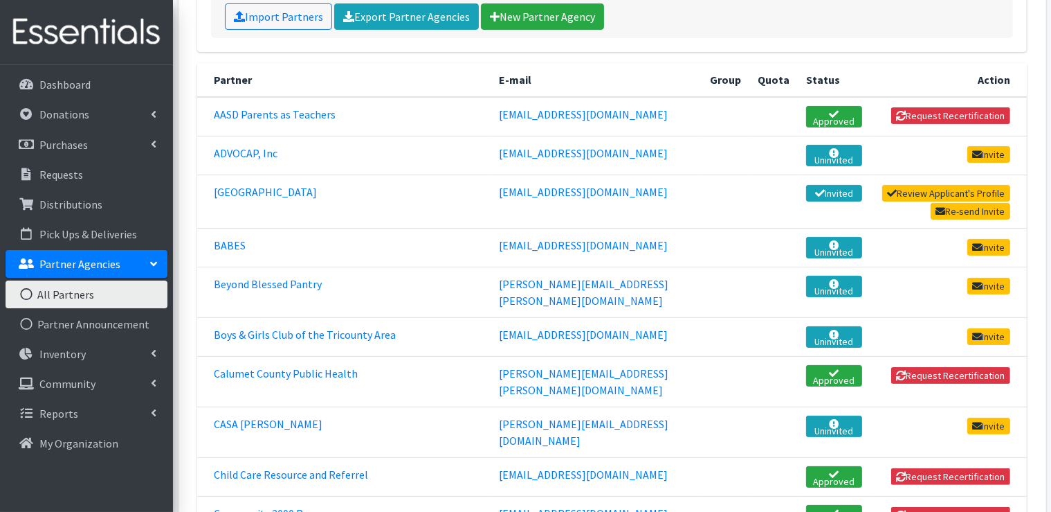
scroll to position [277, 0]
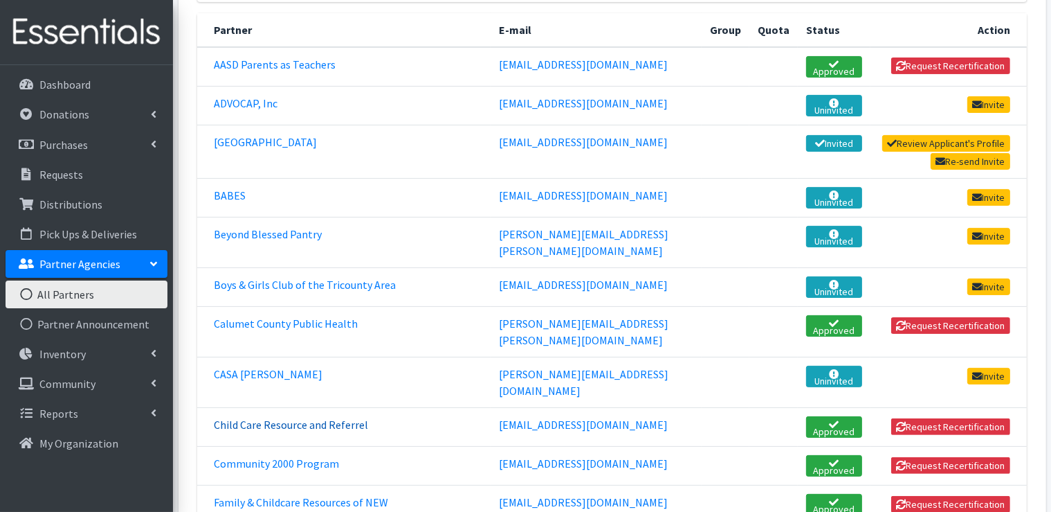
click at [334, 417] on link "Child Care Resource and Referrel" at bounding box center [291, 424] width 154 height 14
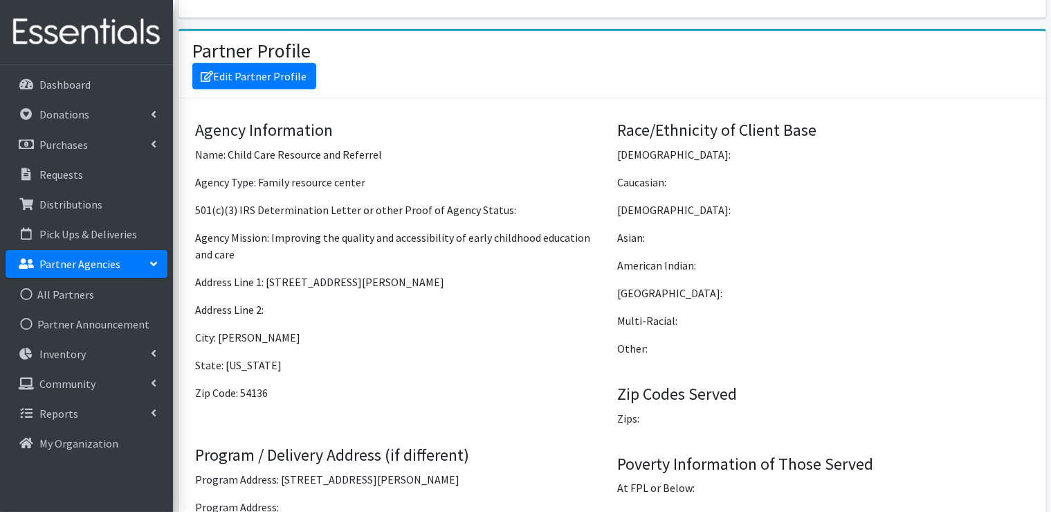
scroll to position [900, 0]
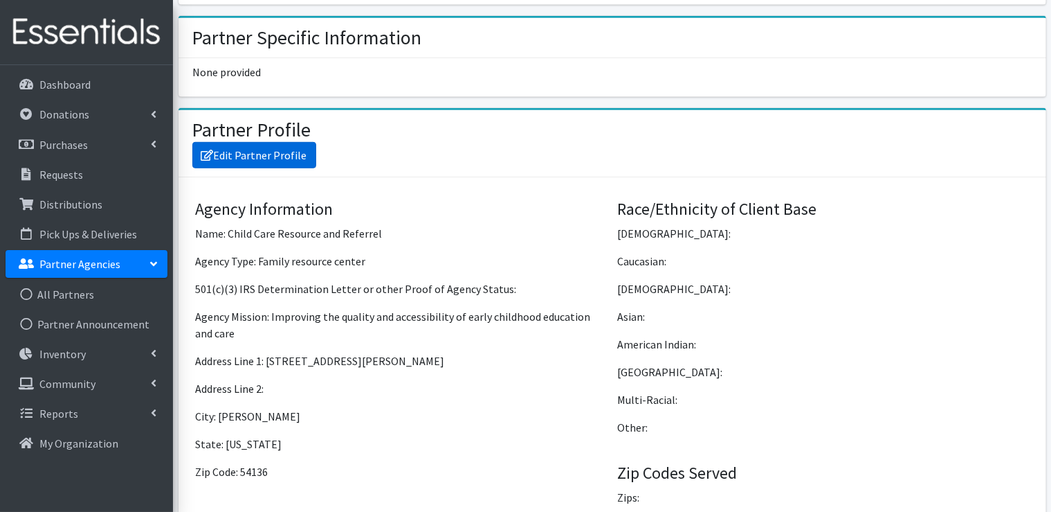
click at [270, 151] on link "Edit Partner Profile" at bounding box center [254, 155] width 124 height 26
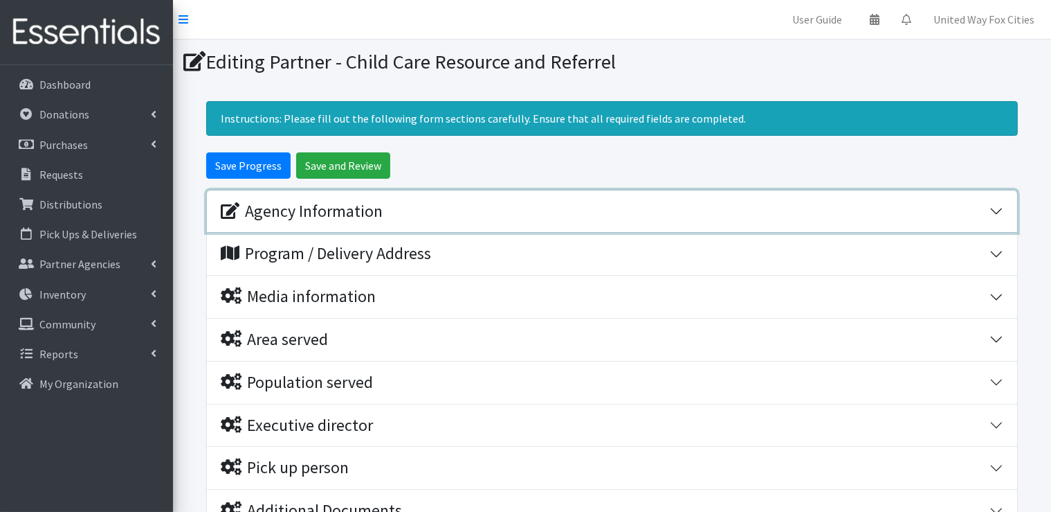
click at [352, 212] on div "Agency Information" at bounding box center [302, 211] width 162 height 20
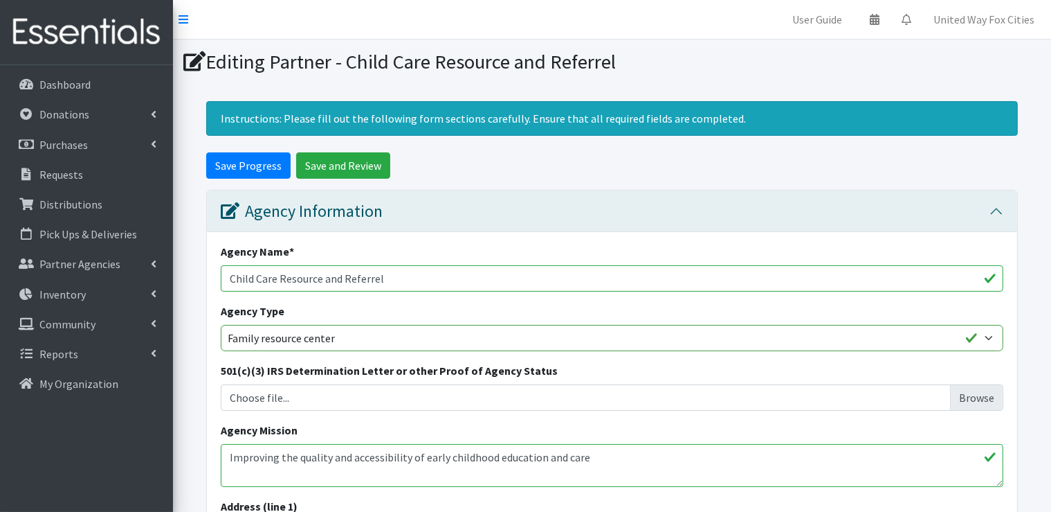
click at [374, 279] on input "Child Care Resource and Referrel" at bounding box center [612, 278] width 783 height 26
type input "Child Care Resource and Referral"
click at [341, 170] on input "Save and Review" at bounding box center [343, 165] width 94 height 26
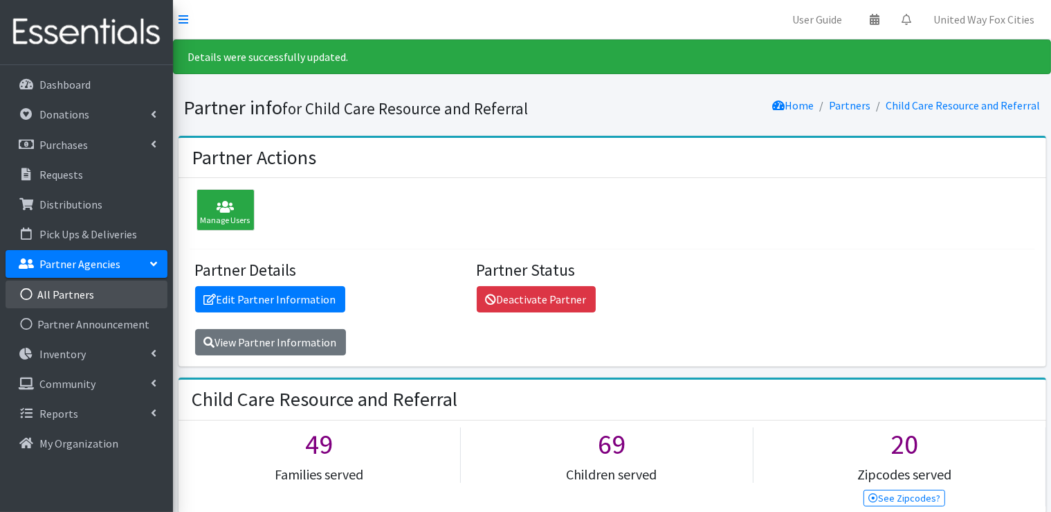
click at [75, 293] on link "All Partners" at bounding box center [87, 294] width 162 height 28
